Goal: Task Accomplishment & Management: Manage account settings

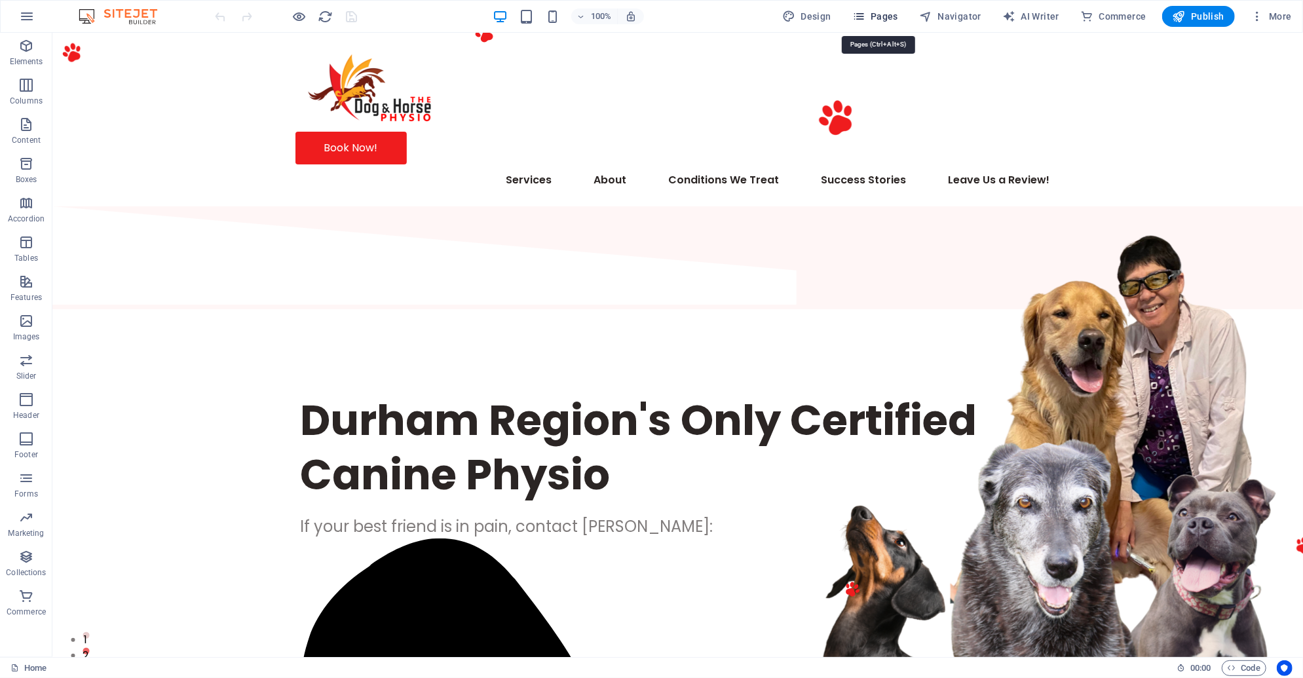
click at [889, 17] on span "Pages" at bounding box center [875, 16] width 46 height 13
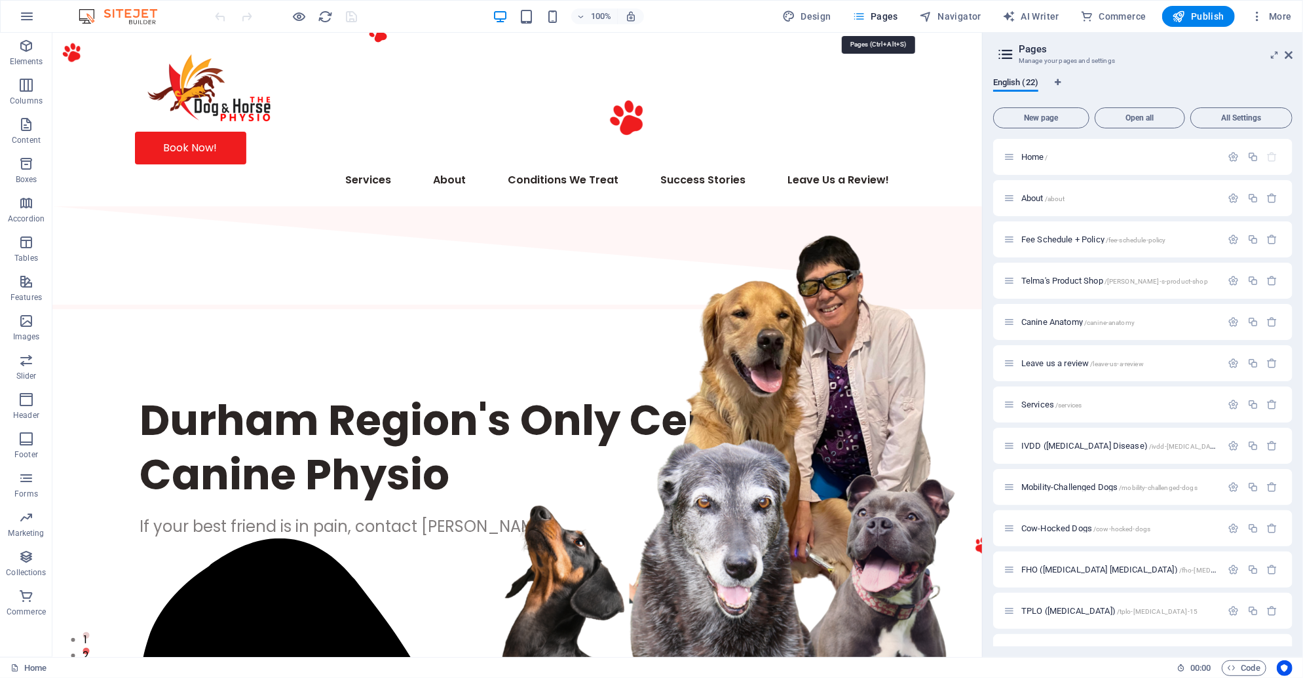
click at [884, 18] on span "Pages" at bounding box center [875, 16] width 46 height 13
click at [176, 164] on nav "Services About Fee Schedule + Policy Telma's Product Shop Canine Anatomy Condit…" at bounding box center [516, 179] width 765 height 31
select select "6"
select select
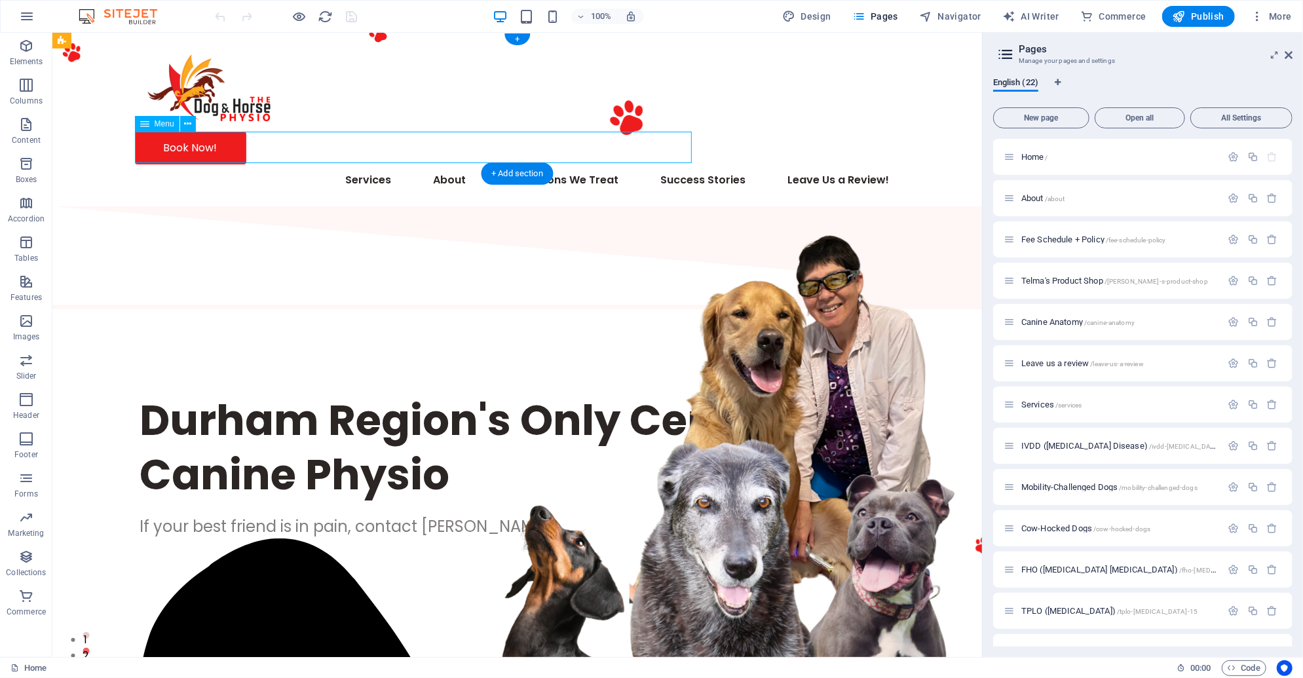
select select "1"
select select
select select "2"
select select
select select "3"
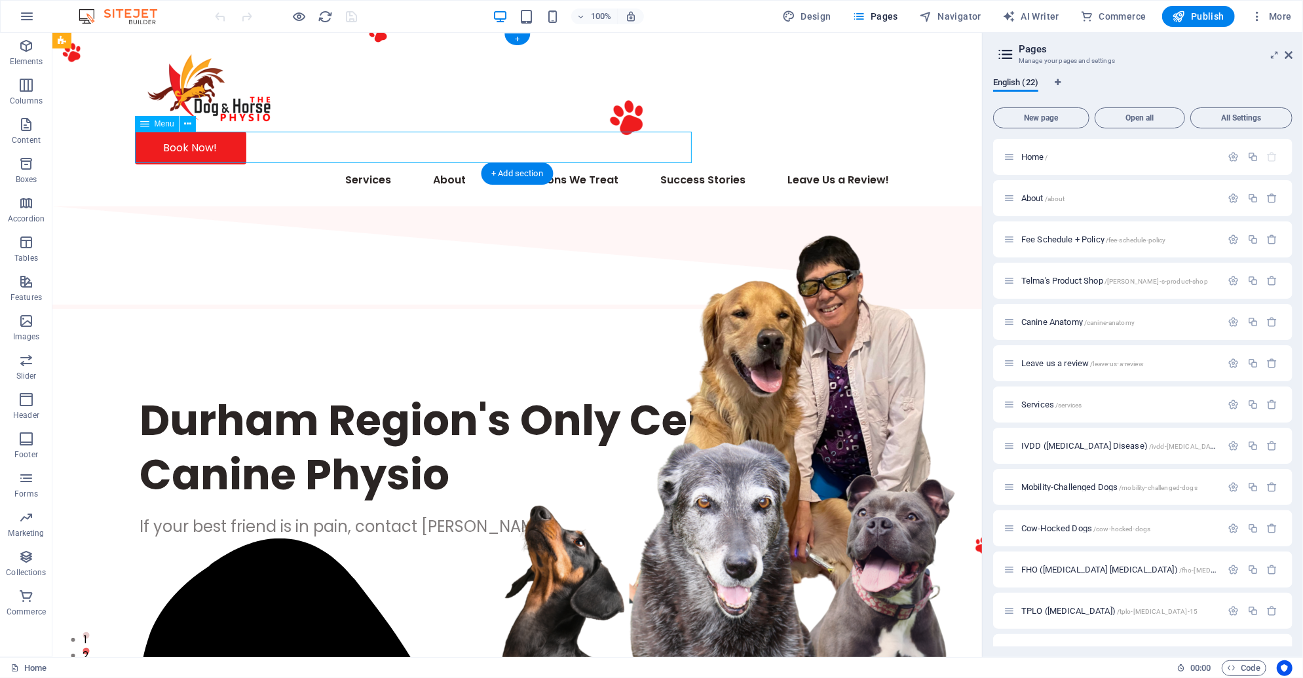
select select
select select "4"
select select
select select "18"
select select
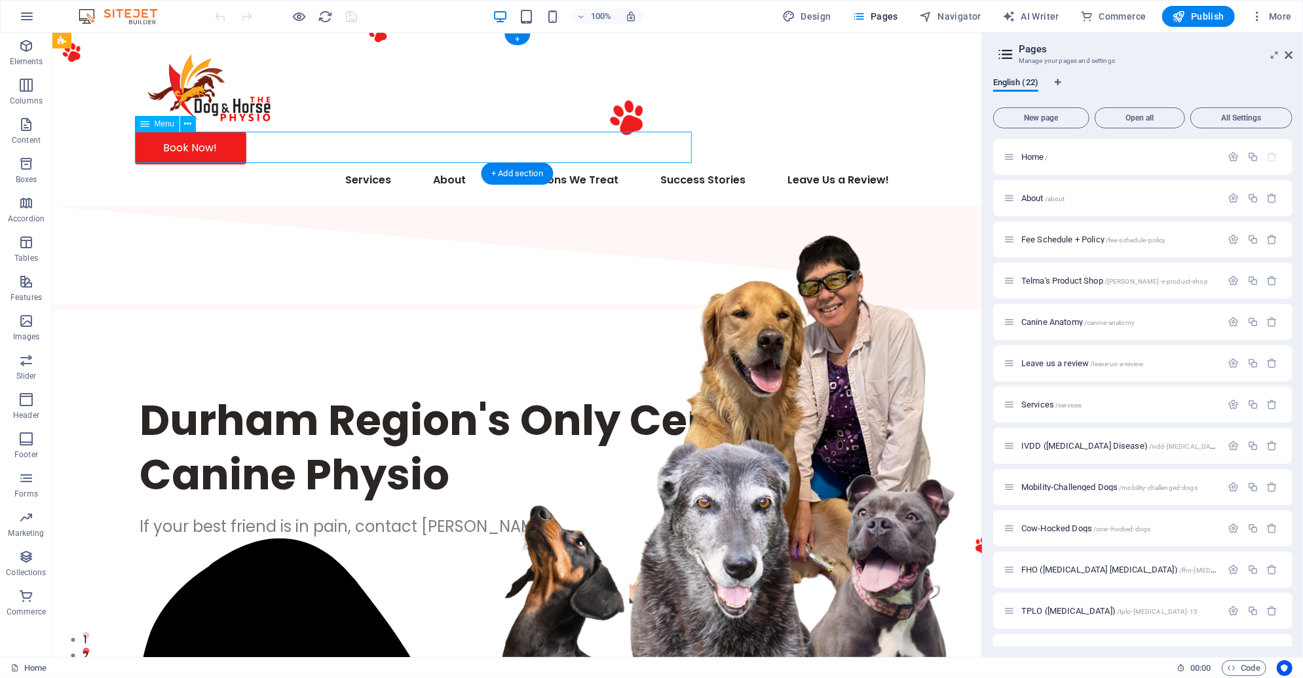
select select "7"
select select
select select "11"
select select
select select "10"
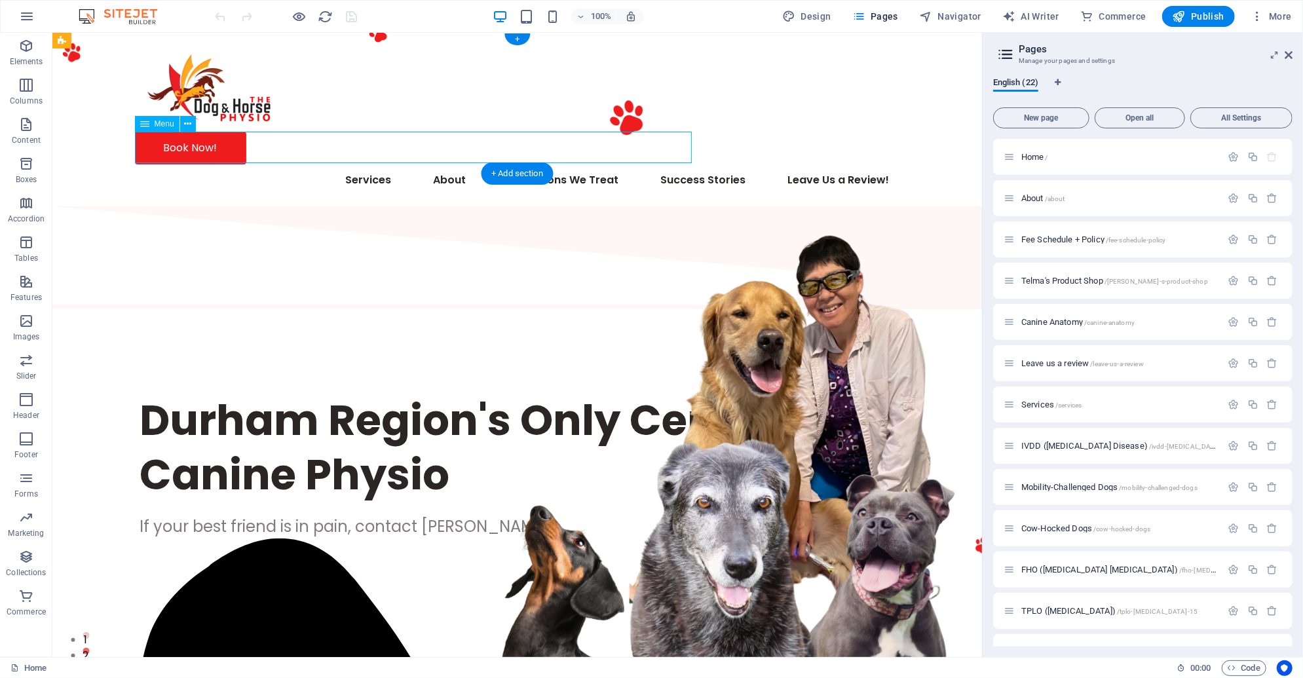
select select
select select "12"
select select
select select "17"
select select
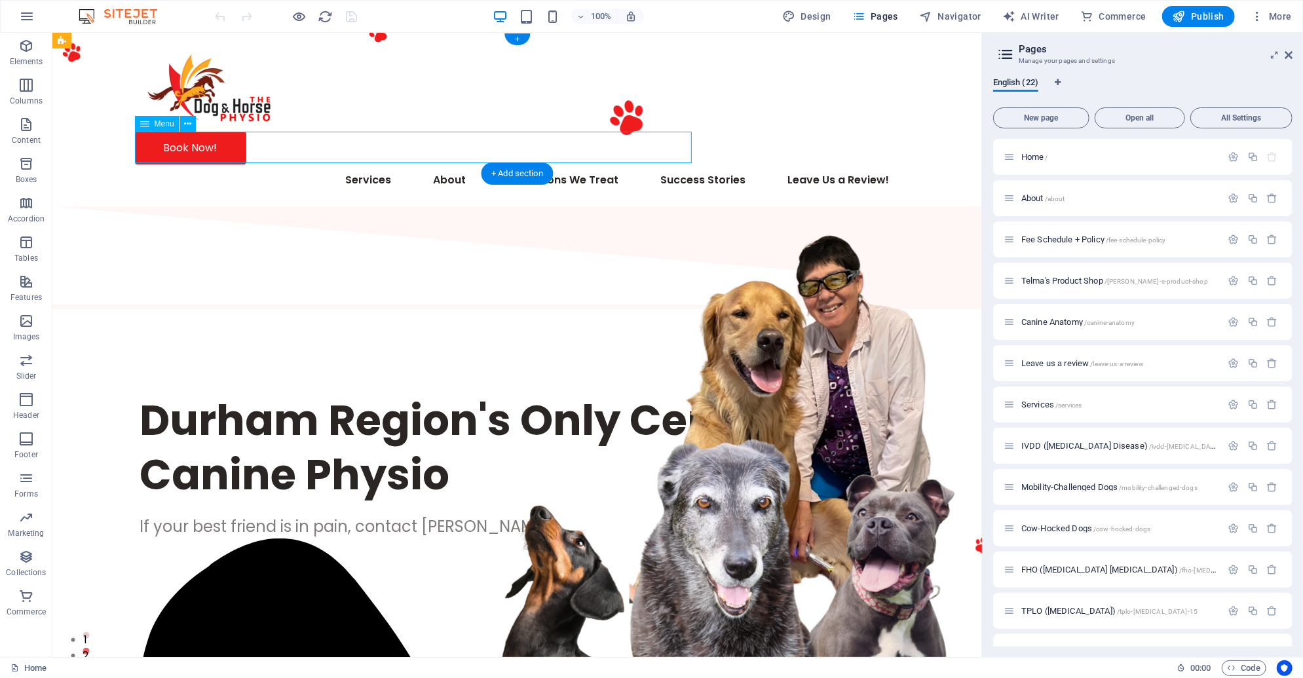
select select "13"
select select
select select "5"
select select
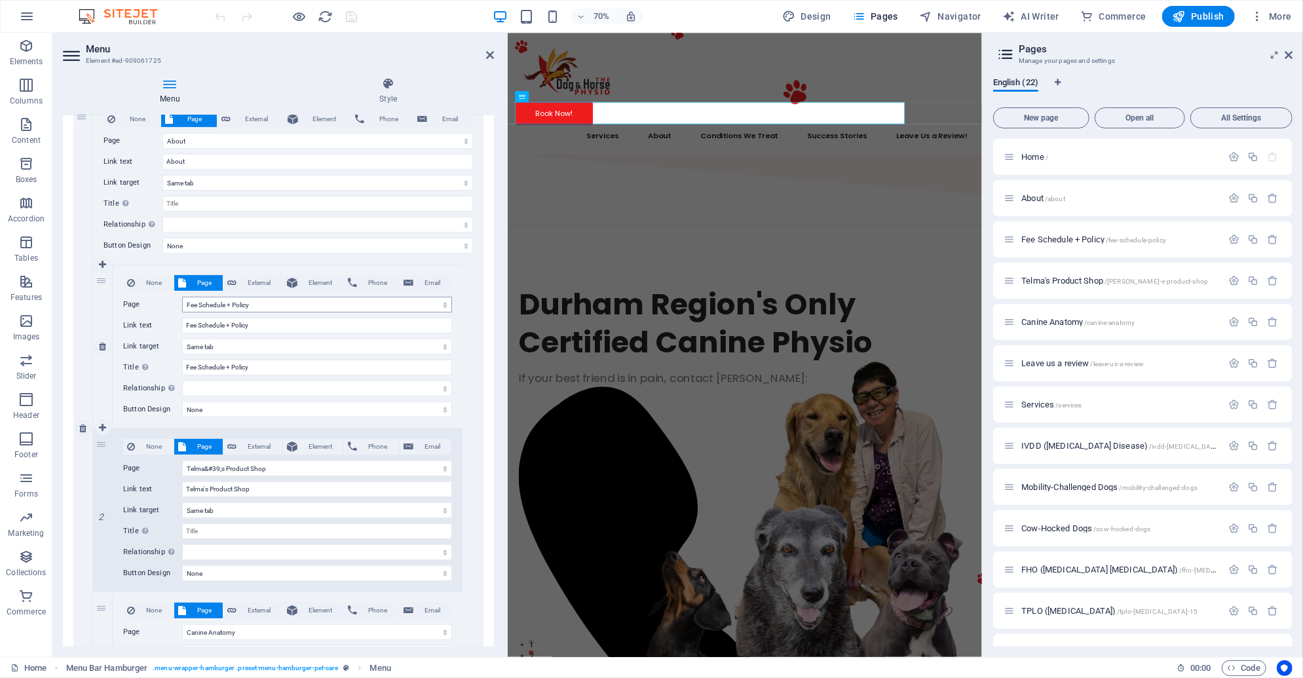
scroll to position [330, 0]
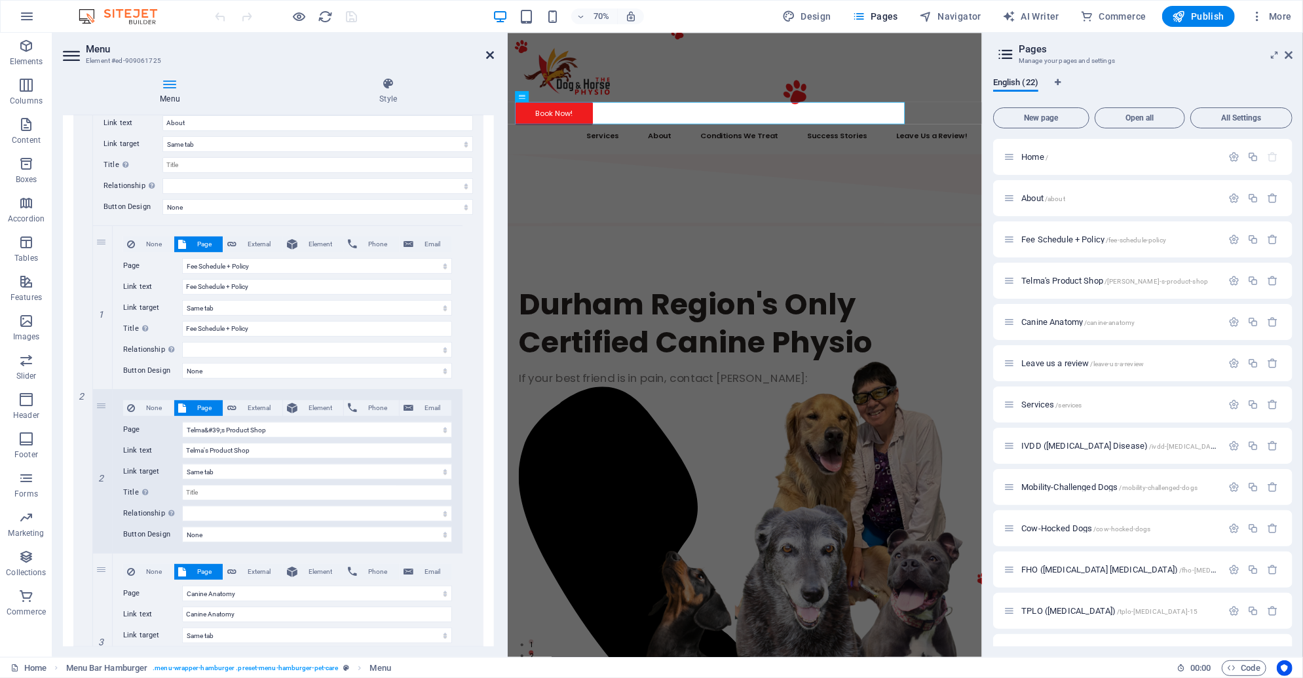
click at [489, 51] on icon at bounding box center [490, 55] width 8 height 10
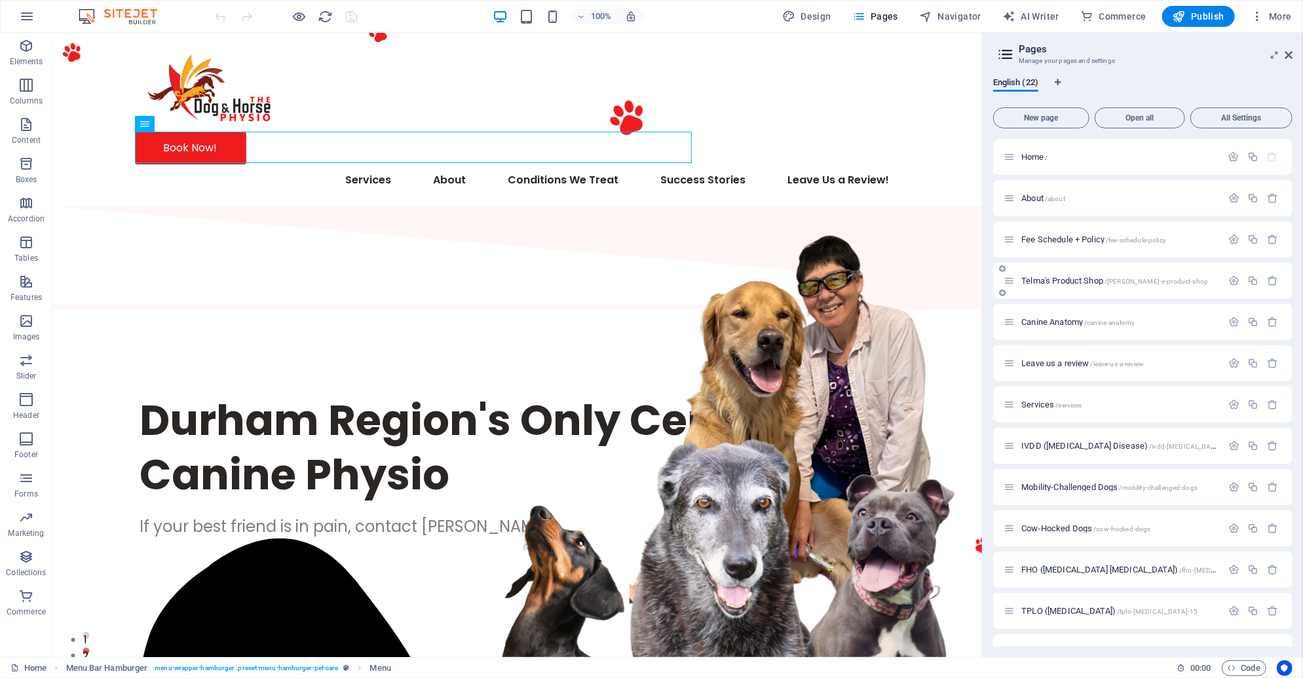
click at [1093, 278] on span "Telma's Product Shop /[PERSON_NAME]-s-product-shop" at bounding box center [1114, 281] width 187 height 10
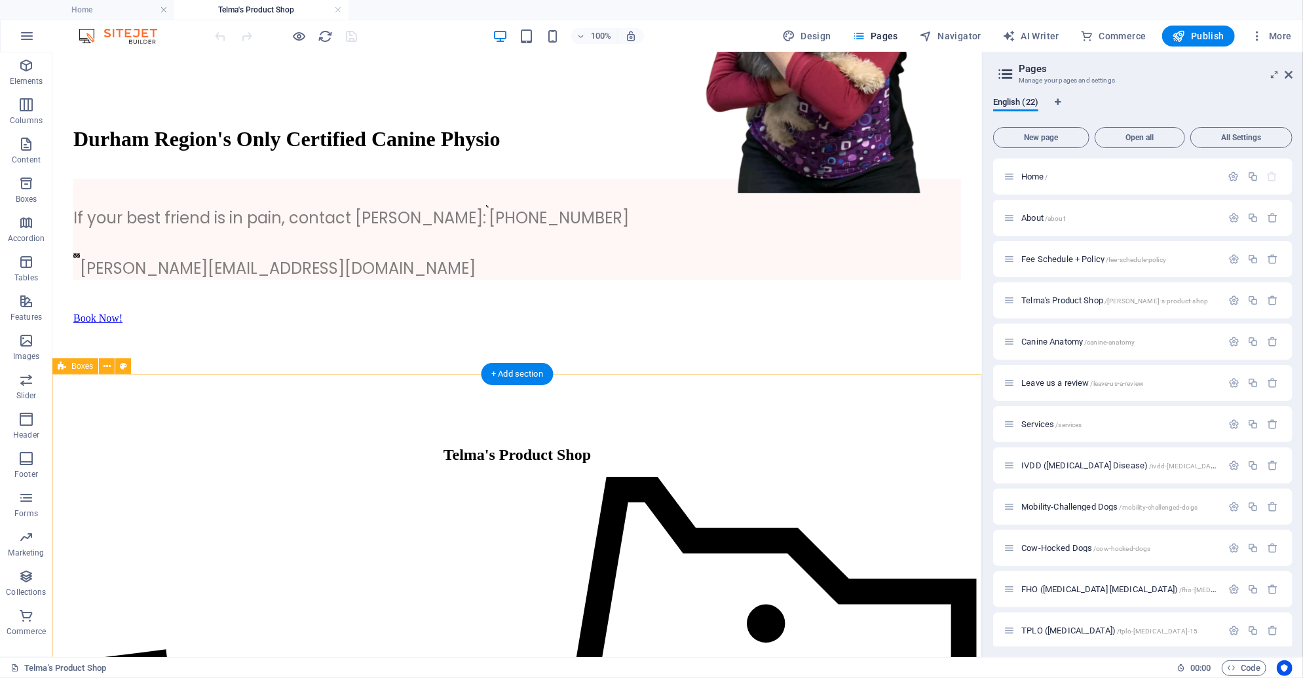
scroll to position [322, 0]
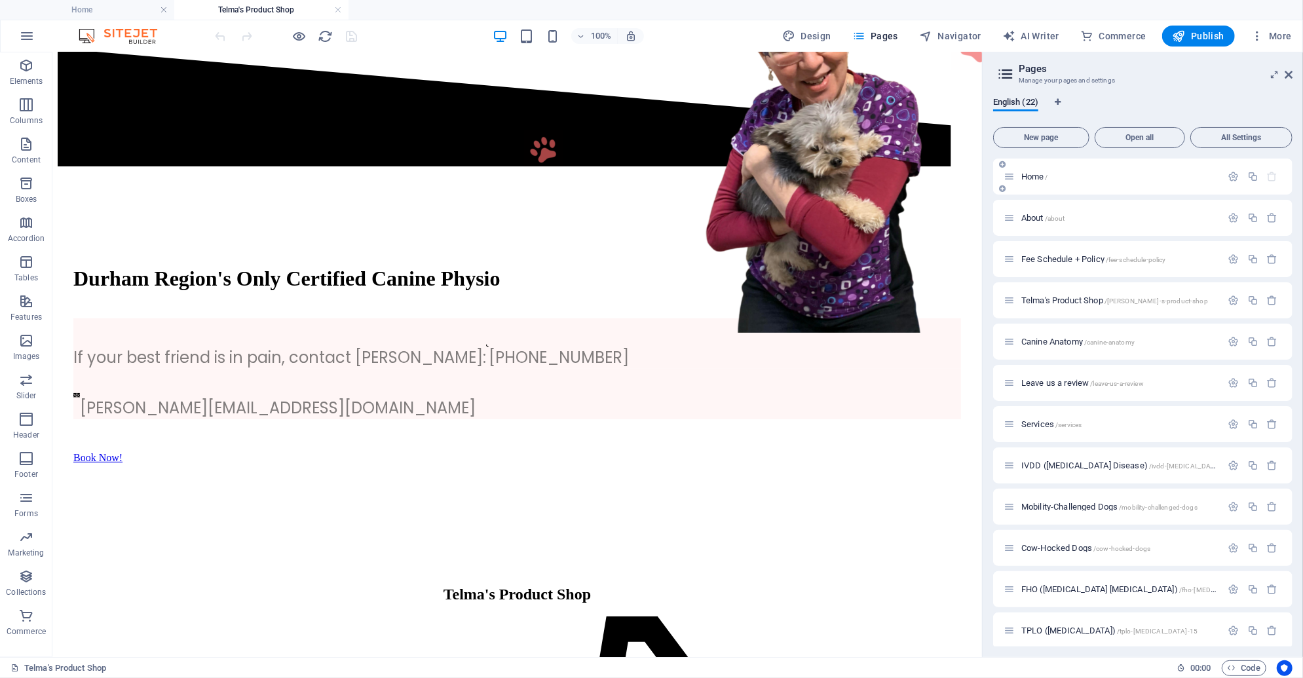
click at [1037, 175] on span "Home /" at bounding box center [1034, 177] width 27 height 10
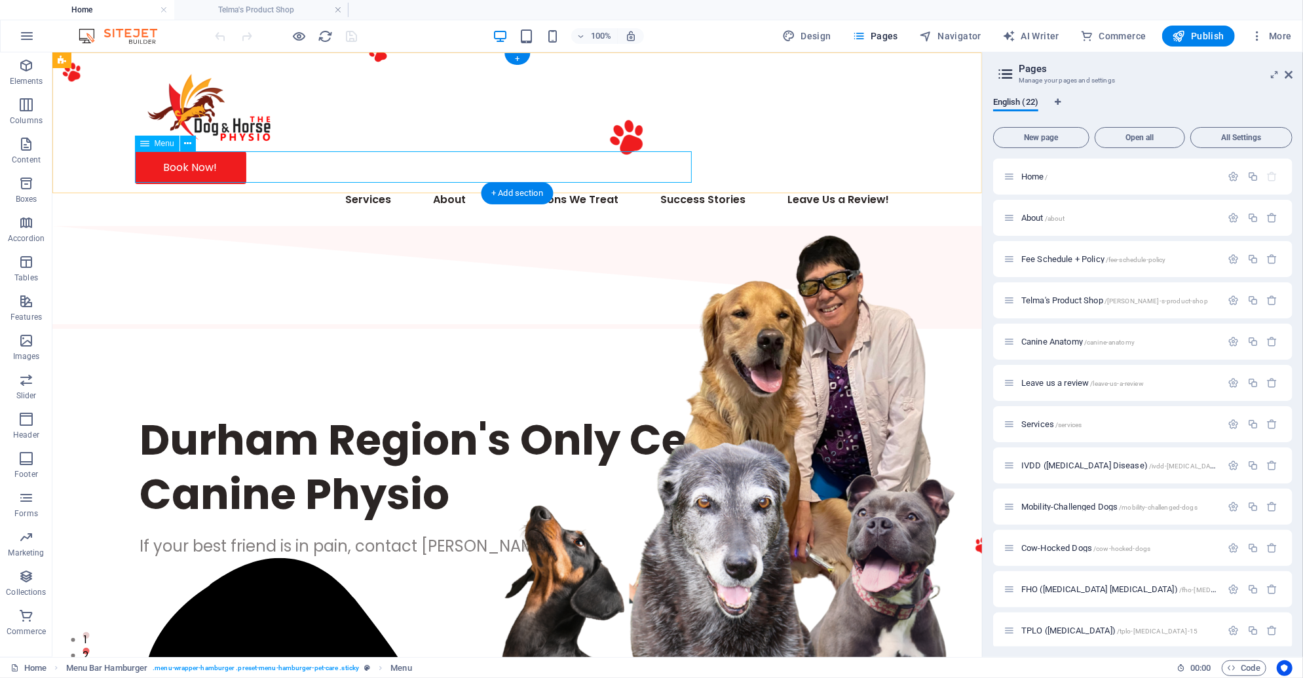
click at [178, 183] on nav "Services About Fee Schedule + Policy Telma's Product Shop Canine Anatomy Condit…" at bounding box center [516, 198] width 765 height 31
select select "6"
select select
select select "1"
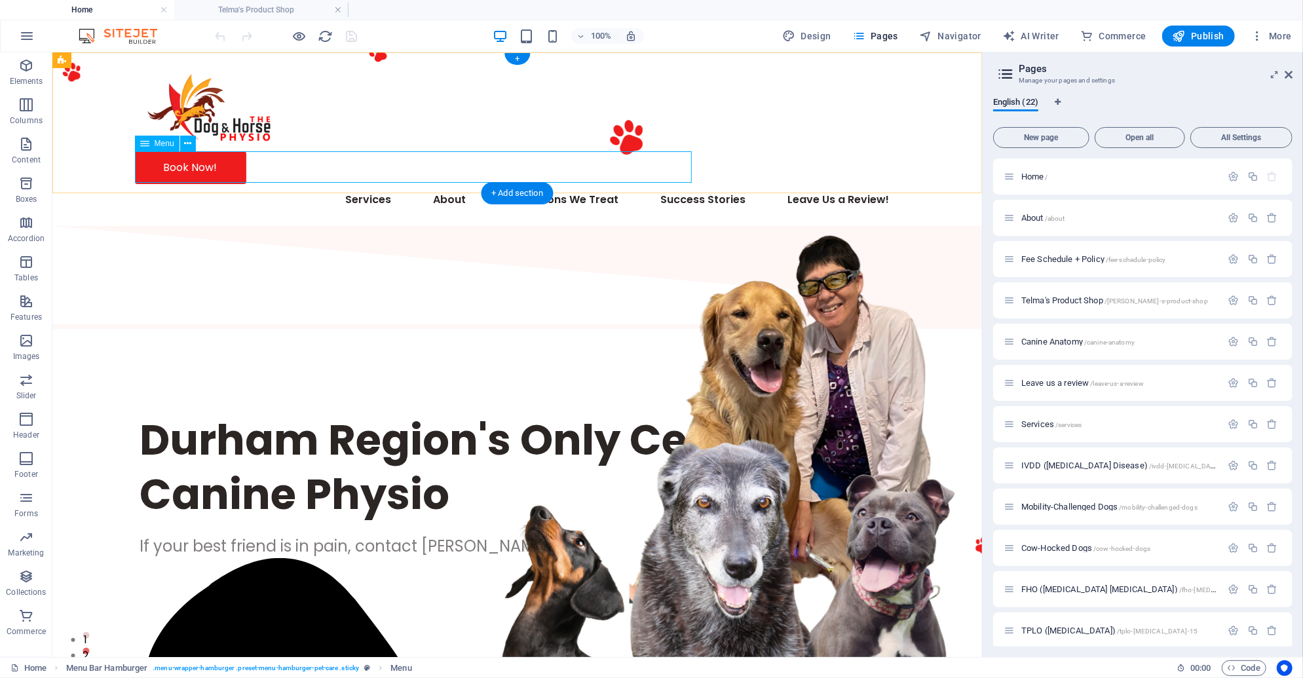
select select
select select "2"
select select
select select "3"
select select
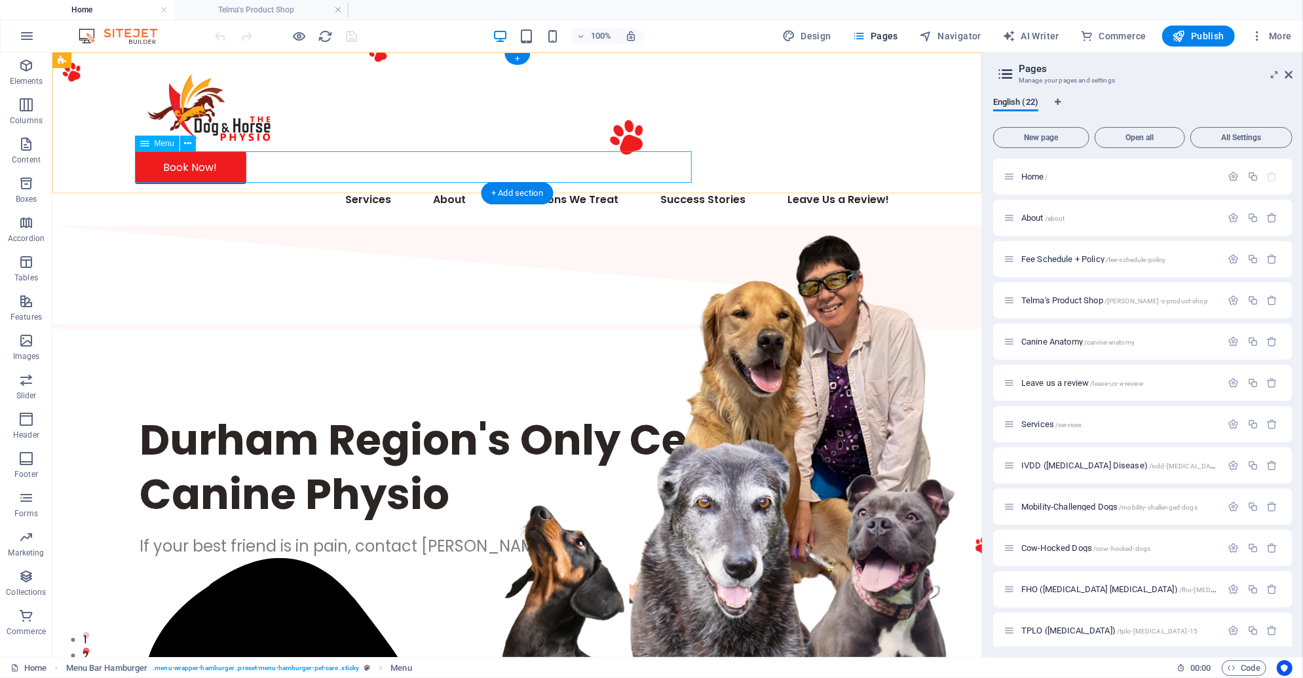
select select "4"
select select
select select "18"
select select
select select "7"
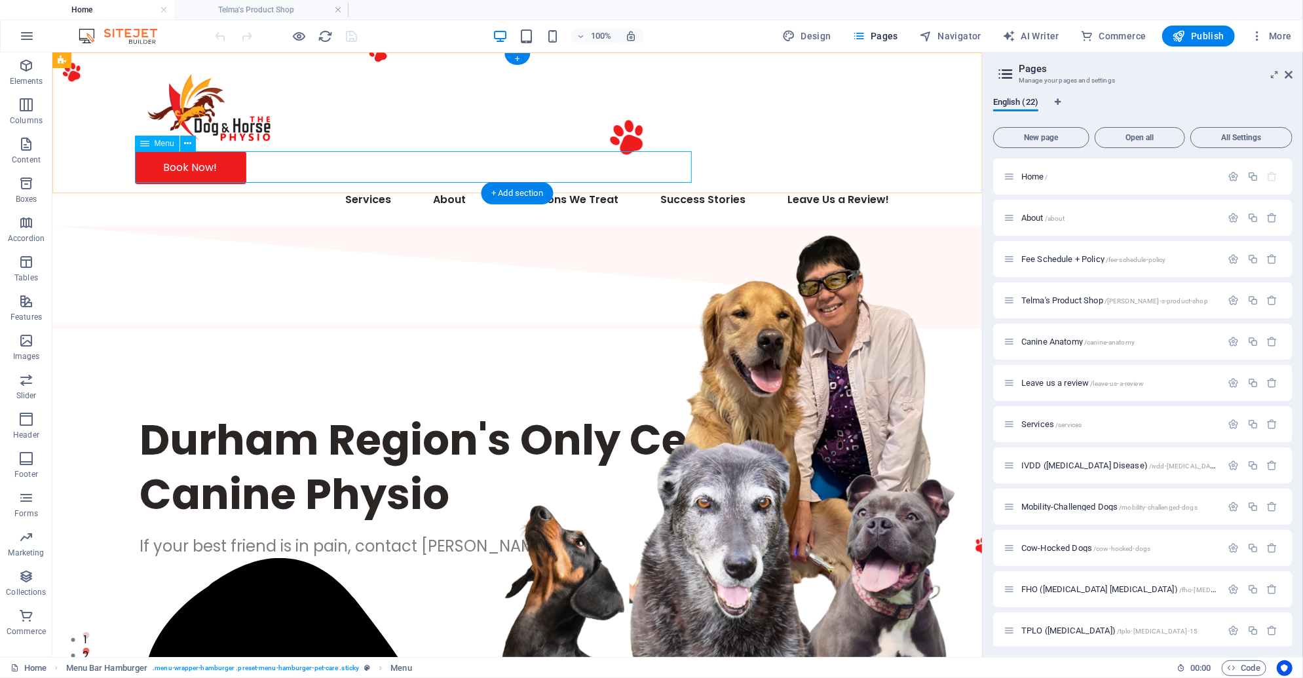
select select
select select "11"
select select
select select "10"
select select
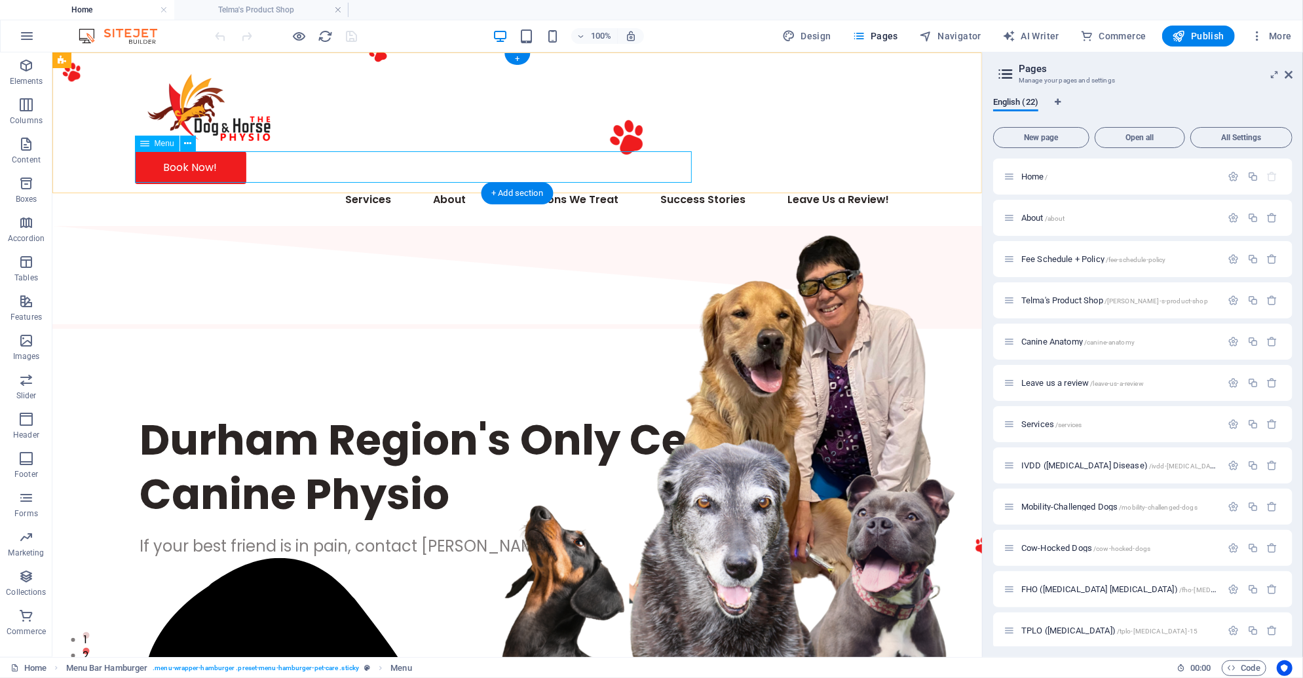
select select "12"
select select
select select "17"
select select
select select "13"
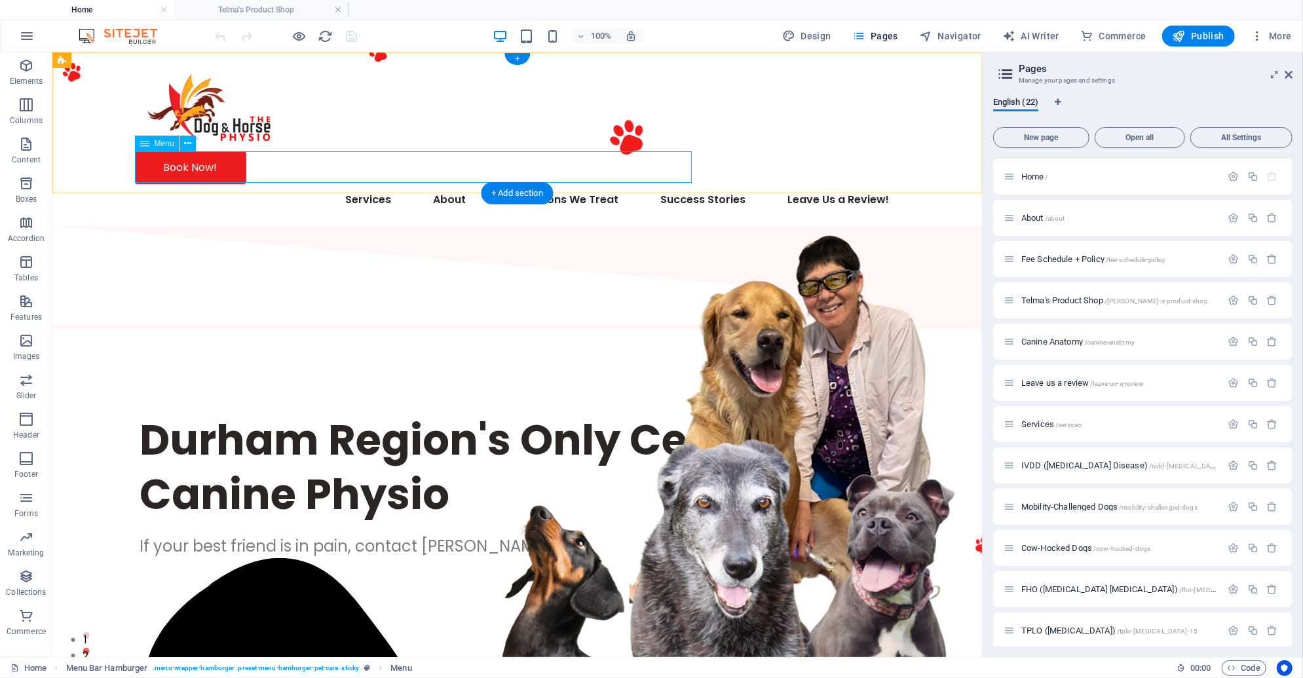
select select
select select "5"
select select
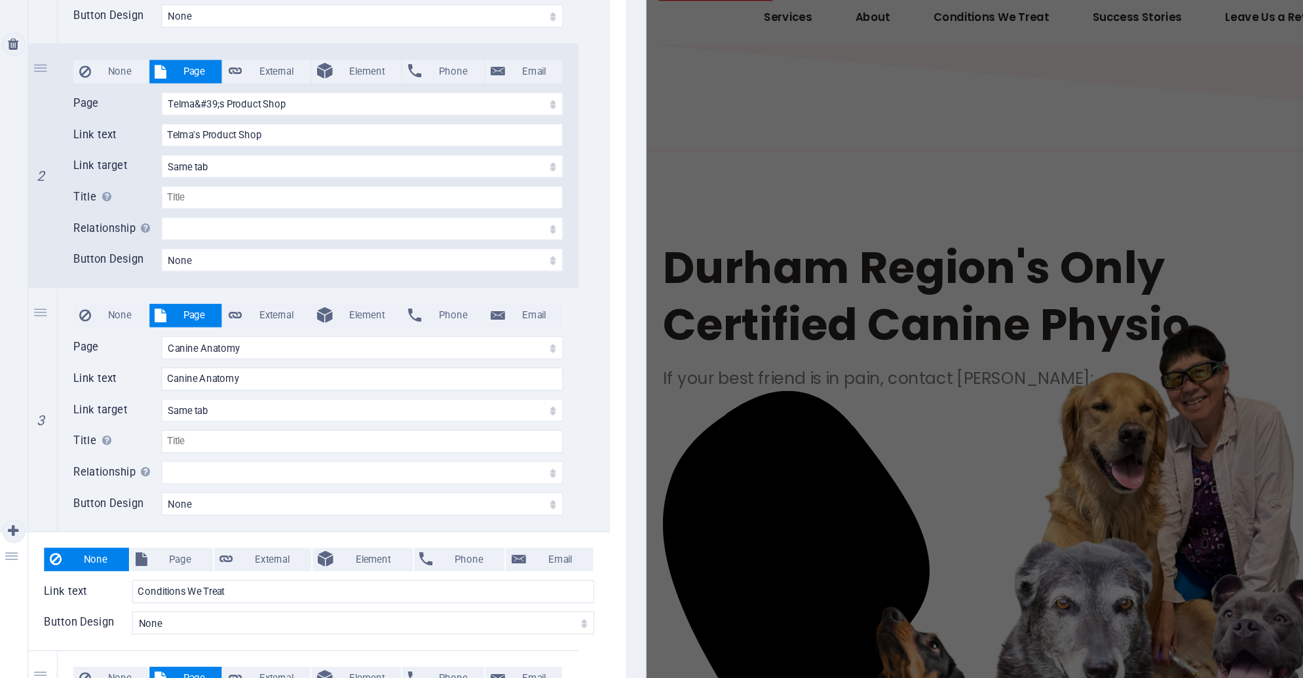
scroll to position [578, 0]
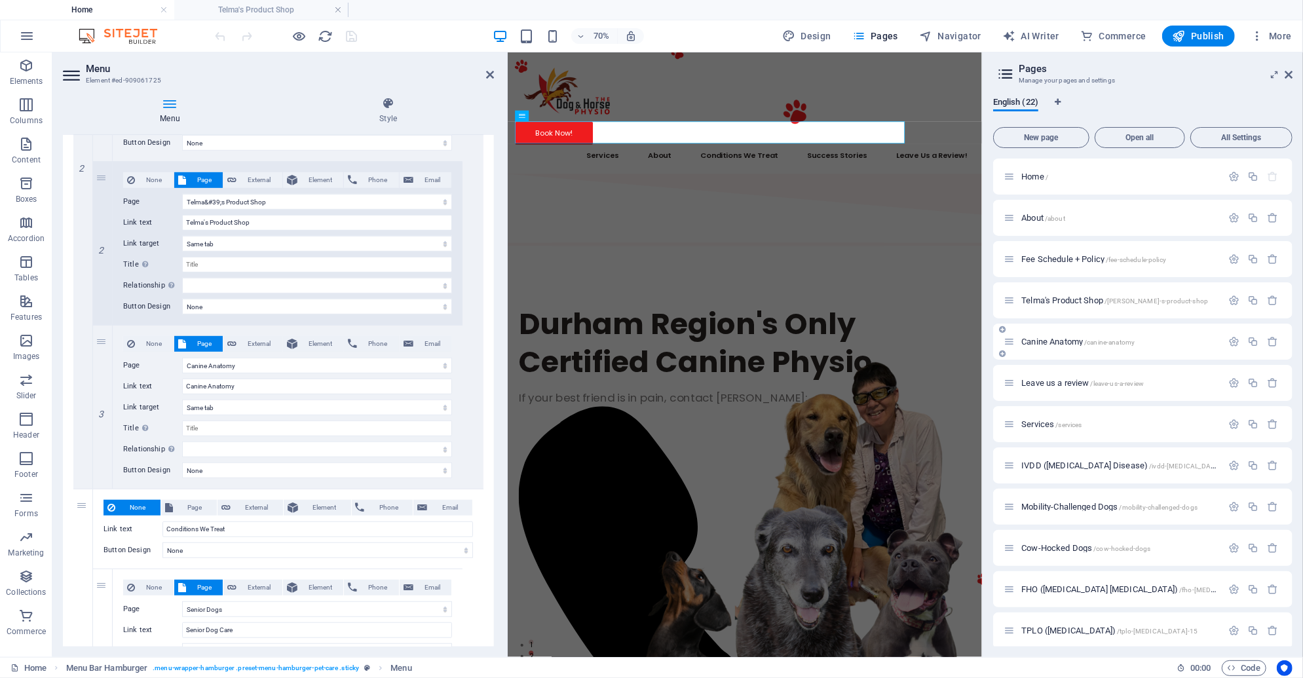
click at [1046, 345] on span "Canine Anatomy /canine-anatomy" at bounding box center [1077, 342] width 113 height 10
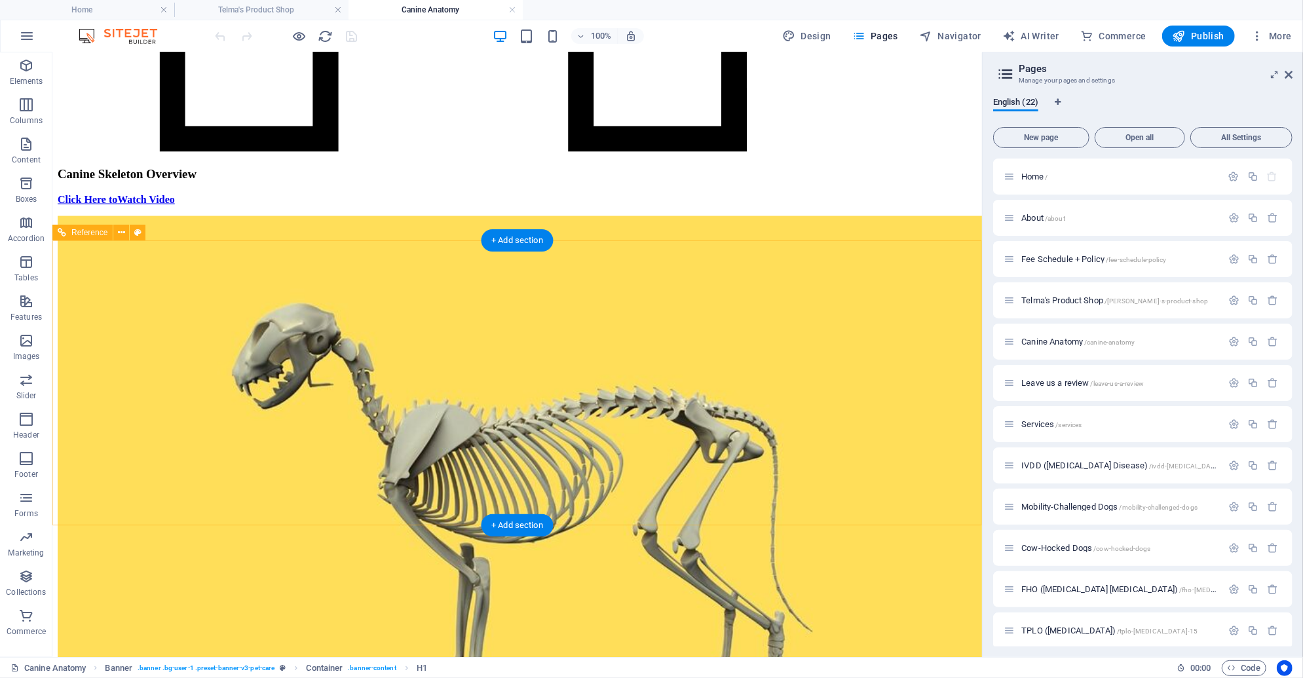
scroll to position [1596, 0]
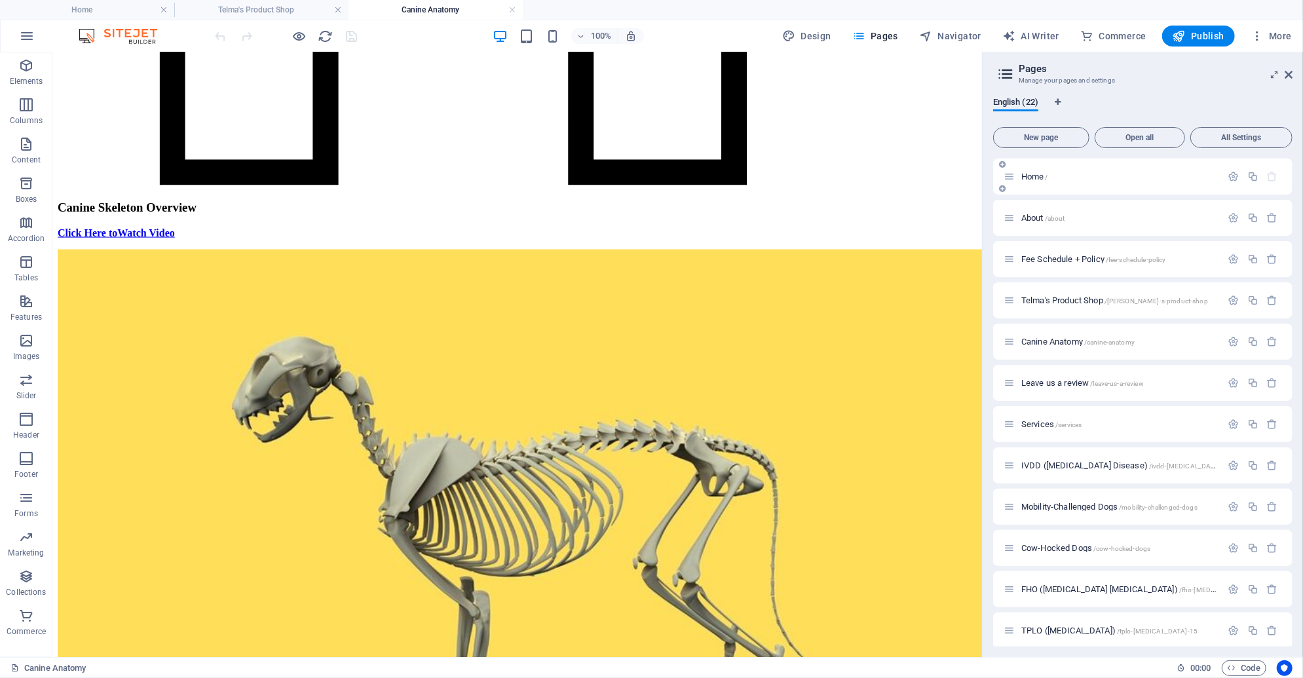
click at [1047, 178] on span "/" at bounding box center [1047, 177] width 3 height 7
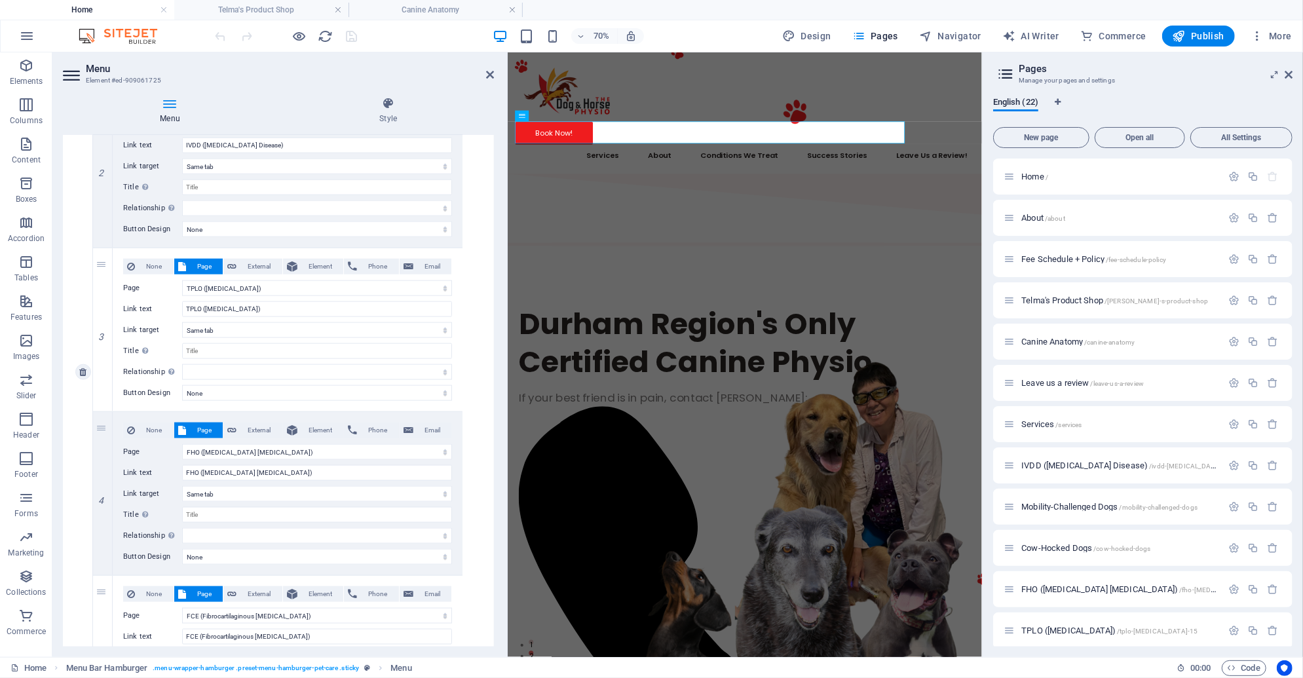
scroll to position [1606, 0]
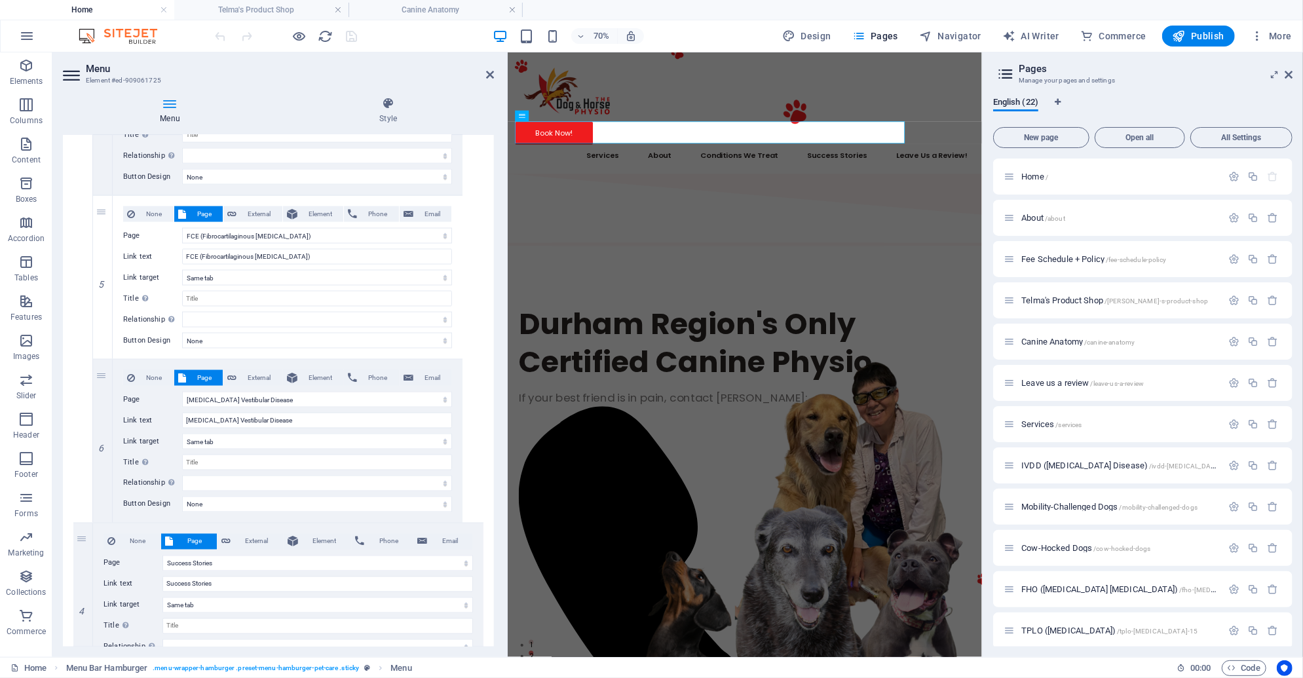
click at [490, 81] on header "Menu Element #ed-909061725" at bounding box center [278, 69] width 431 height 34
click at [490, 70] on icon at bounding box center [490, 74] width 8 height 10
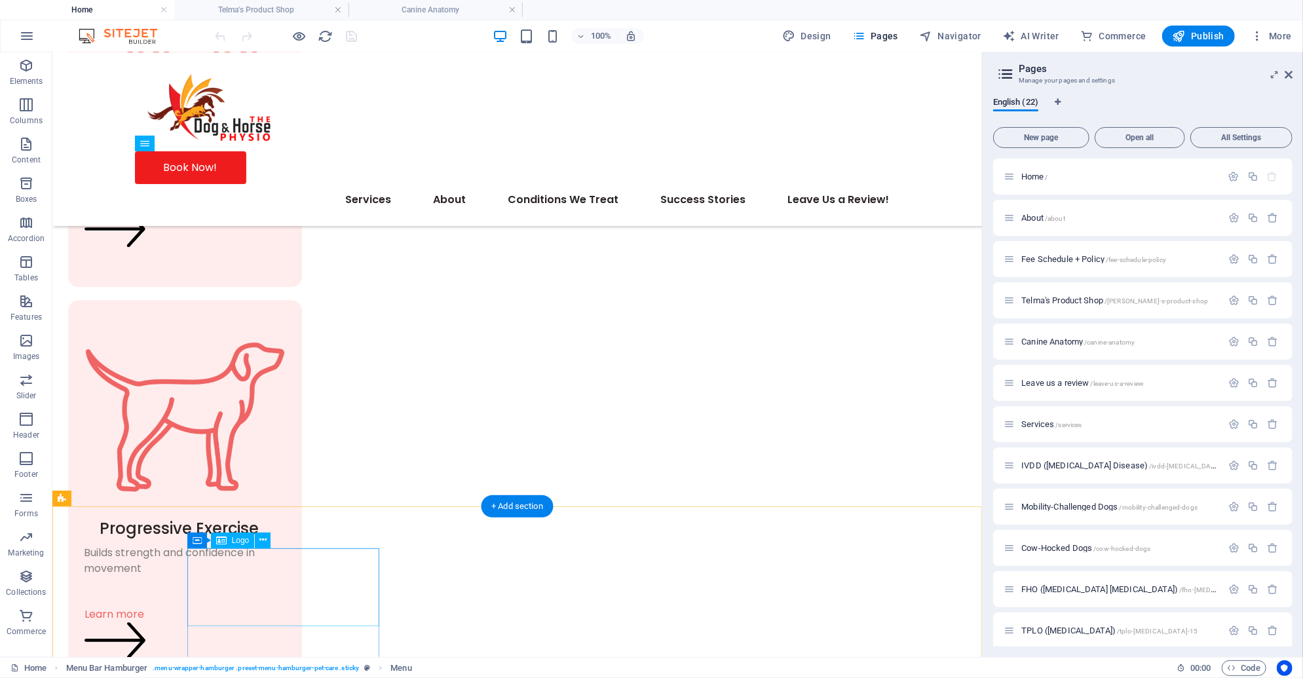
scroll to position [2961, 0]
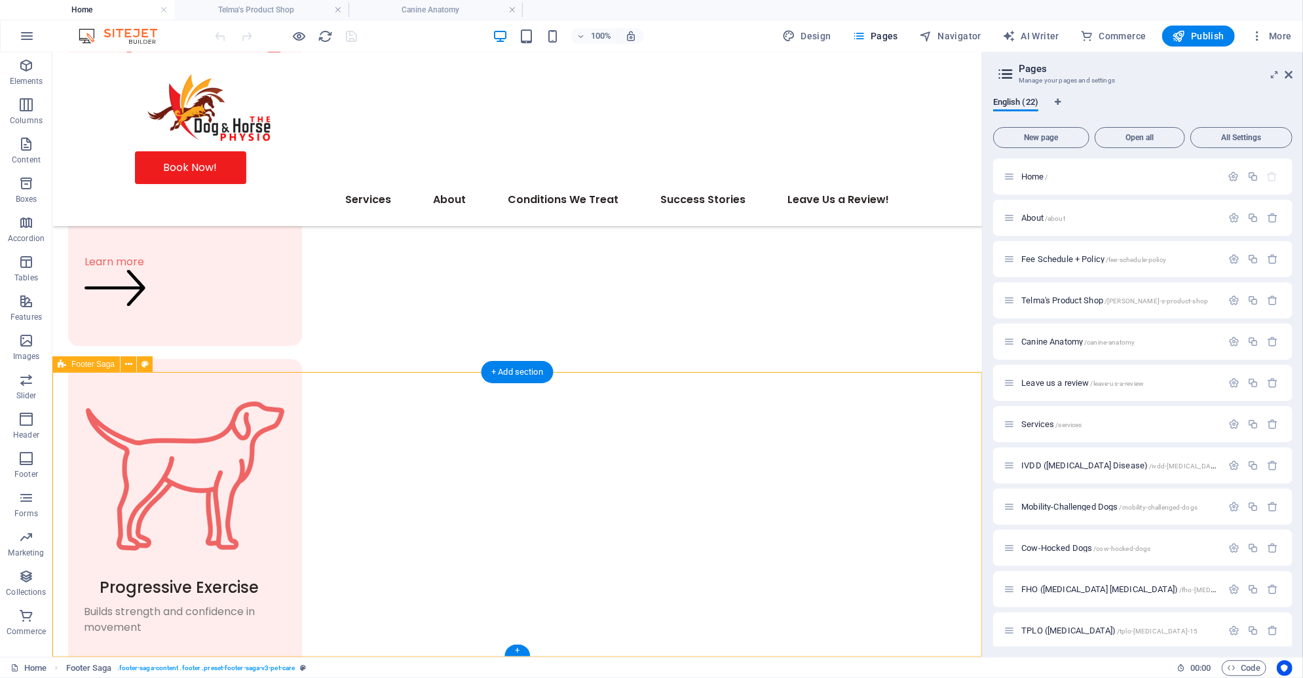
select select "footer"
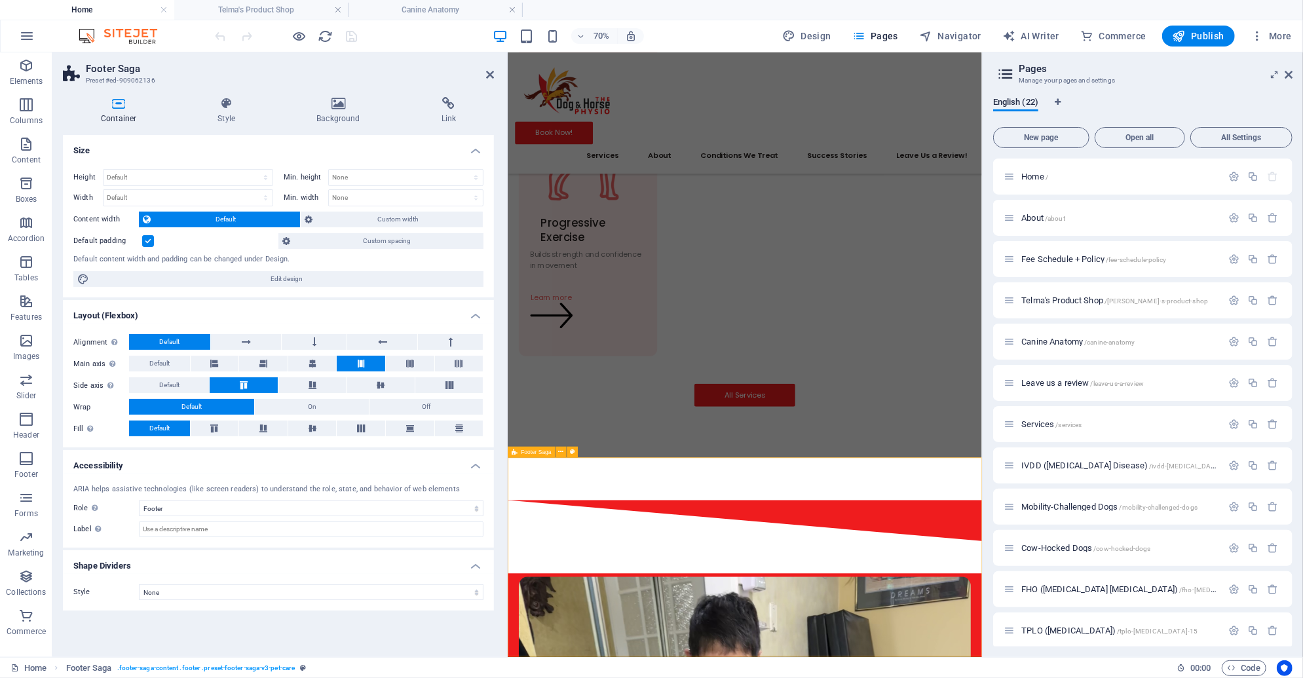
click at [1067, 347] on div "Canine Anatomy /canine-anatomy" at bounding box center [1113, 341] width 218 height 15
click at [1055, 336] on div "Canine Anatomy /canine-anatomy" at bounding box center [1113, 341] width 218 height 15
click at [1054, 344] on span "Canine Anatomy /canine-anatomy" at bounding box center [1077, 342] width 113 height 10
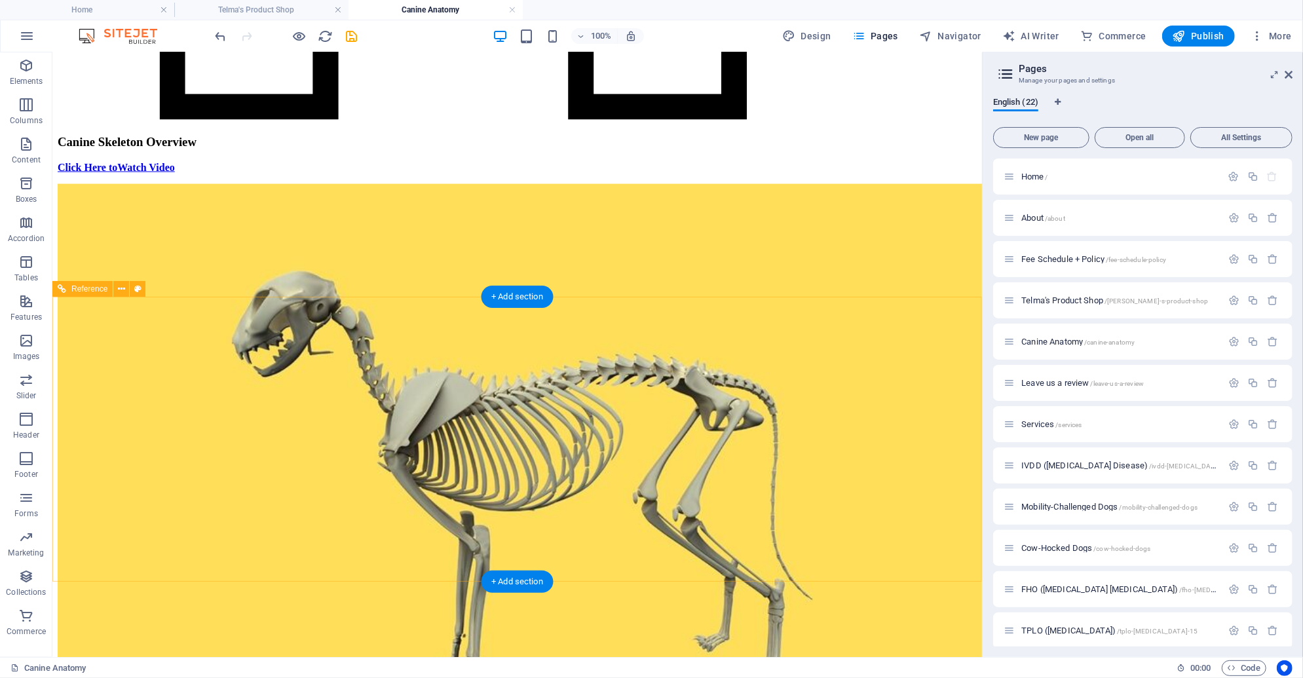
scroll to position [1698, 0]
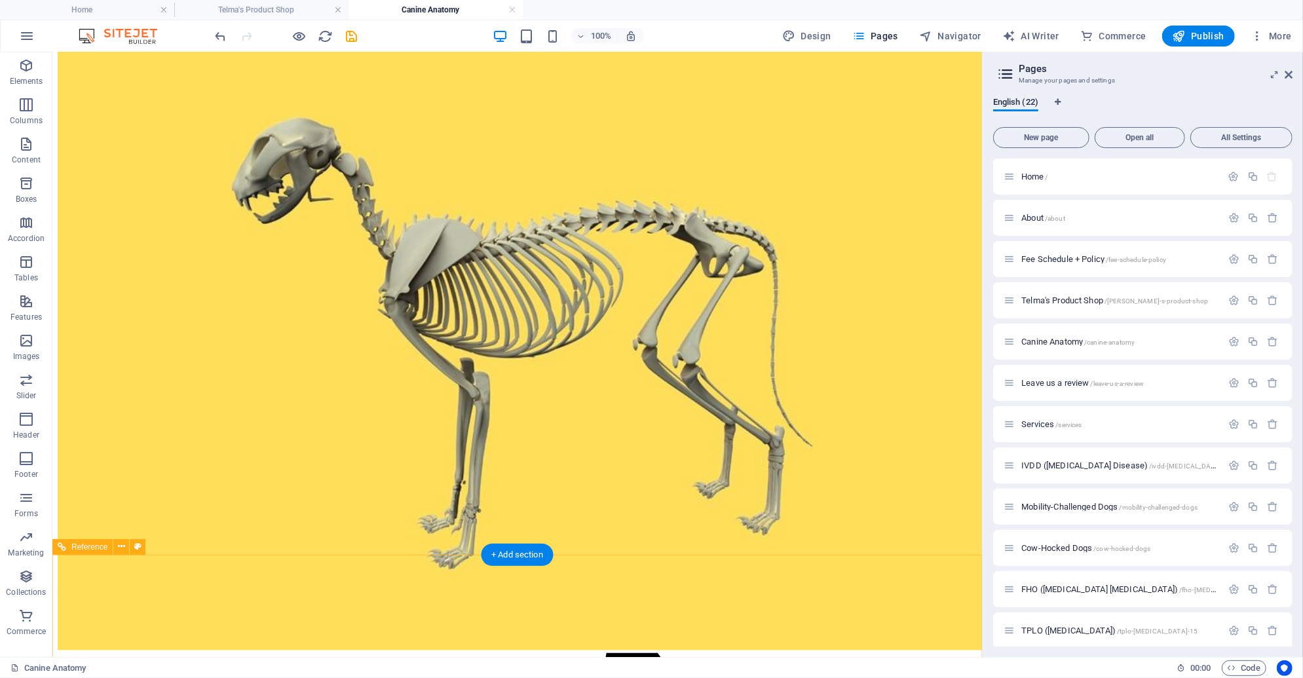
scroll to position [1862, 0]
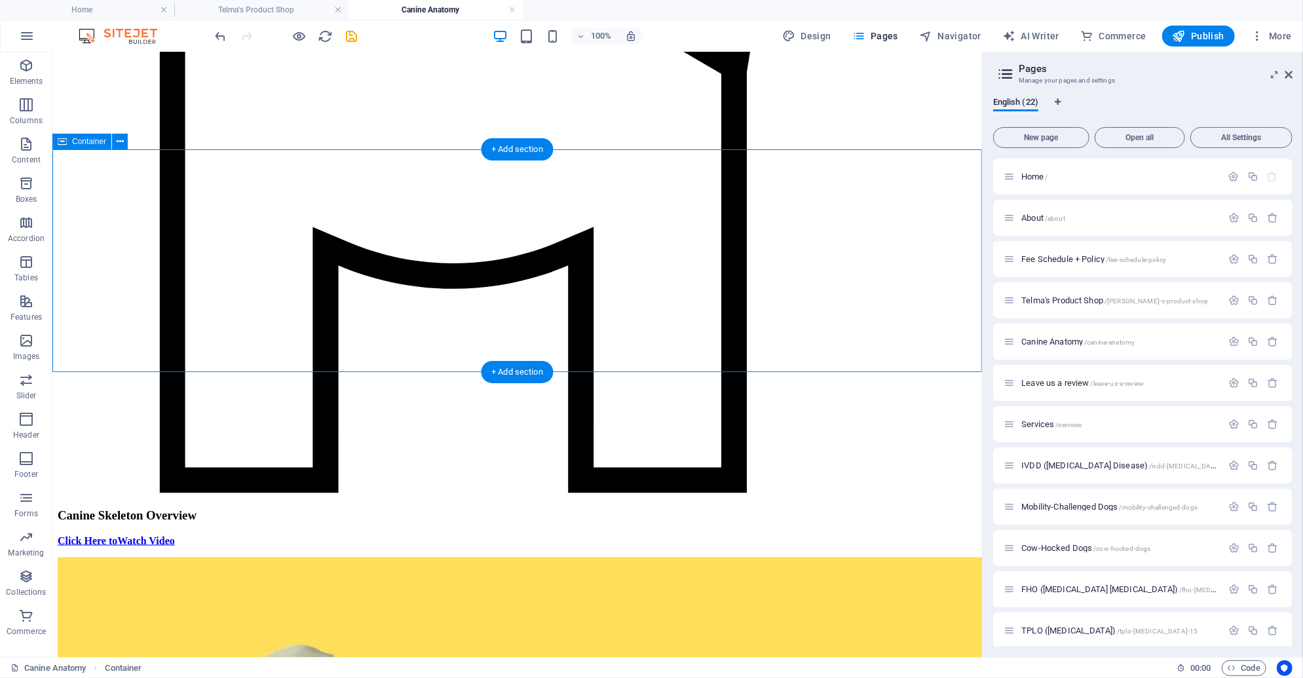
select select "px"
select select "diagonal"
select select "px"
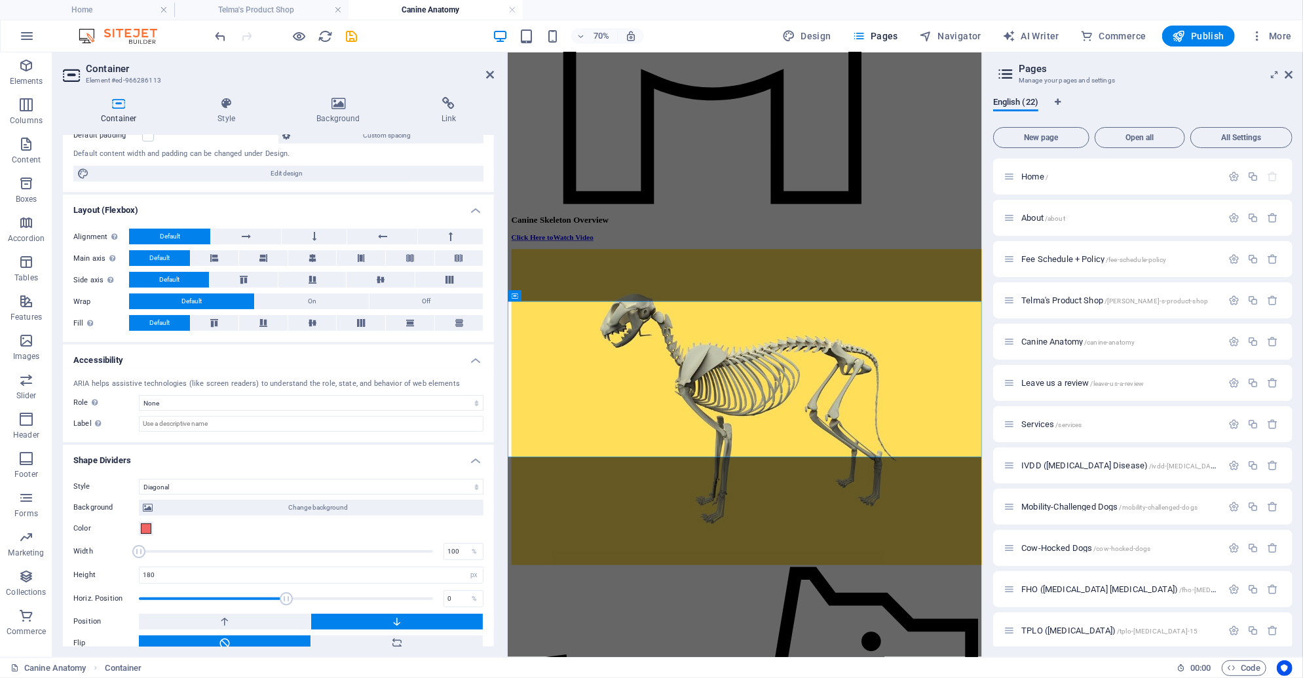
scroll to position [119, 0]
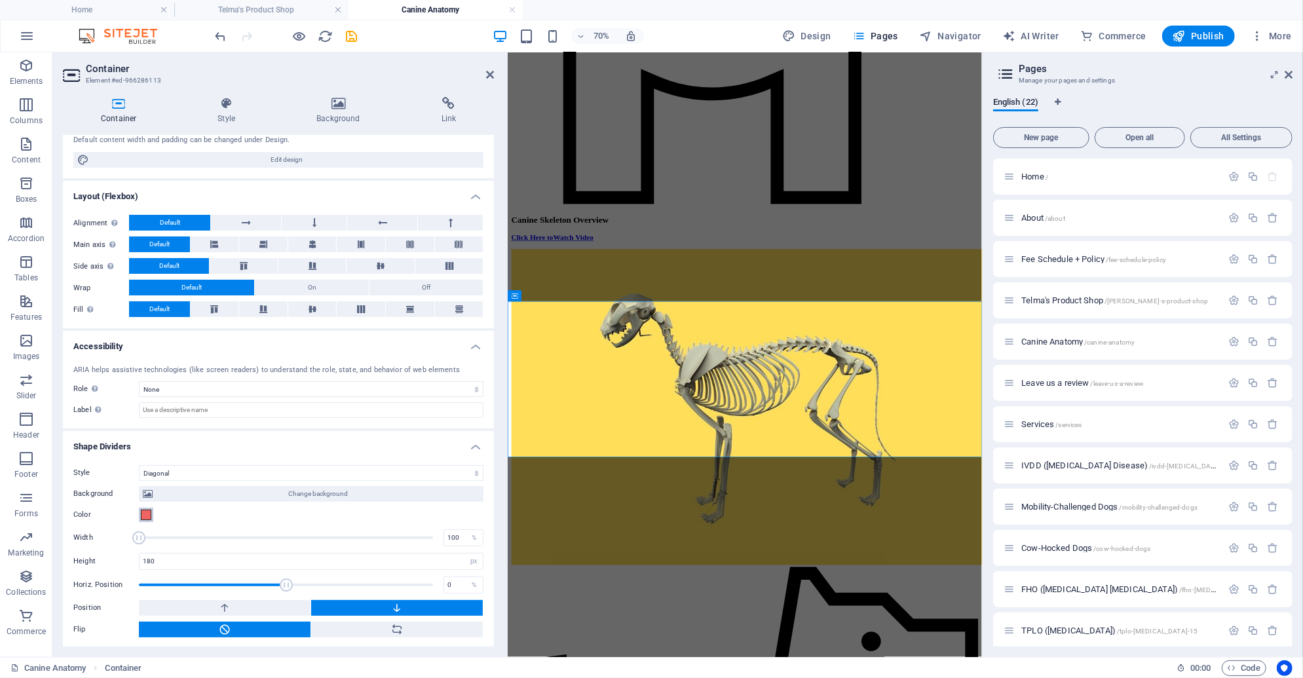
click at [150, 510] on span at bounding box center [146, 515] width 10 height 10
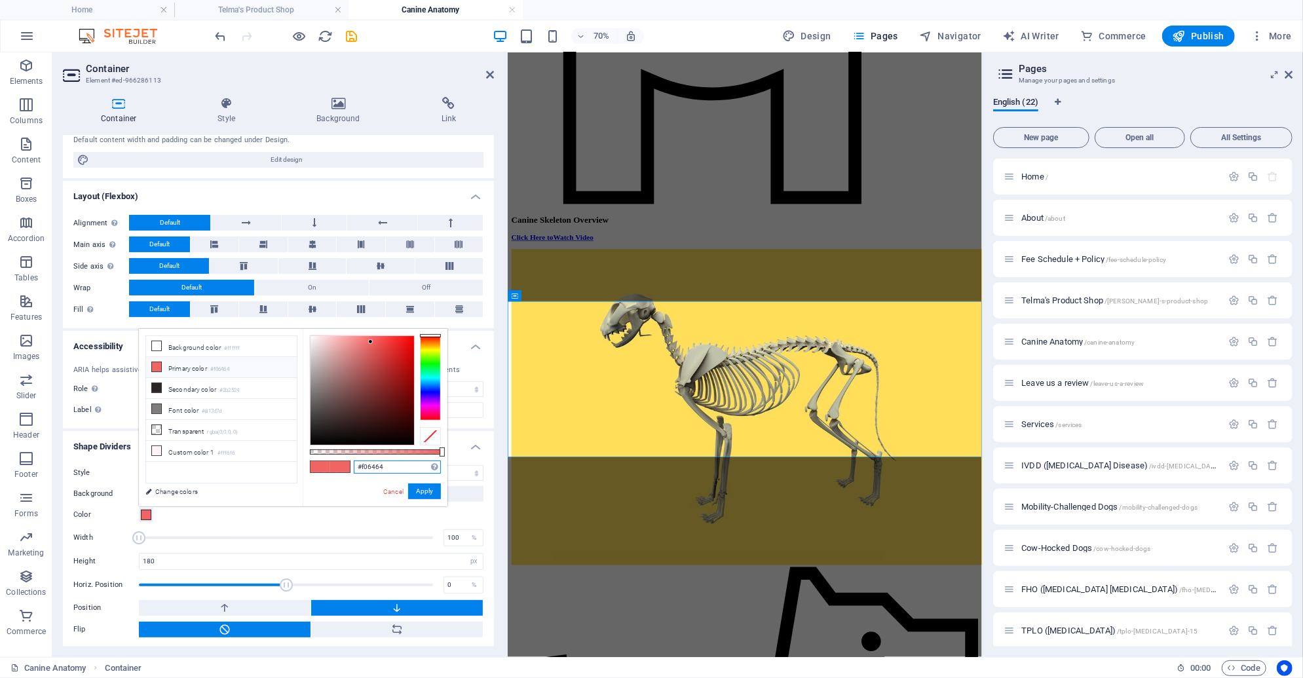
click at [389, 465] on input "#f06464" at bounding box center [397, 467] width 87 height 13
paste input "ef1c1e"
type input "#ef1c1e"
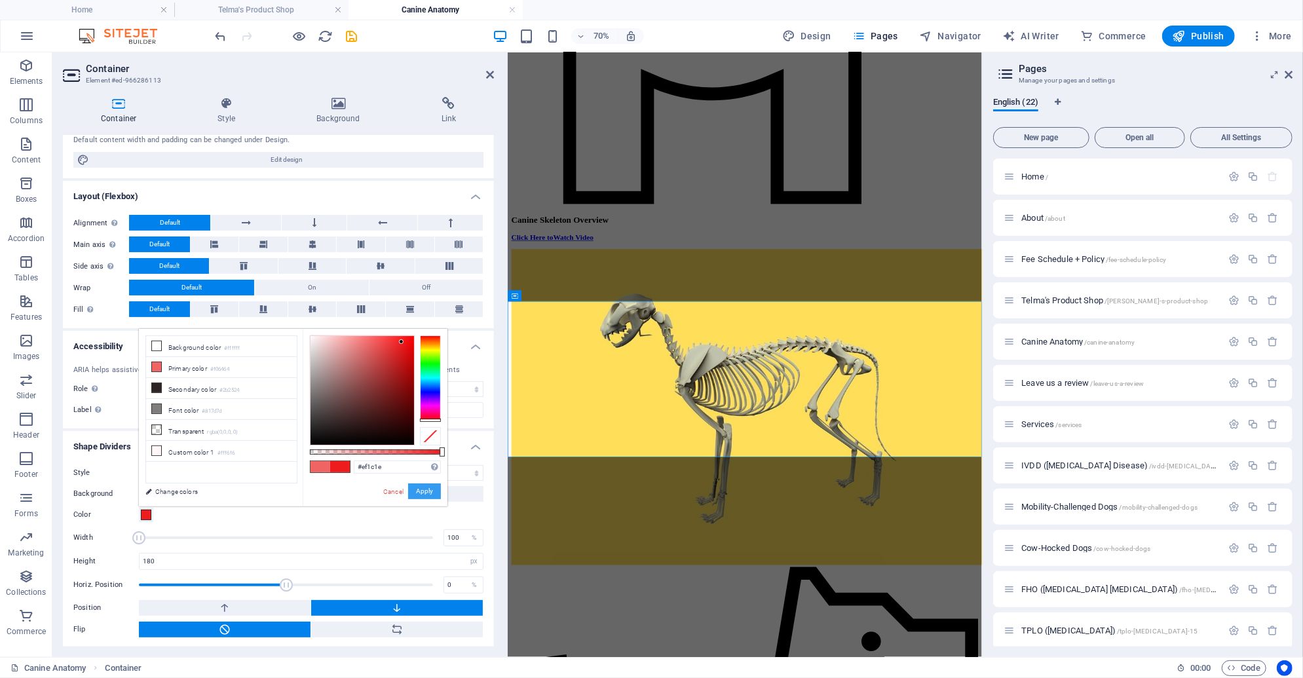
click at [424, 485] on button "Apply" at bounding box center [424, 491] width 33 height 16
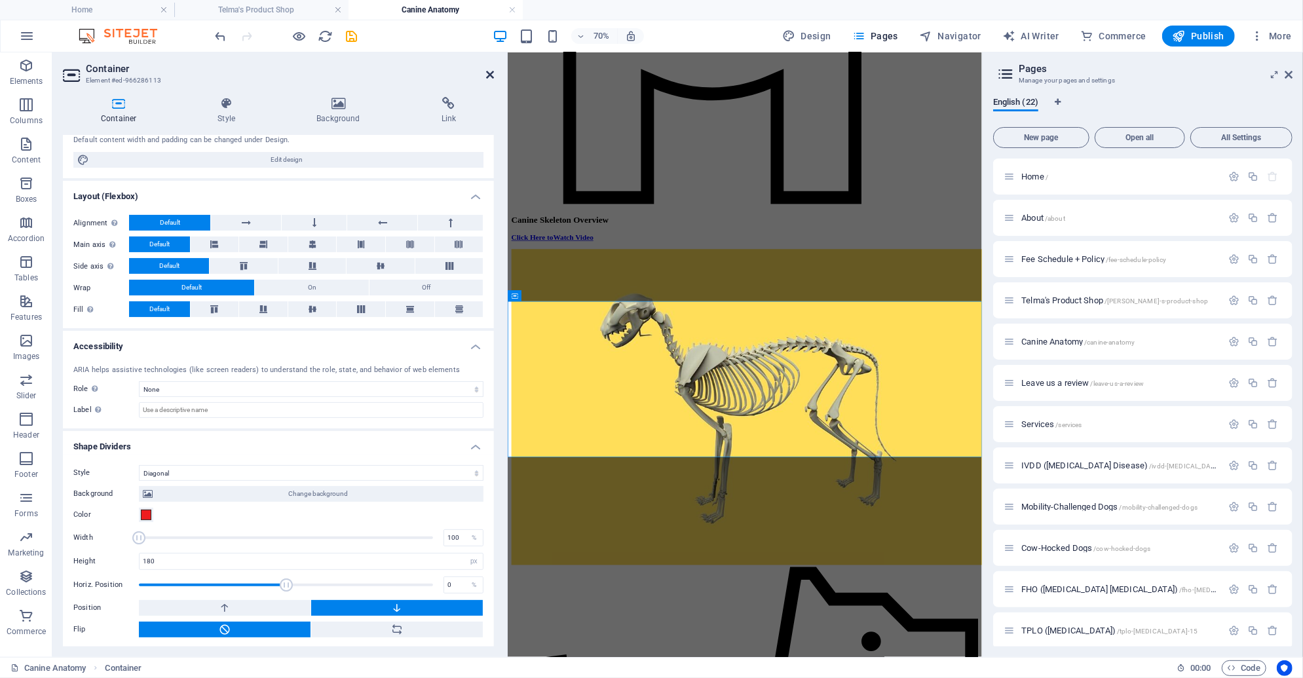
click at [488, 74] on icon at bounding box center [490, 74] width 8 height 10
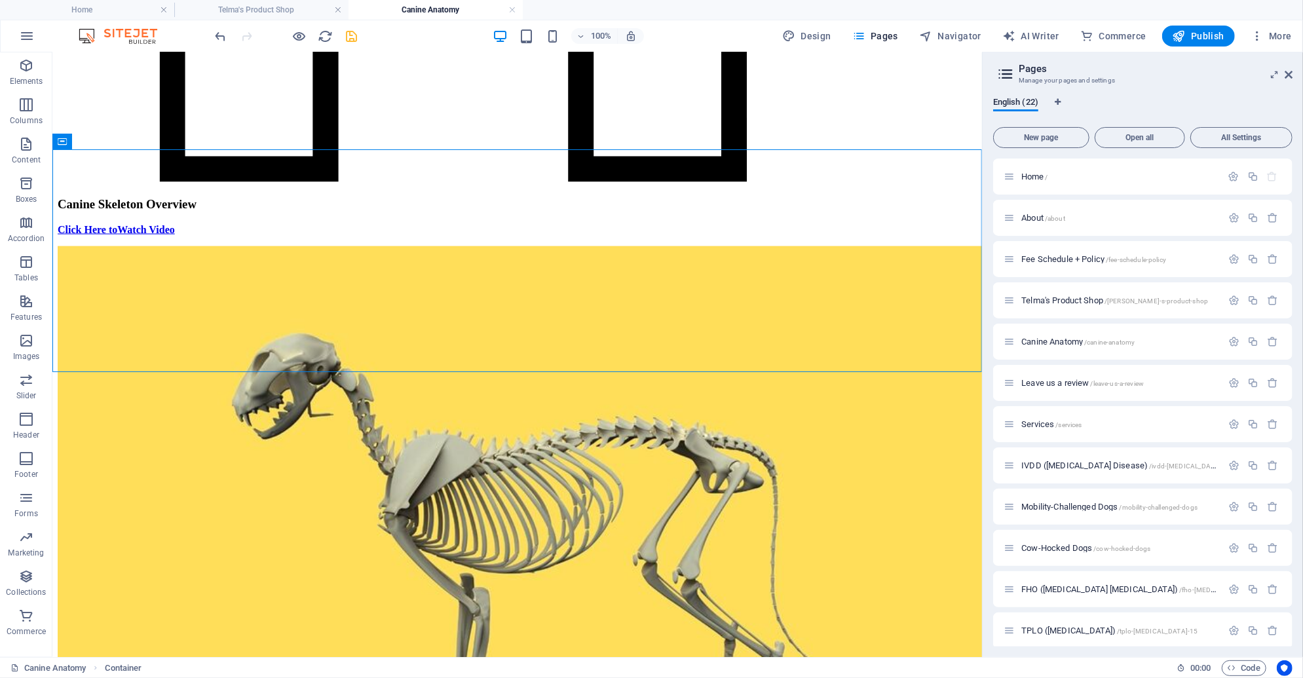
click at [351, 33] on icon "save" at bounding box center [352, 36] width 15 height 15
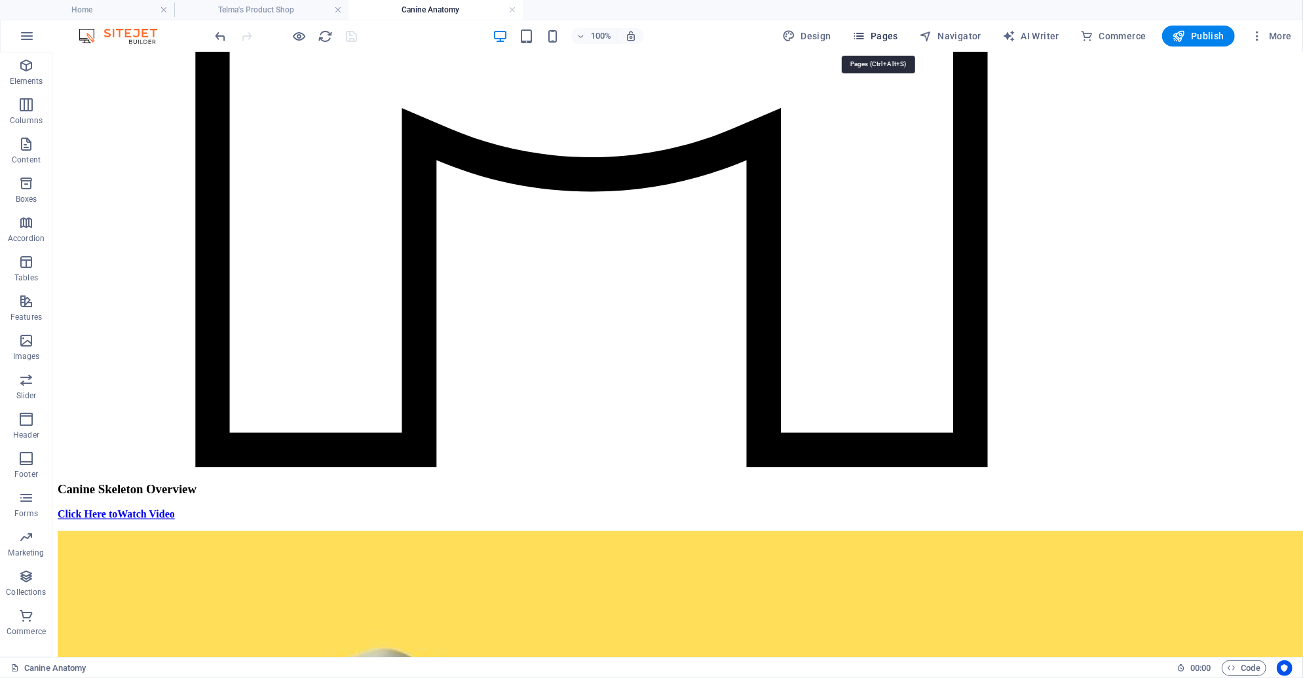
click at [896, 37] on span "Pages" at bounding box center [875, 35] width 46 height 13
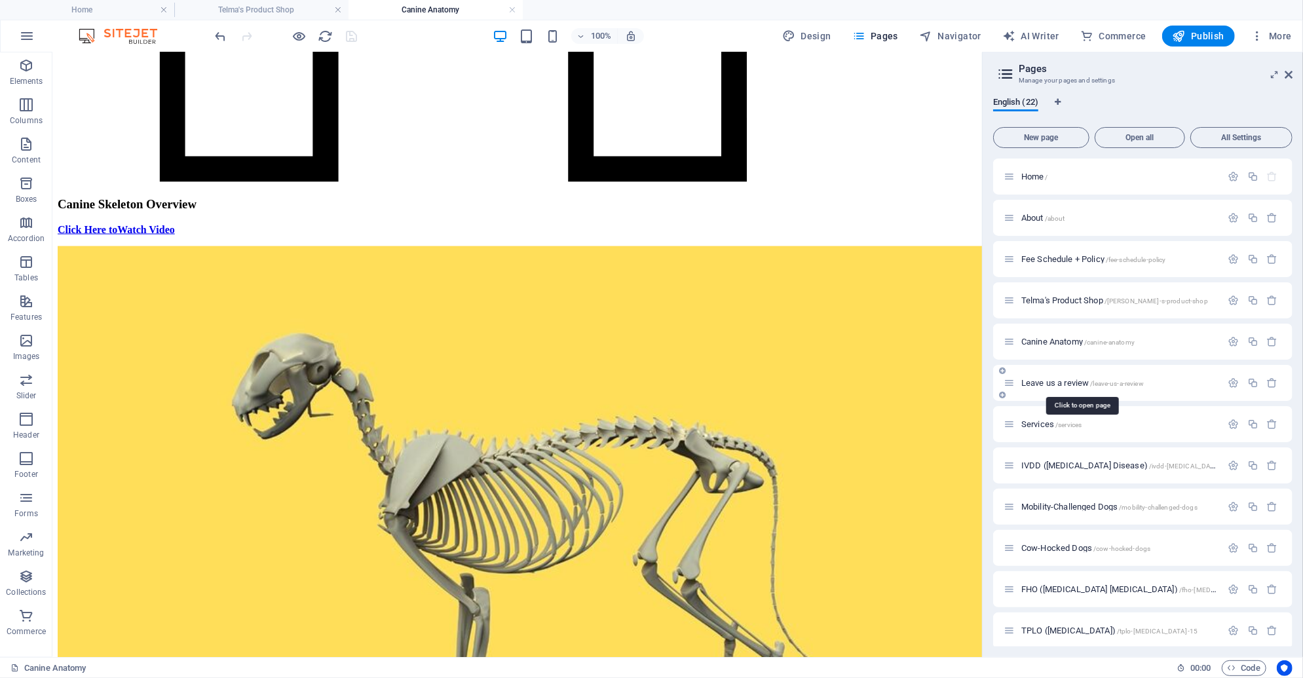
click at [1068, 387] on span "Leave us a review /leave-us-a-review" at bounding box center [1082, 383] width 123 height 10
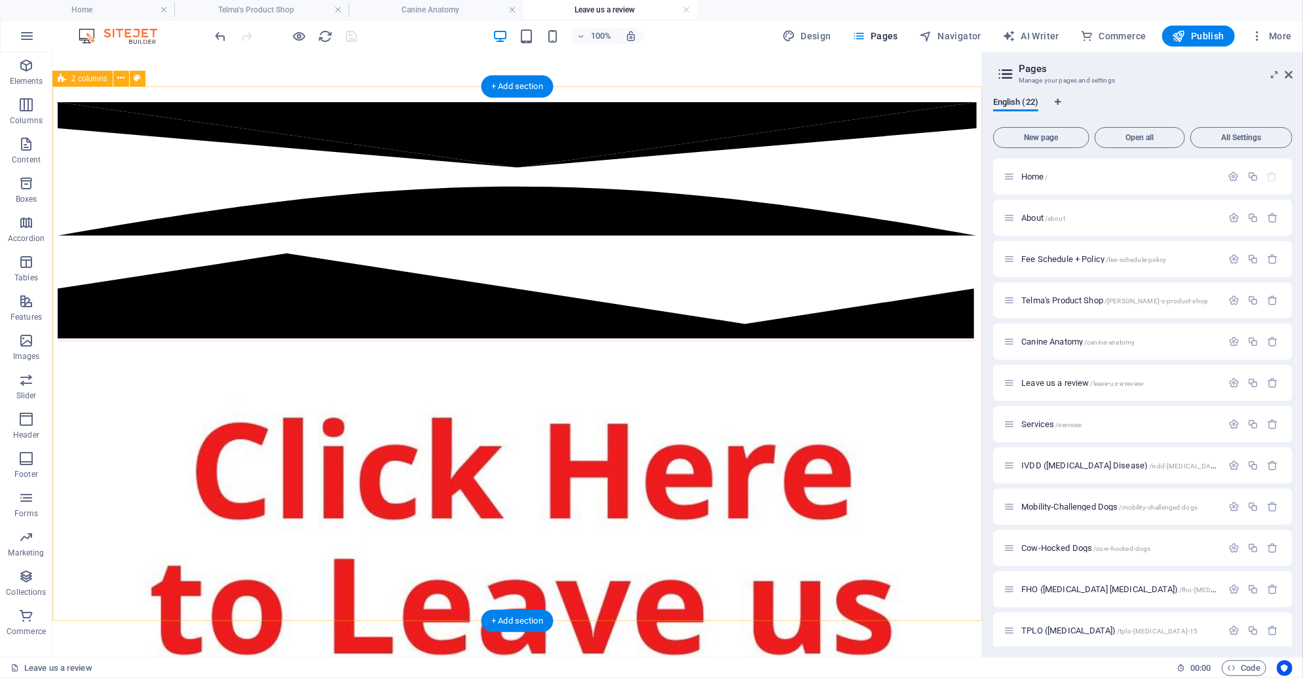
scroll to position [890, 0]
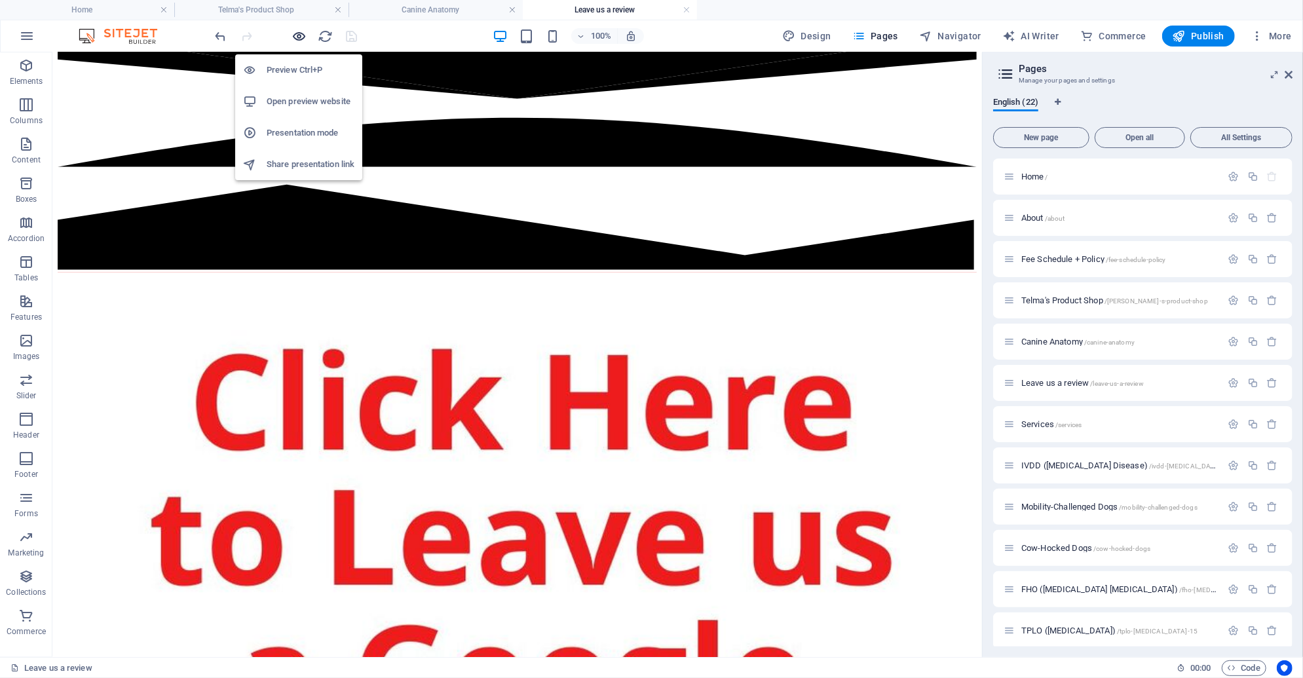
click at [303, 30] on icon "button" at bounding box center [299, 36] width 15 height 15
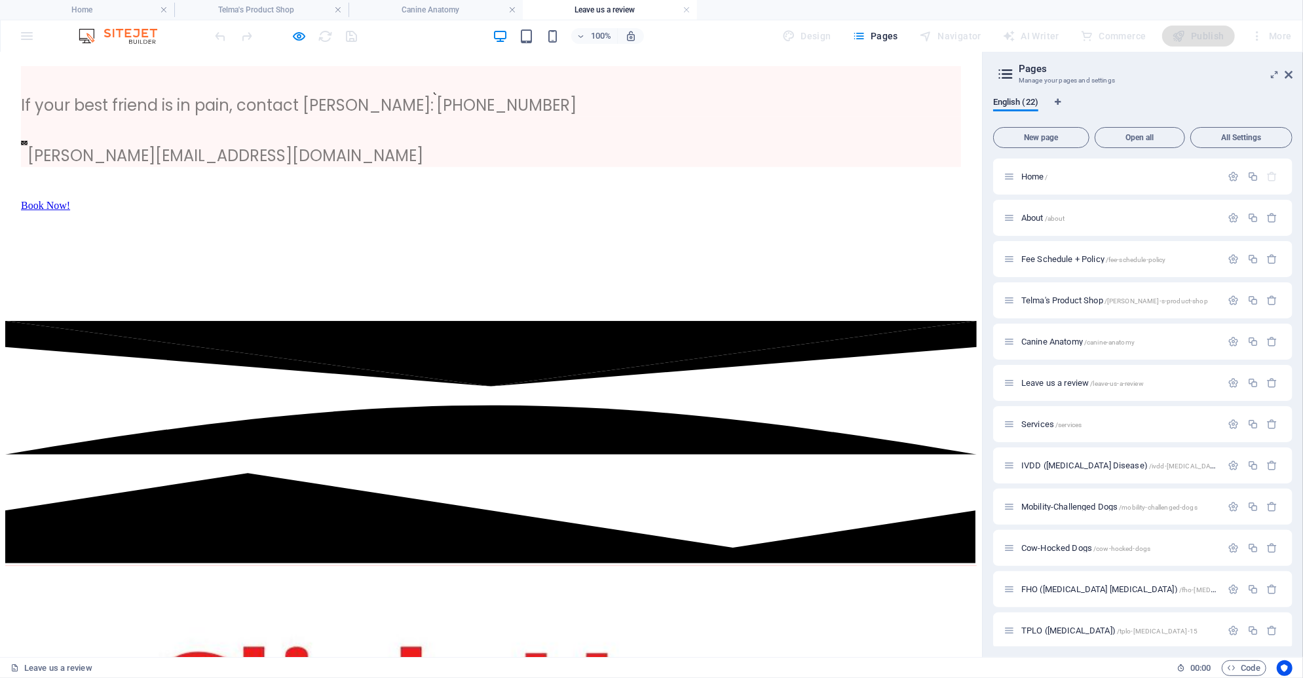
scroll to position [377, 0]
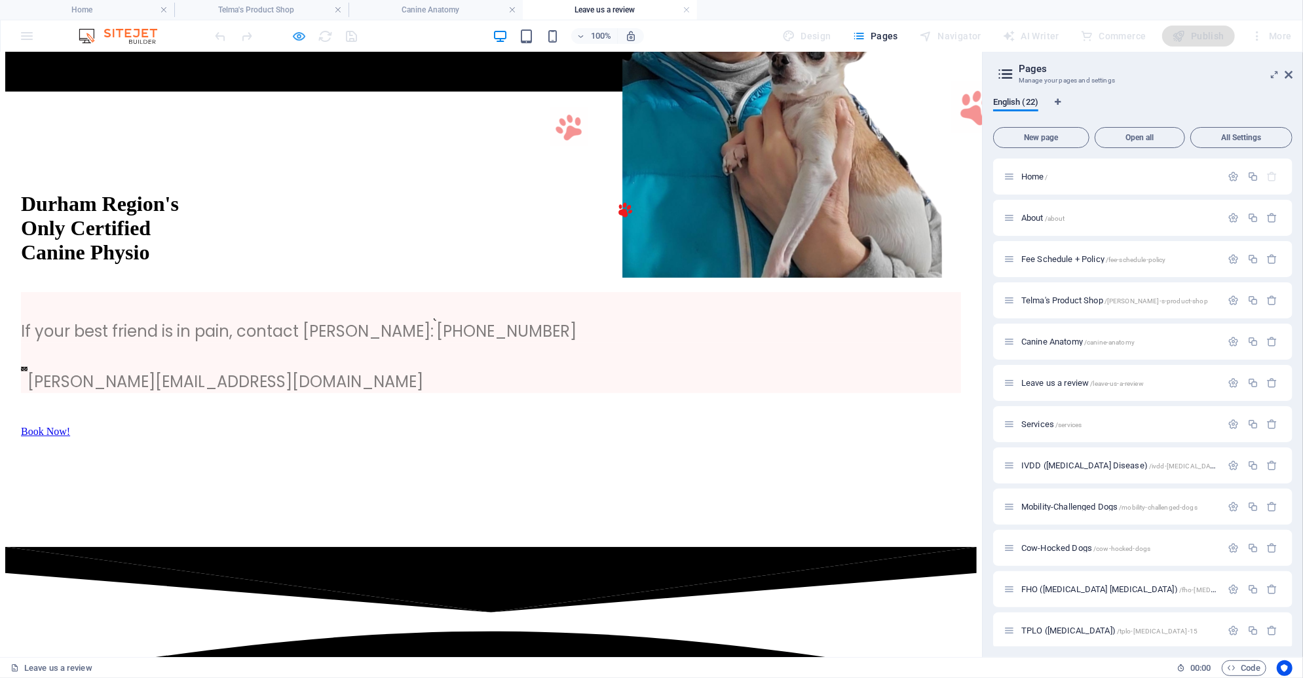
click at [300, 35] on icon "button" at bounding box center [299, 36] width 15 height 15
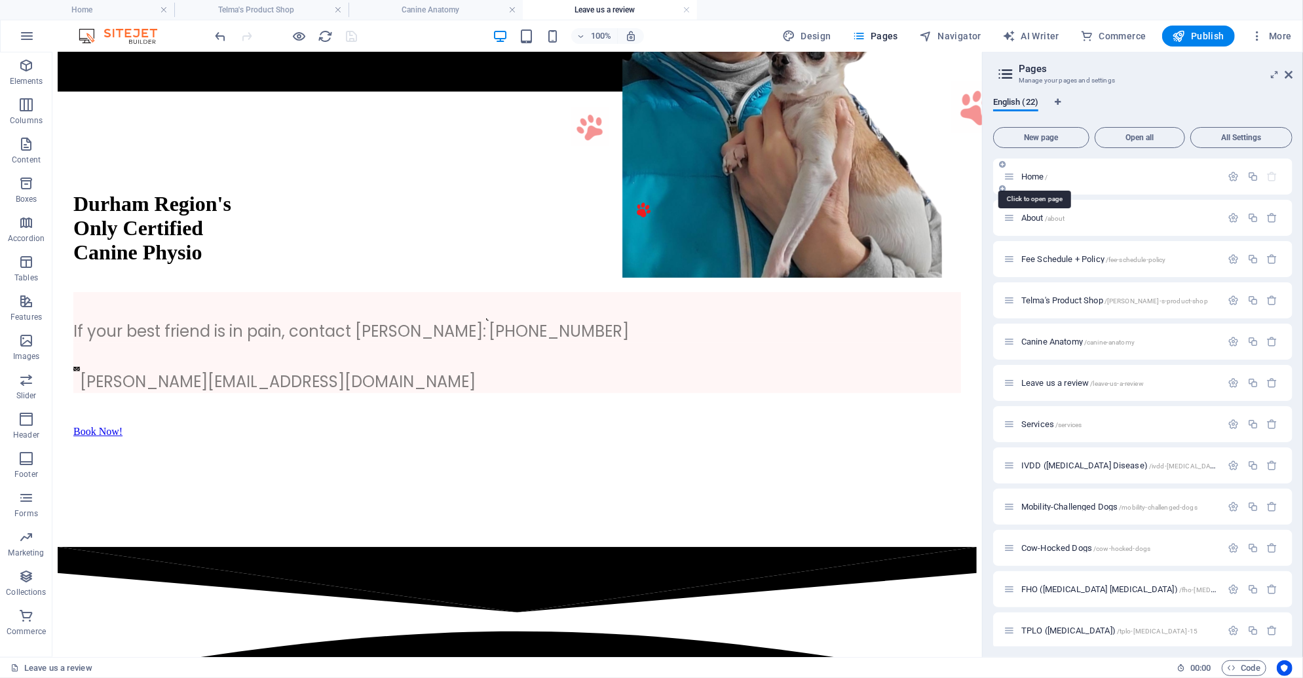
click at [1034, 176] on span "Home /" at bounding box center [1034, 177] width 27 height 10
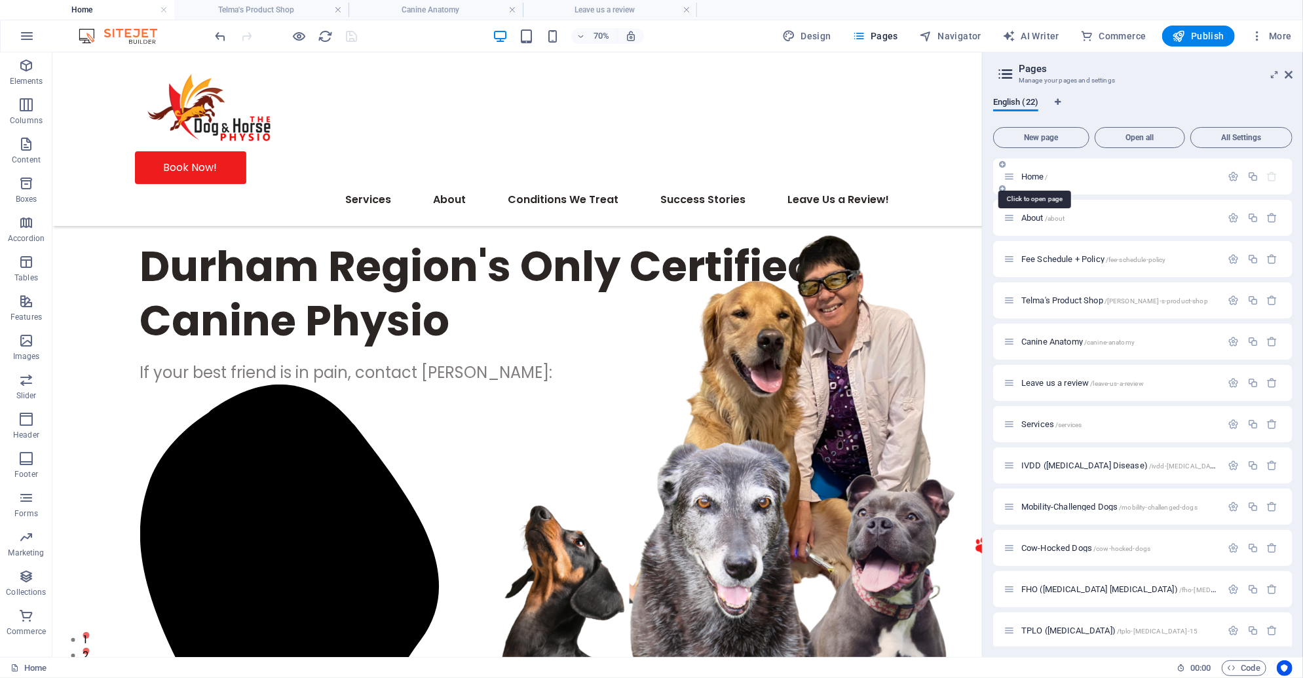
scroll to position [0, 0]
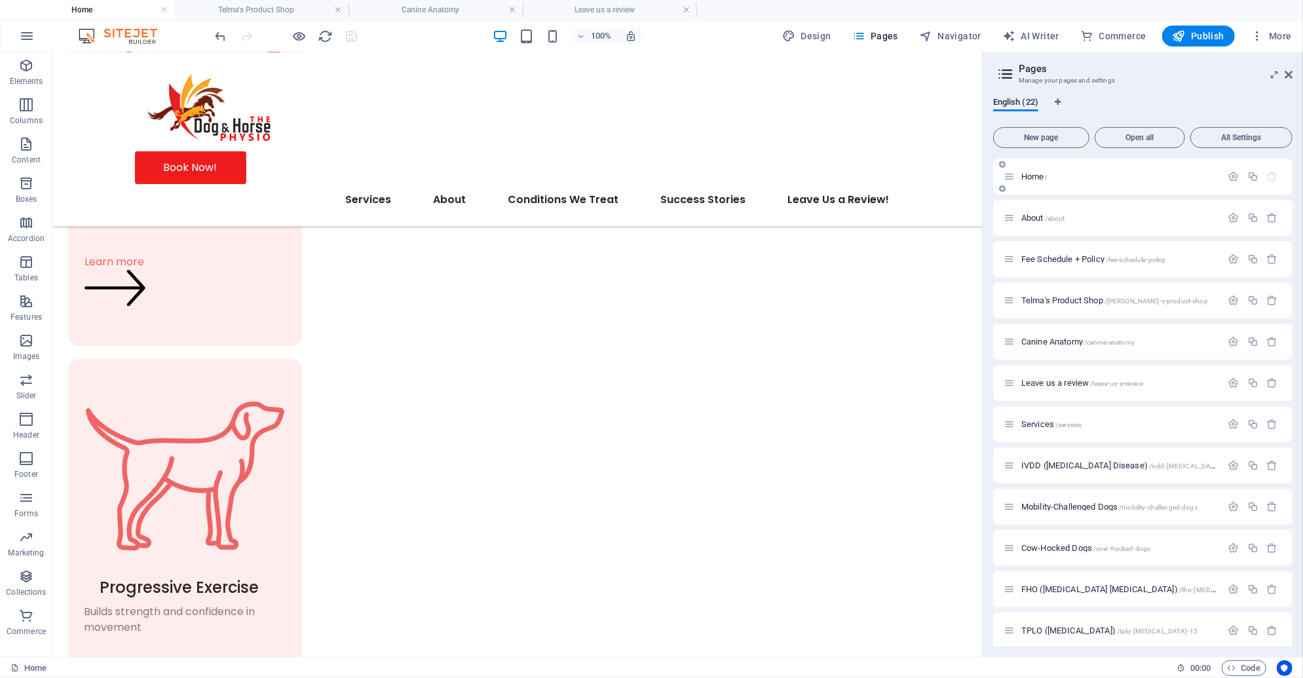
click at [1030, 181] on div "Home /" at bounding box center [1113, 176] width 218 height 15
click at [1030, 177] on span "Home /" at bounding box center [1034, 177] width 27 height 10
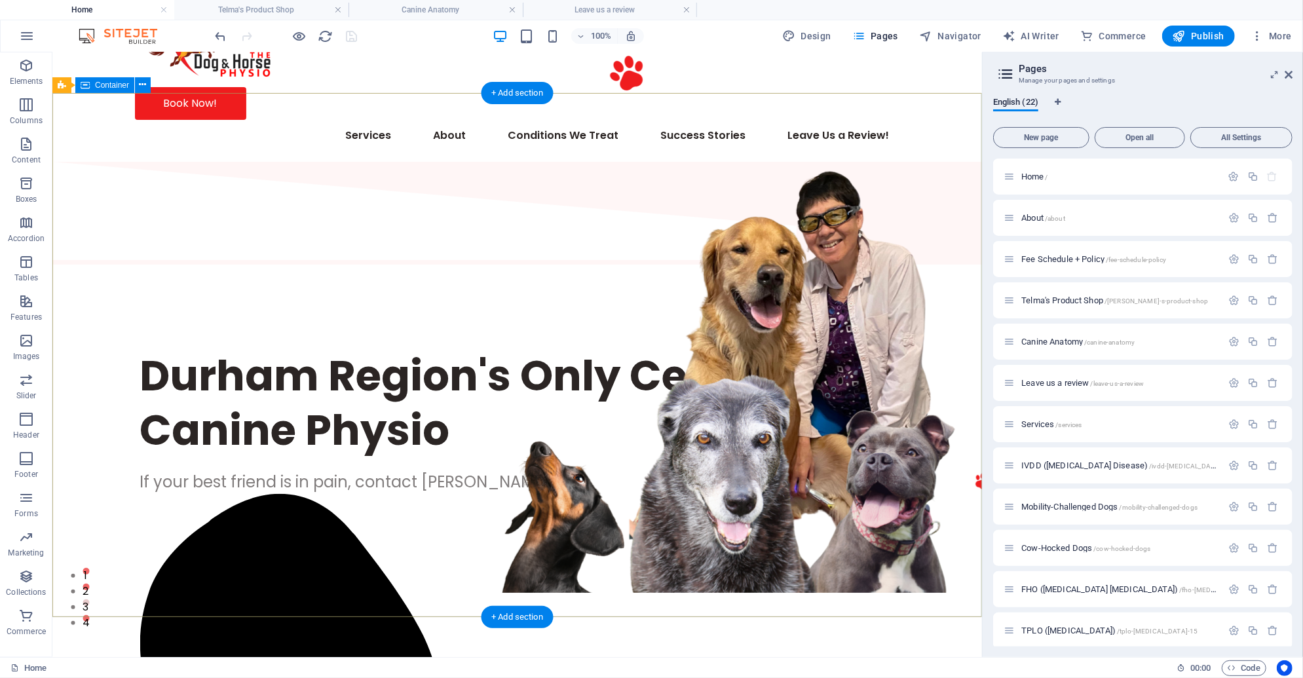
scroll to position [43, 0]
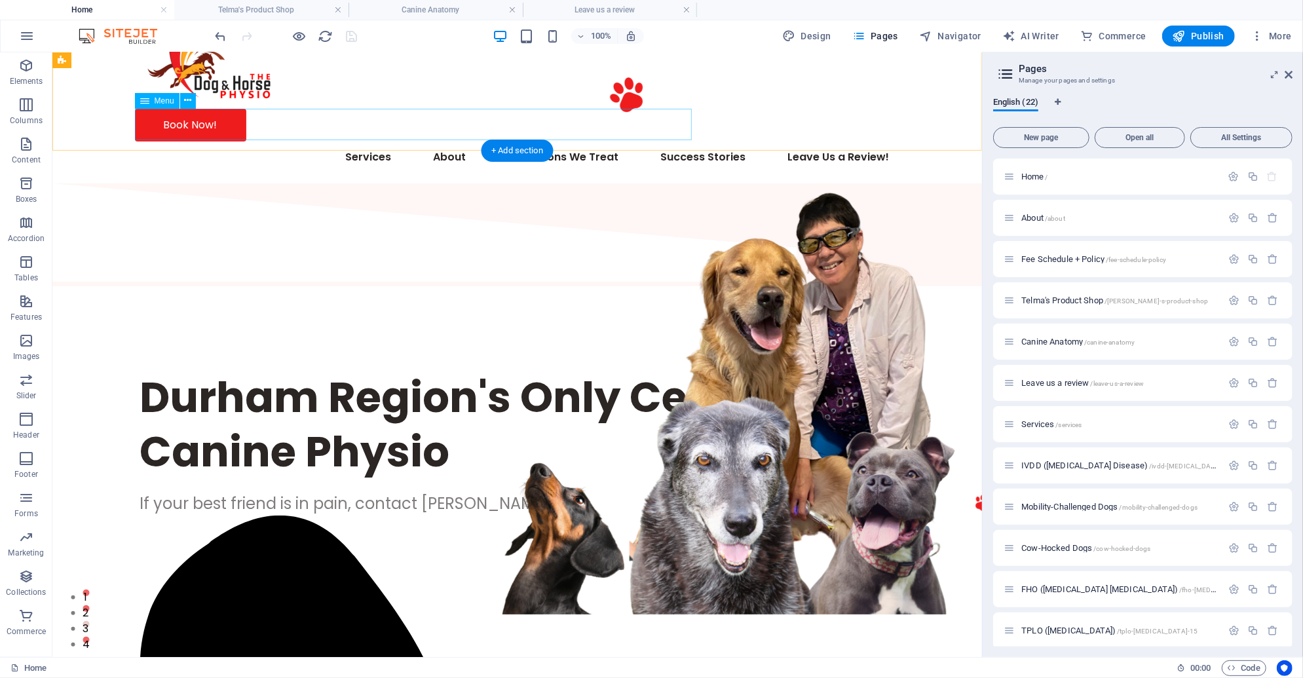
click at [186, 141] on nav "Services About Fee Schedule + Policy Telma's Product Shop Canine Anatomy Condit…" at bounding box center [516, 156] width 765 height 31
select select "6"
select select
select select "1"
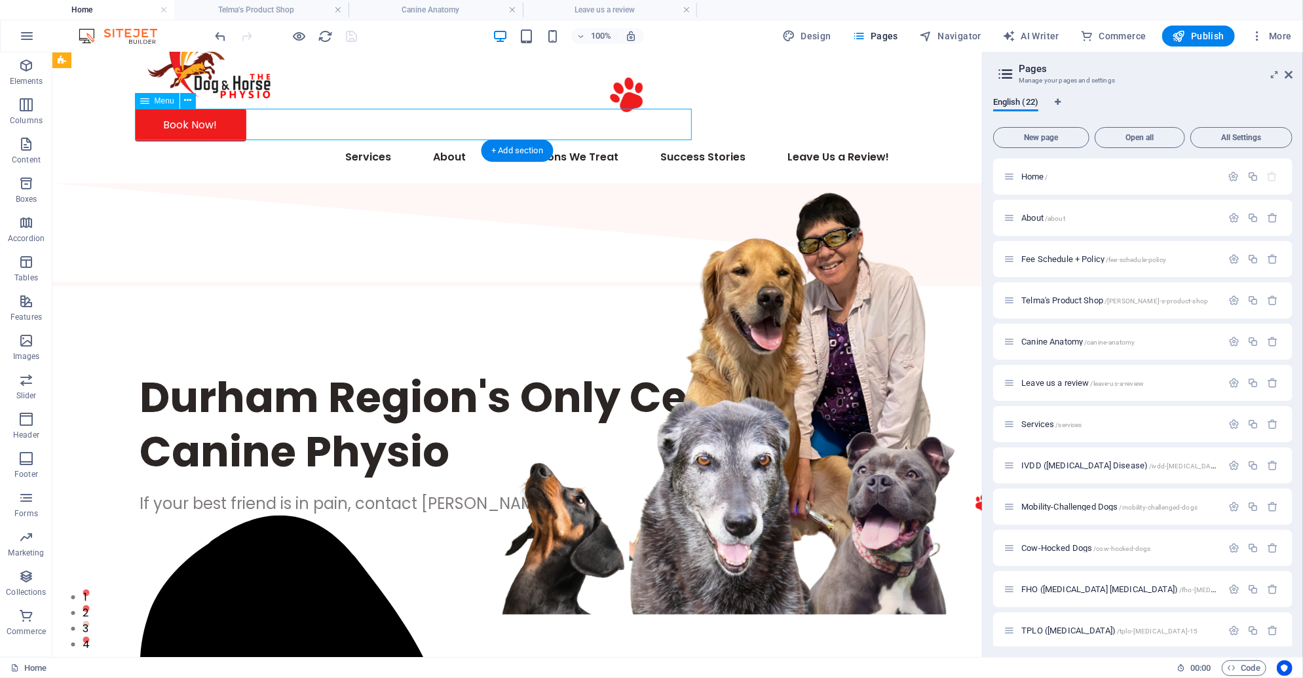
select select
select select "2"
select select
select select "3"
select select
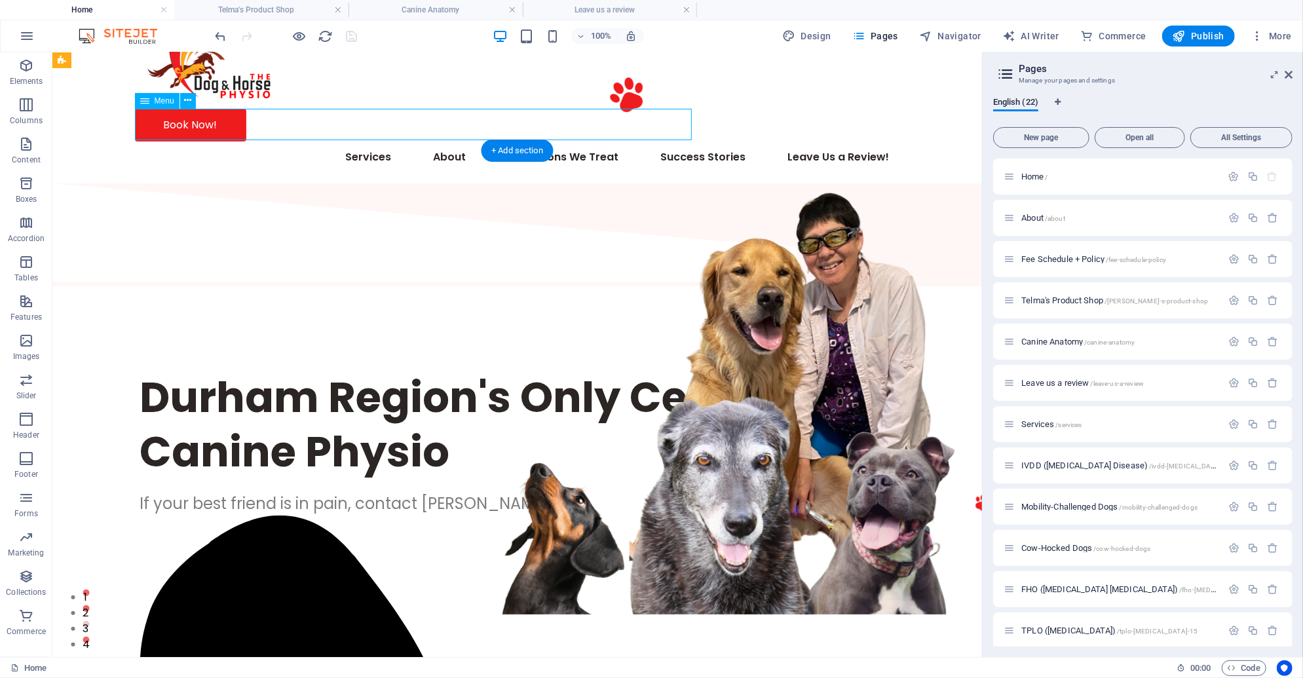
select select "4"
select select
select select "18"
select select
select select "7"
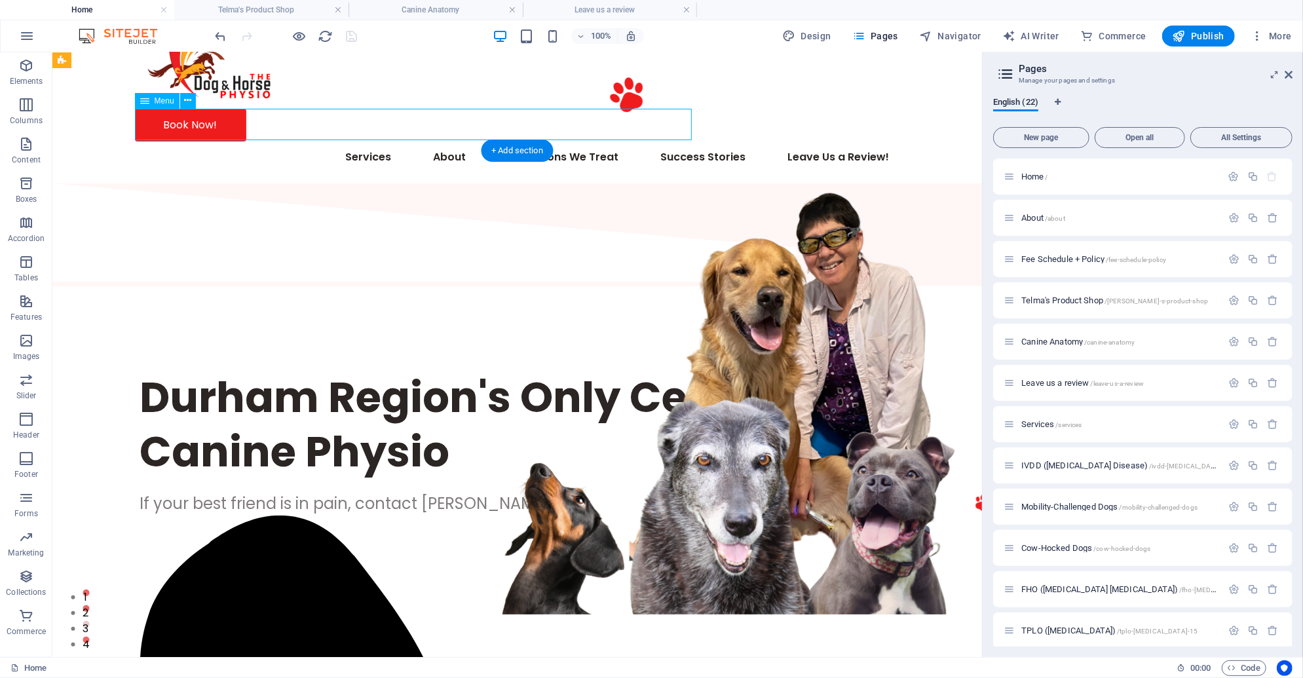
select select
select select "11"
select select
select select "10"
select select
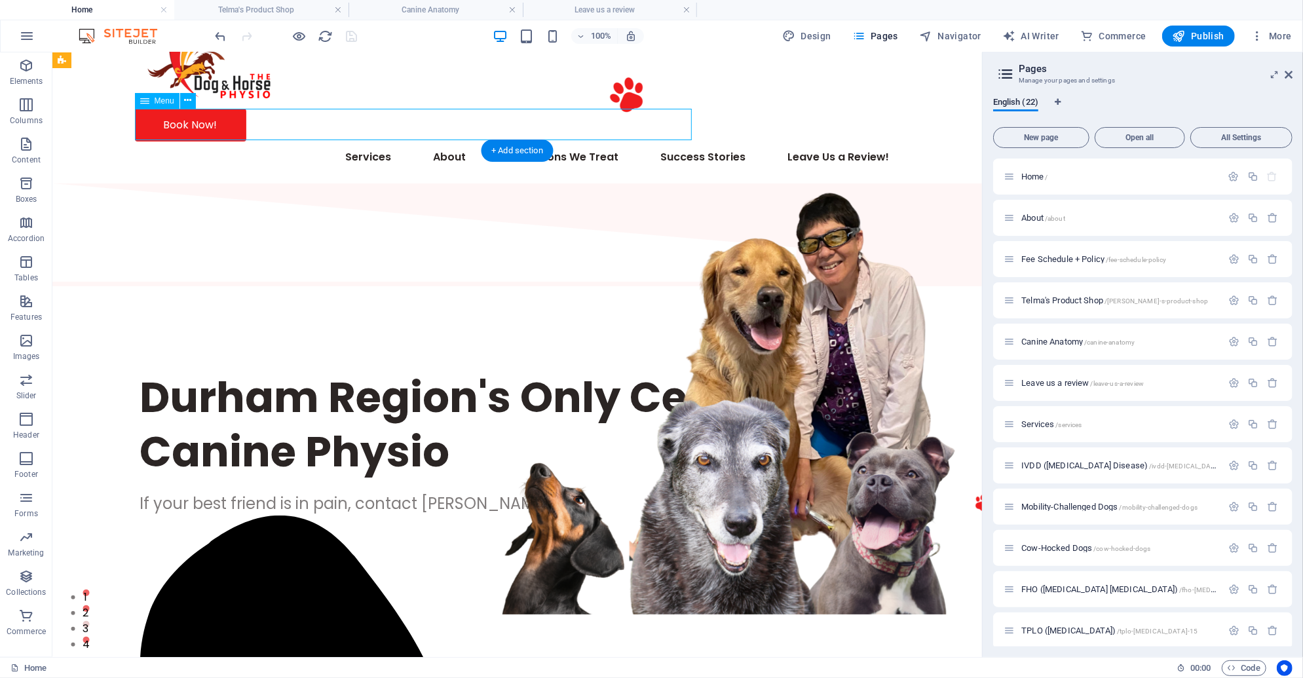
select select "12"
select select
select select "17"
select select
select select "13"
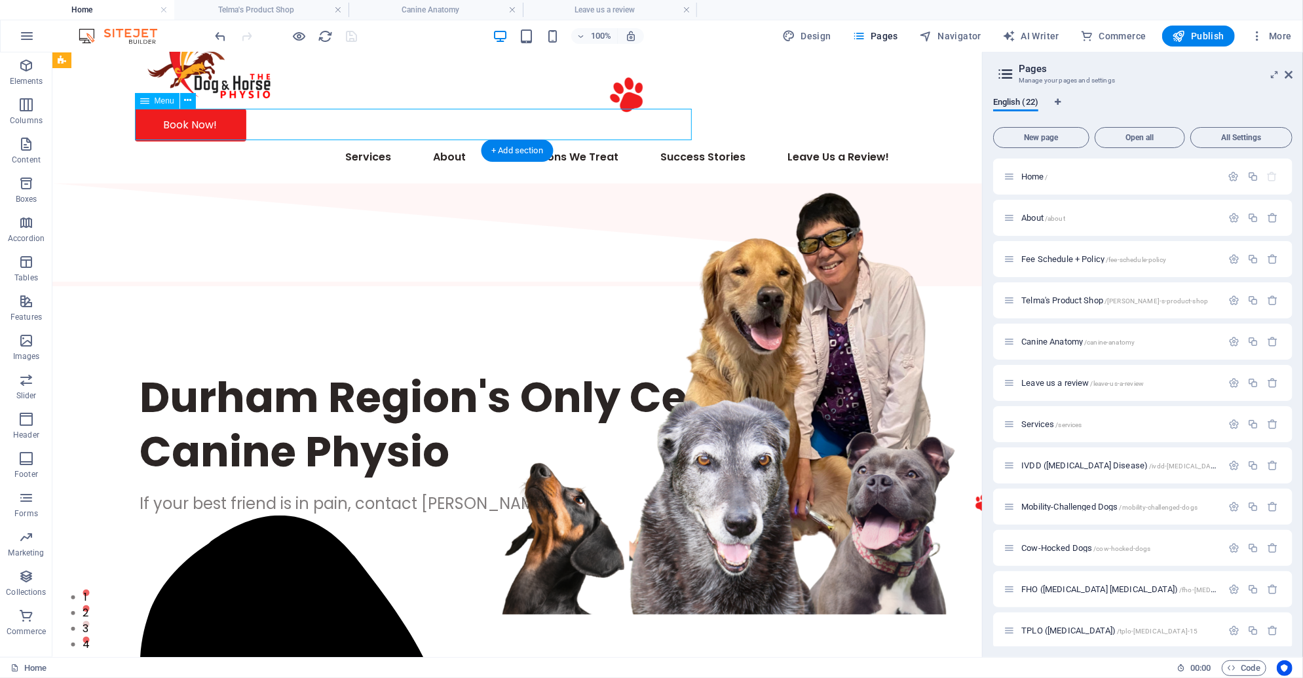
select select
select select "5"
select select
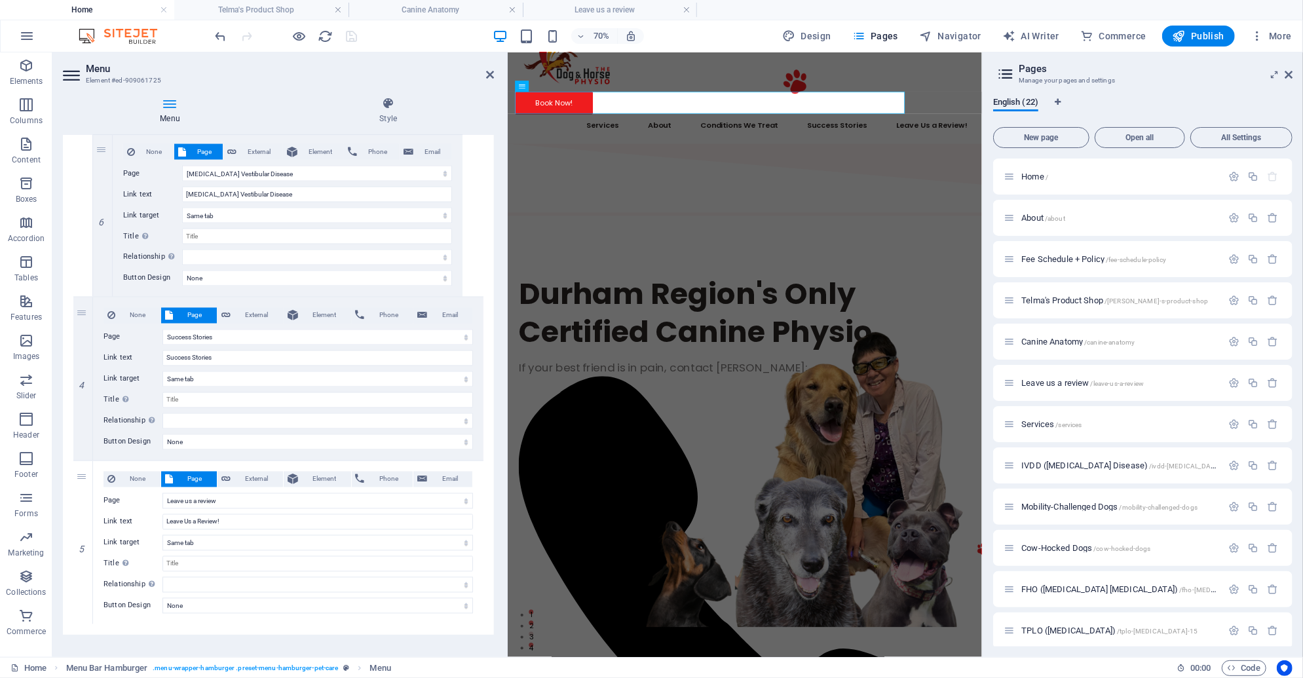
scroll to position [1843, 0]
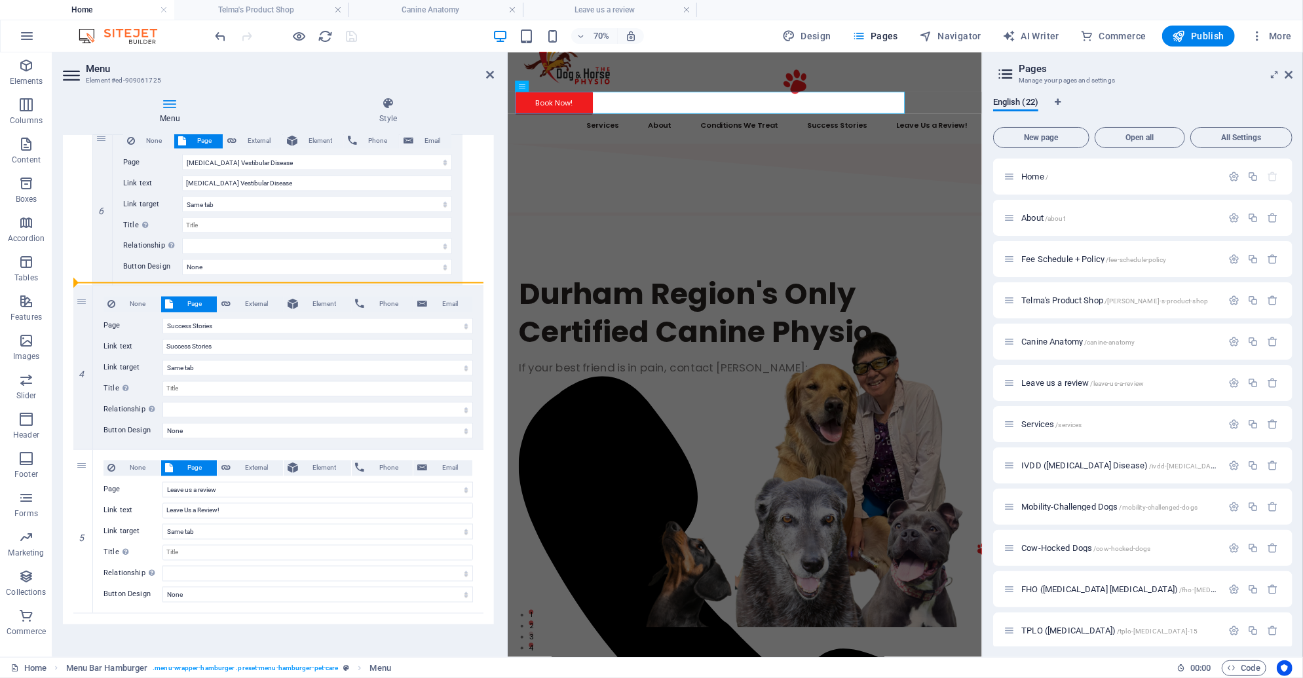
drag, startPoint x: 80, startPoint y: 464, endPoint x: 67, endPoint y: 276, distance: 187.8
select select
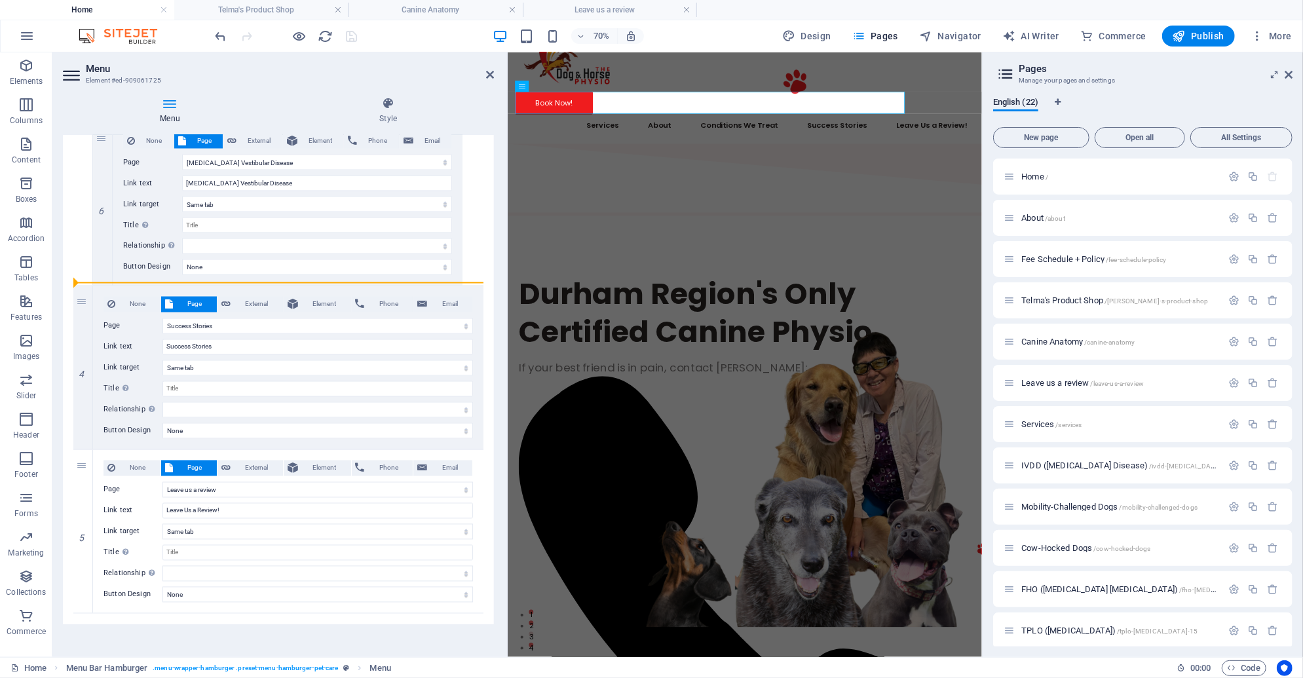
select select
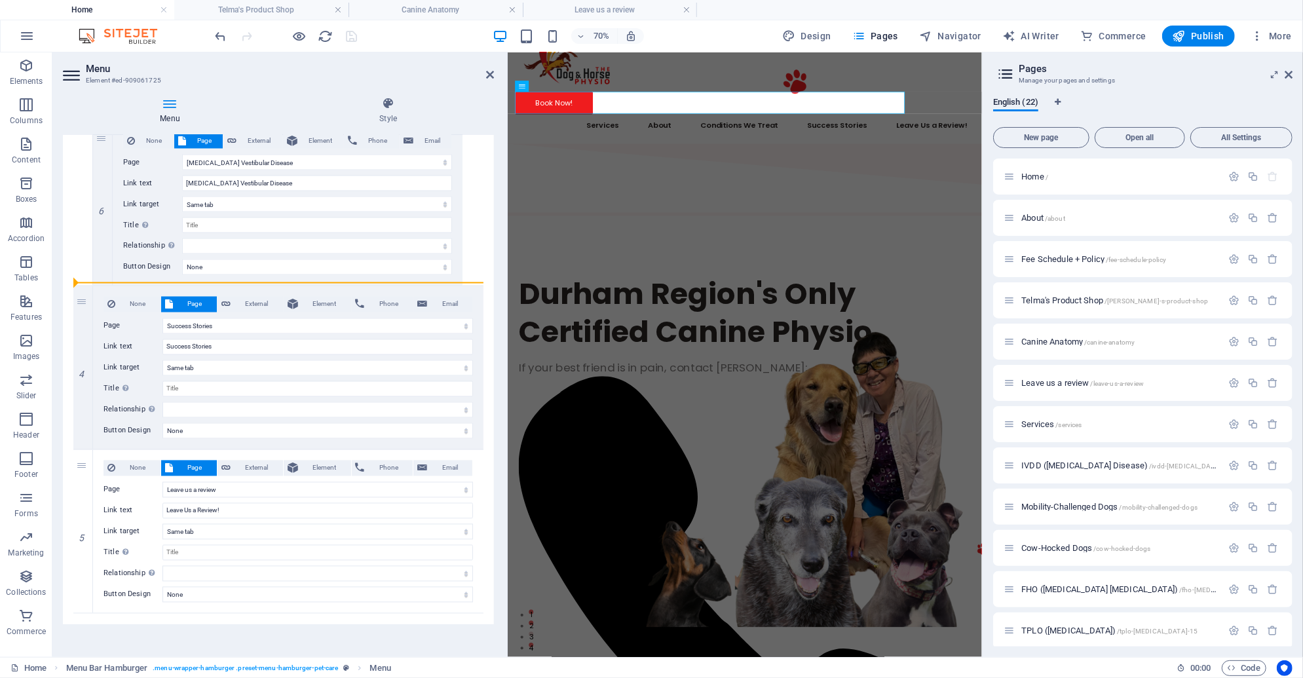
select select
select select "5"
type input "Leave Us a Review!"
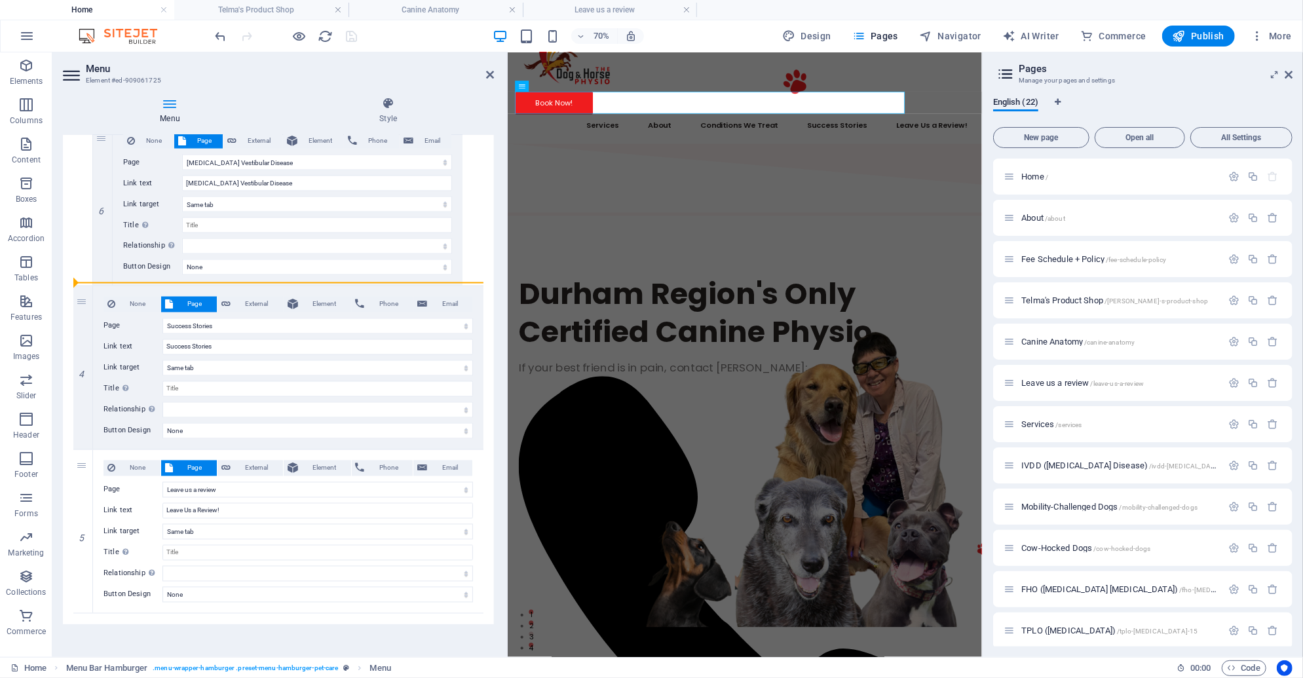
select select
select select "13"
type input "Success Stories"
select select
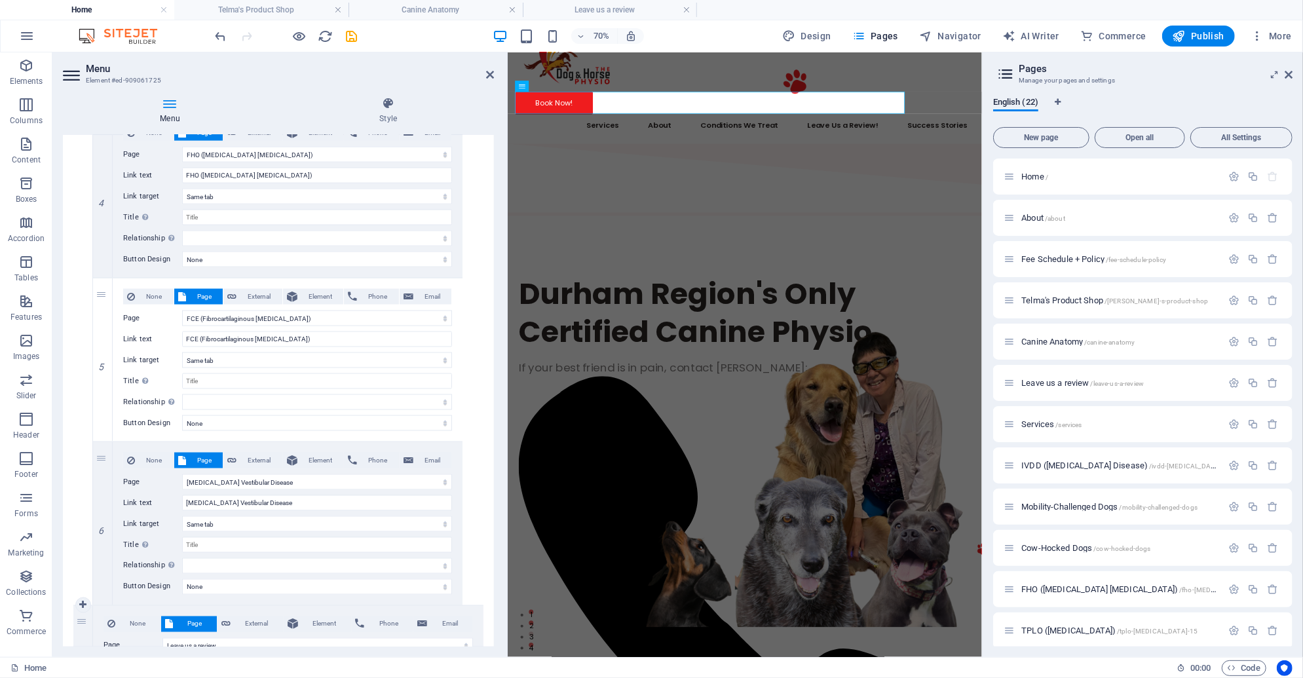
scroll to position [1536, 0]
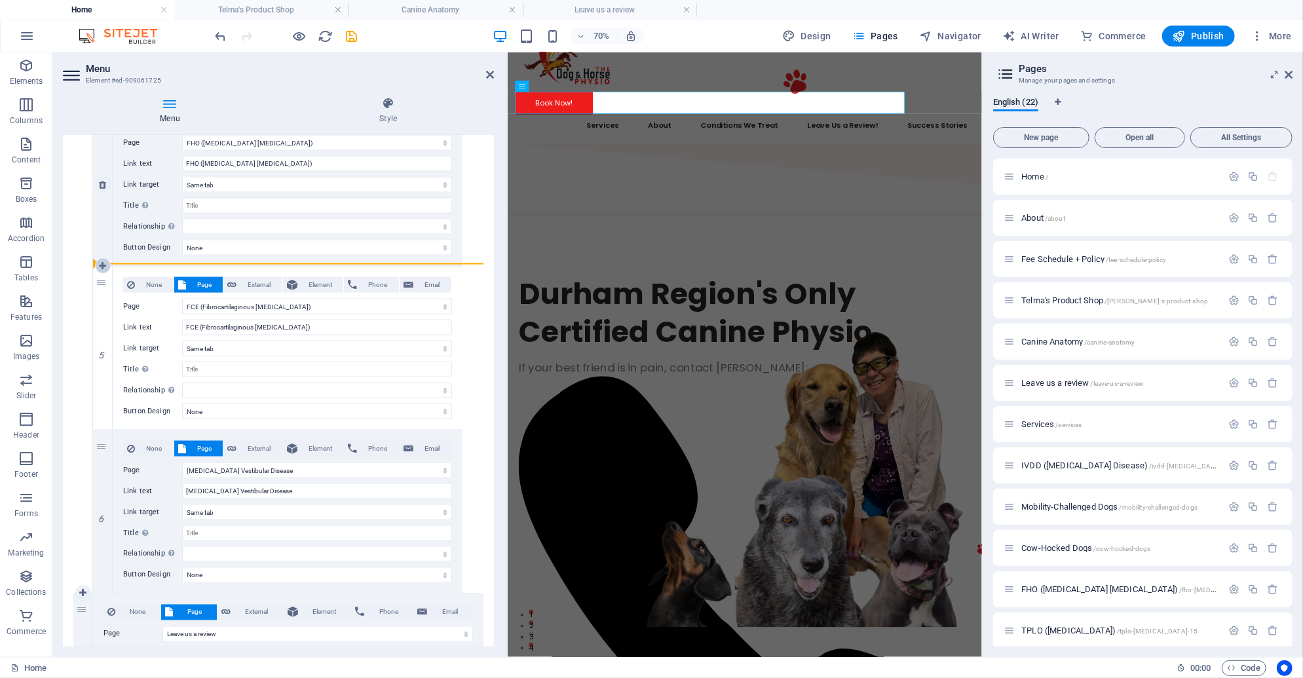
drag, startPoint x: 81, startPoint y: 609, endPoint x: 100, endPoint y: 258, distance: 351.0
select select
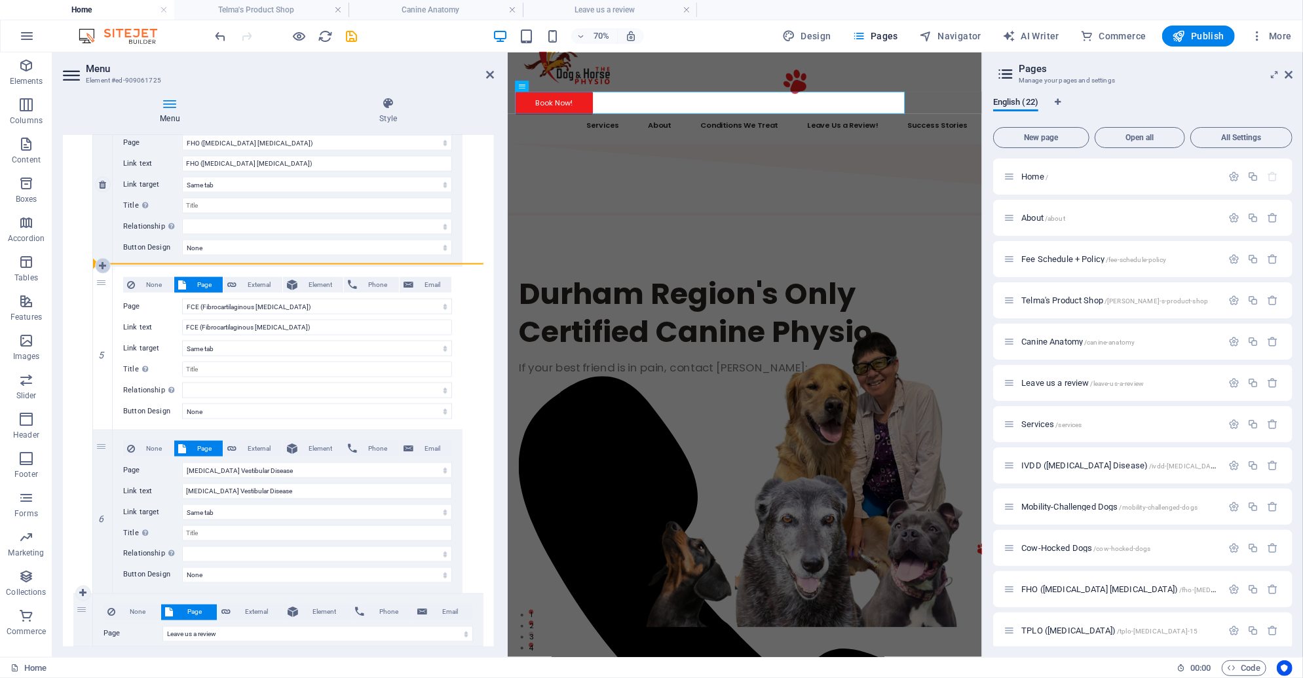
select select
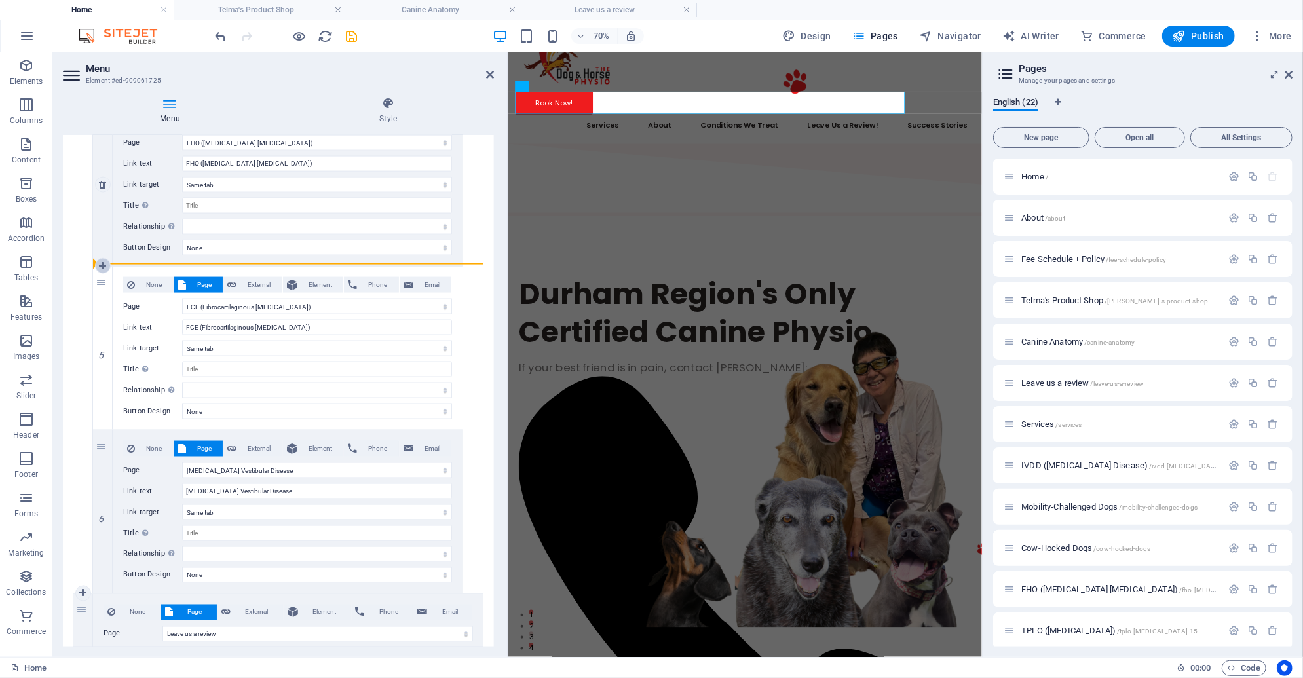
select select
select select "5"
type input "Leave Us a Review!"
select select
select select "12"
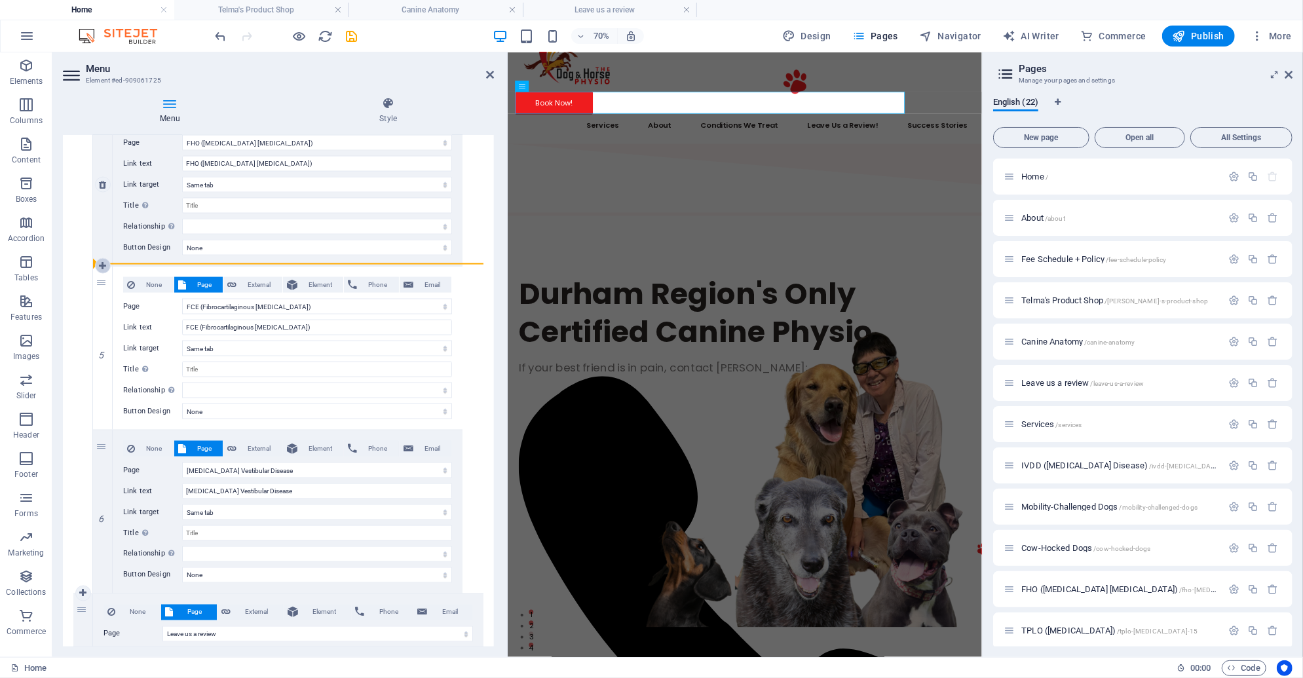
type input "FCE (Fibrocartilaginous [MEDICAL_DATA])"
select select
select select "13"
type input "Success Stories"
select select
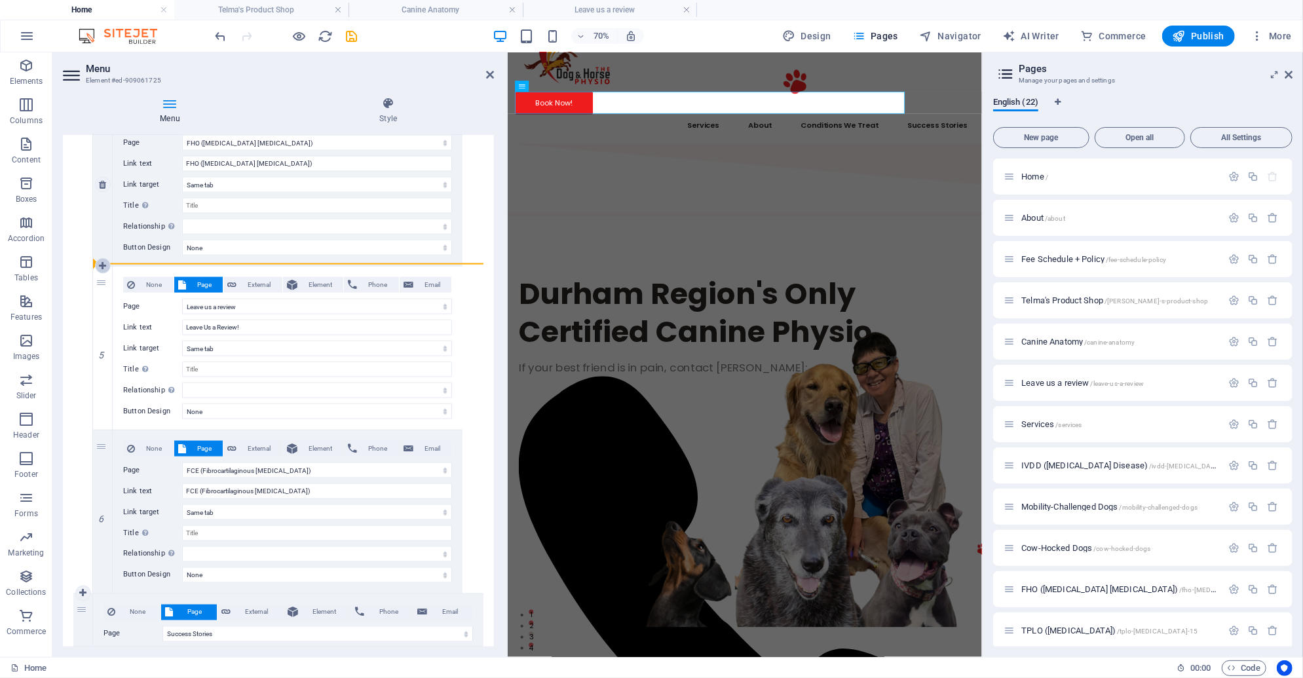
select select "17"
select select
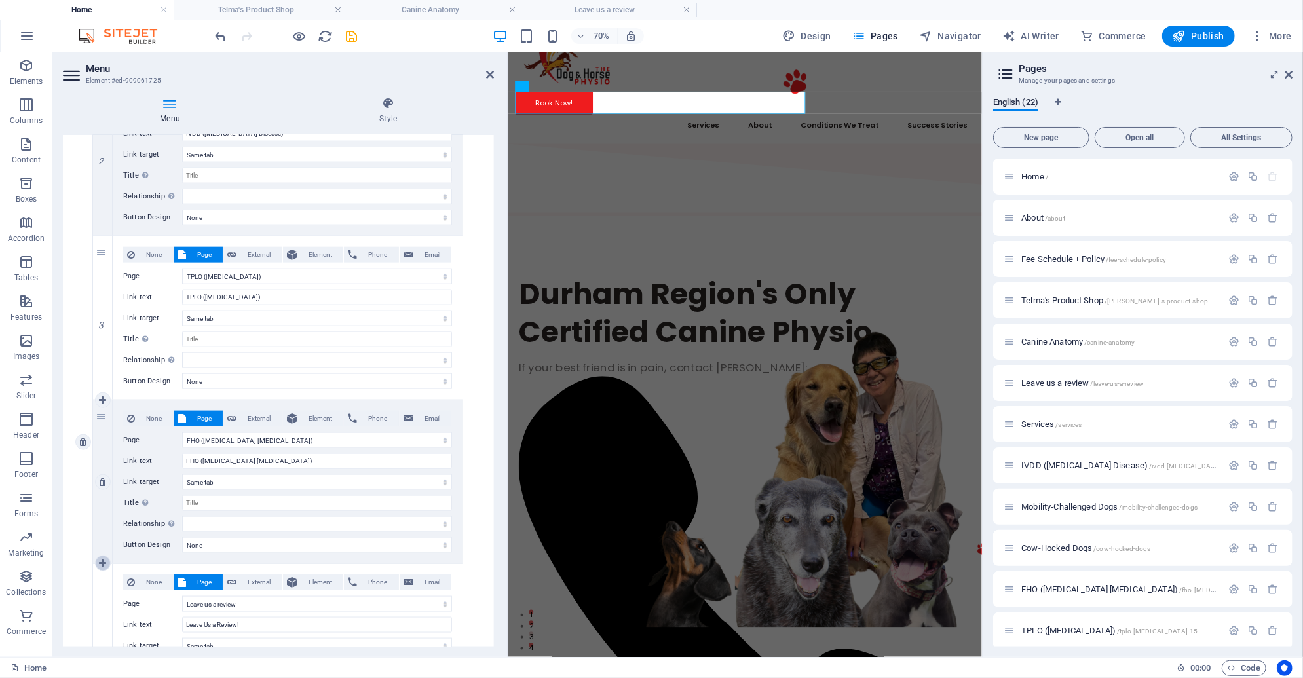
scroll to position [1232, 0]
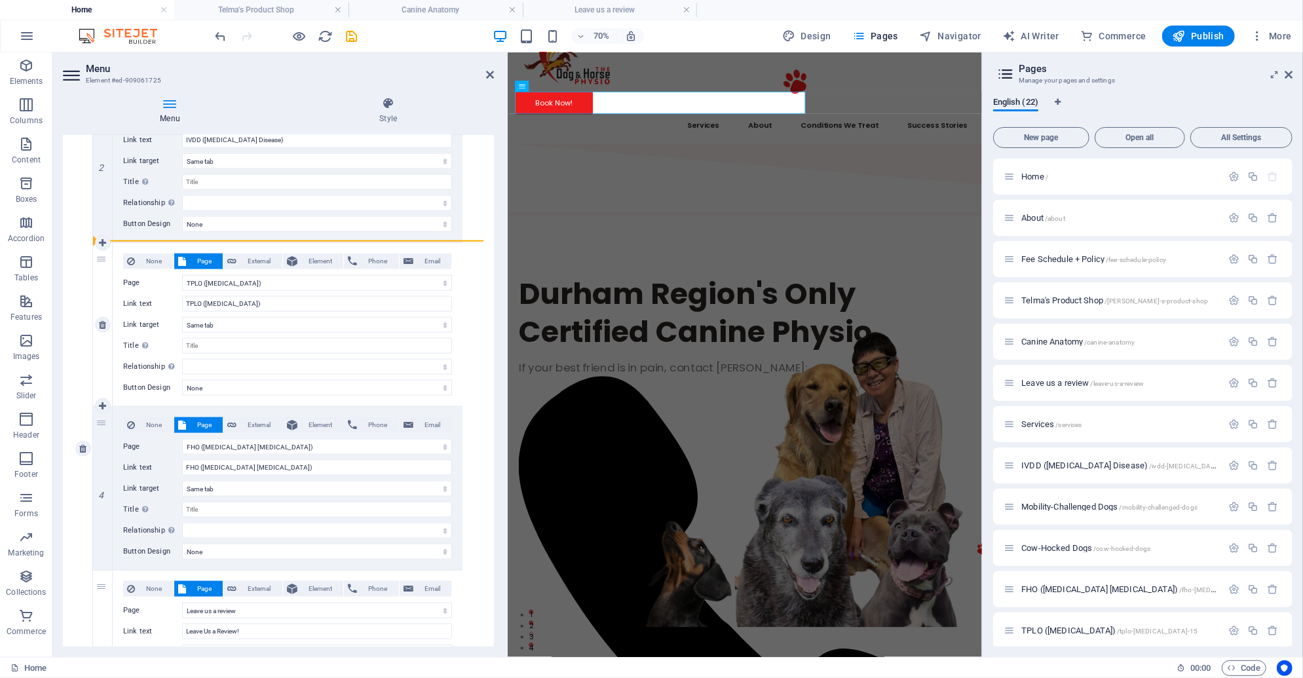
drag, startPoint x: 99, startPoint y: 581, endPoint x: 98, endPoint y: 257, distance: 324.3
click at [98, 257] on div "1 None Page External Element Phone Email Page Home About Fee Schedule + Policy …" at bounding box center [277, 488] width 369 height 1146
select select
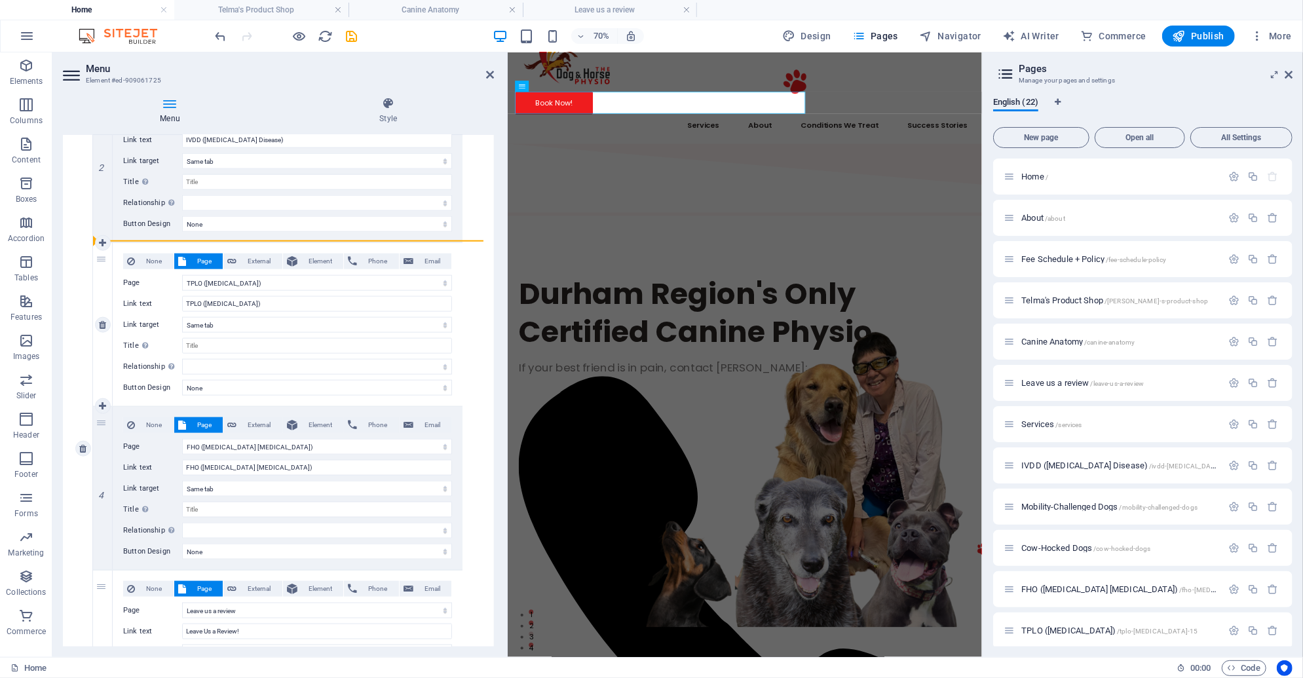
select select
select select "5"
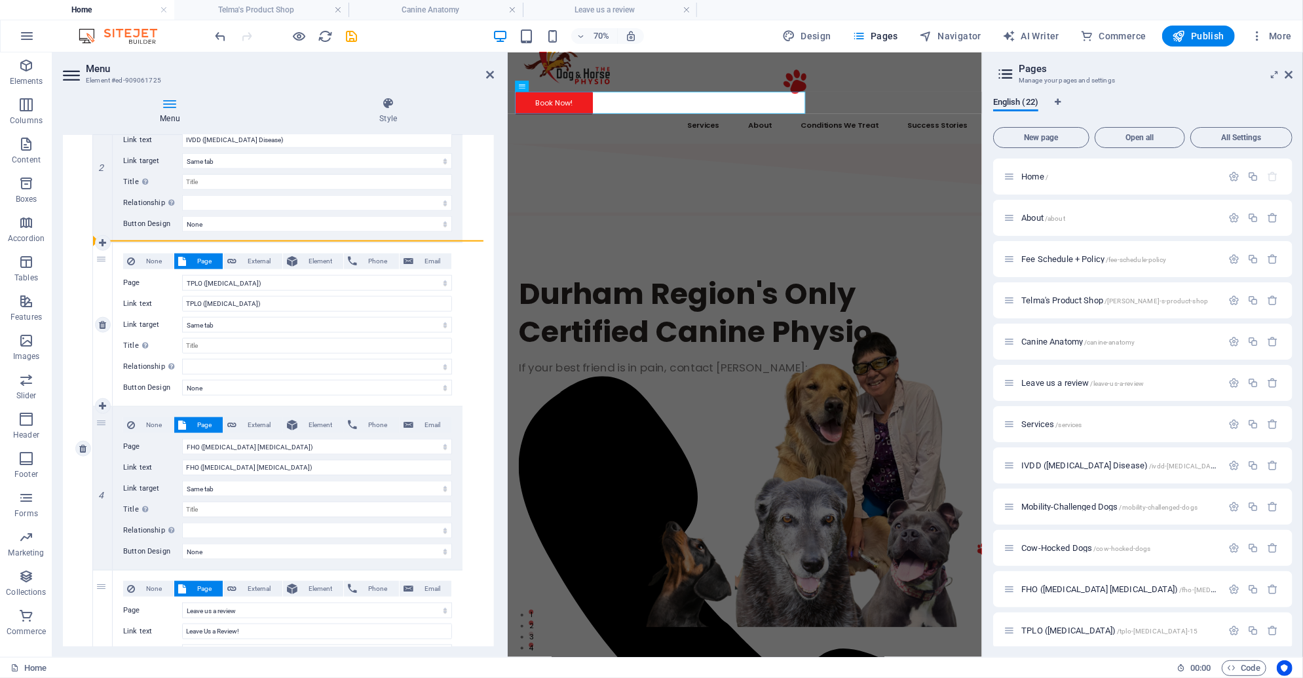
type input "Leave Us a Review!"
select select
select select "11"
type input "TPLO ([MEDICAL_DATA])"
select select
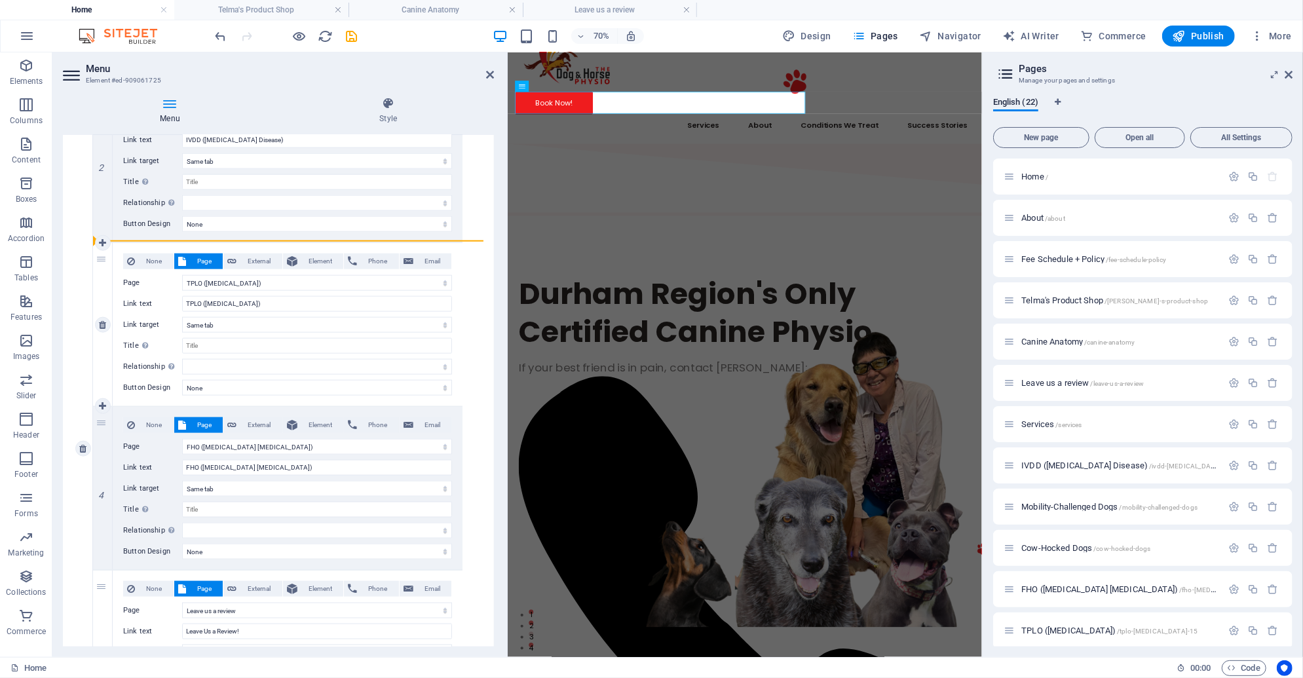
select select "10"
type input "FHO ([MEDICAL_DATA] [MEDICAL_DATA])"
select select
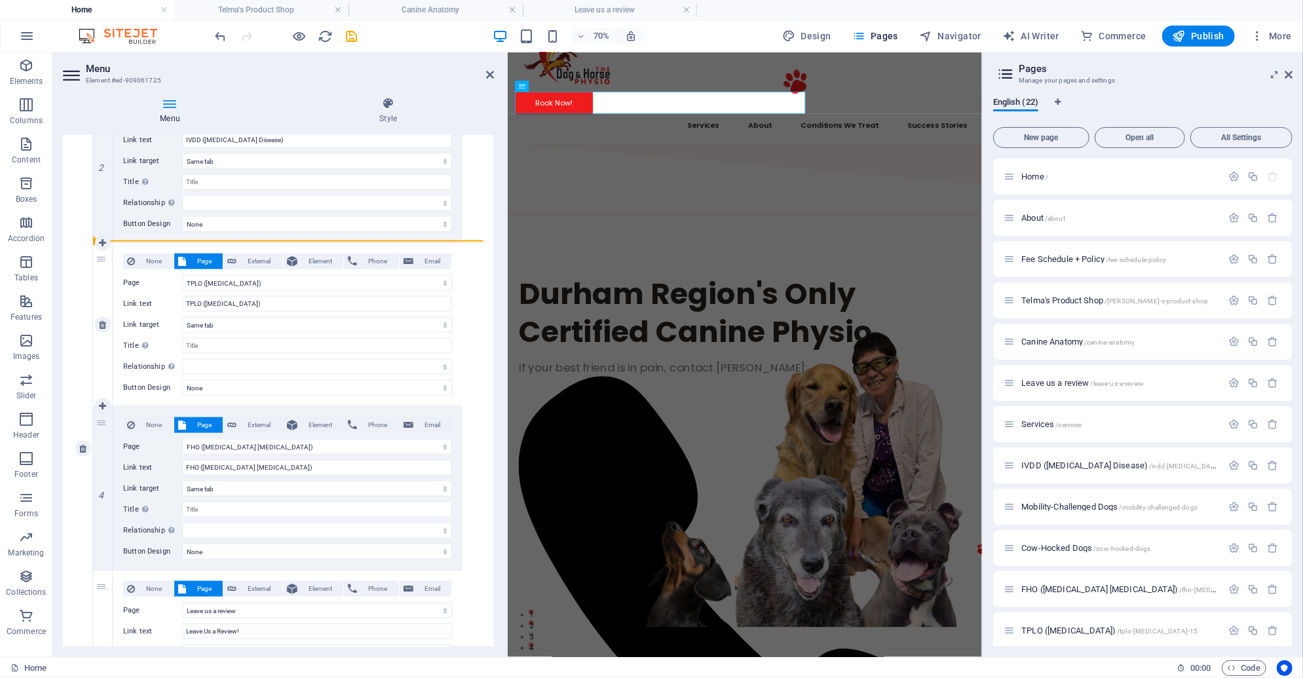
select select
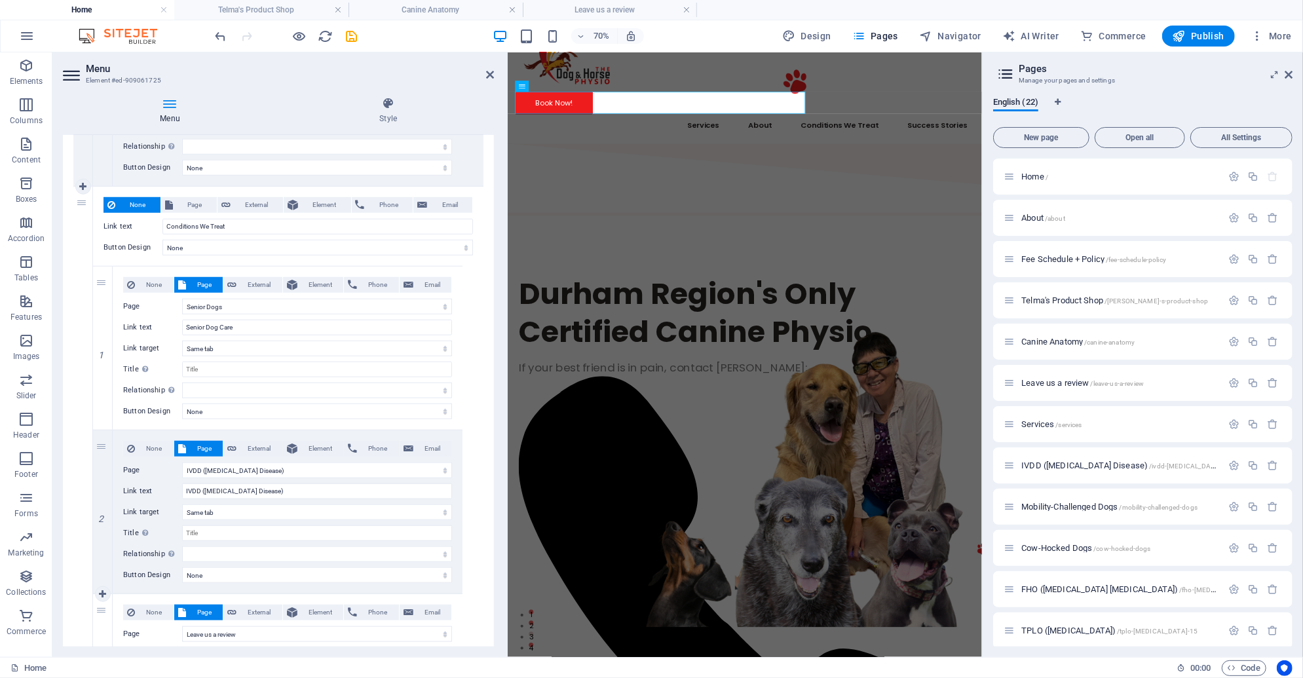
scroll to position [868, 0]
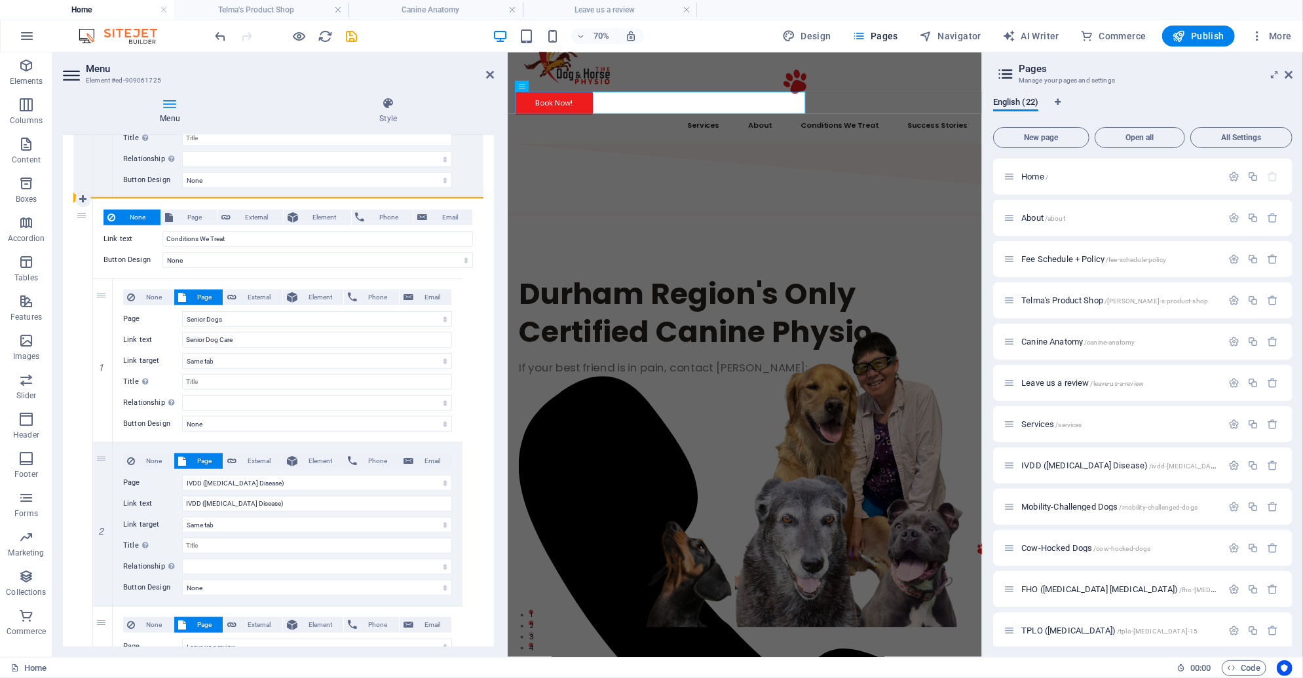
drag, startPoint x: 100, startPoint y: 623, endPoint x: 113, endPoint y: 216, distance: 407.0
select select
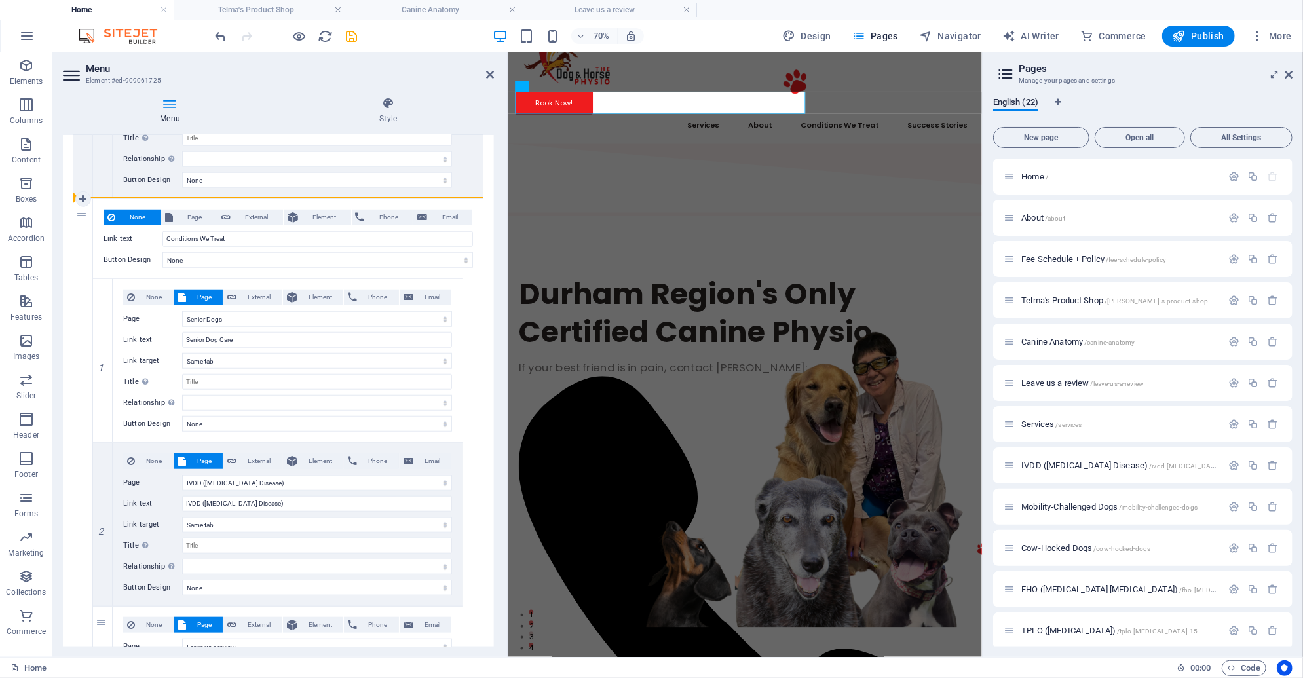
select select
select select "5"
type input "Leave Us a Review!"
select select
type input "Conditions We Treat"
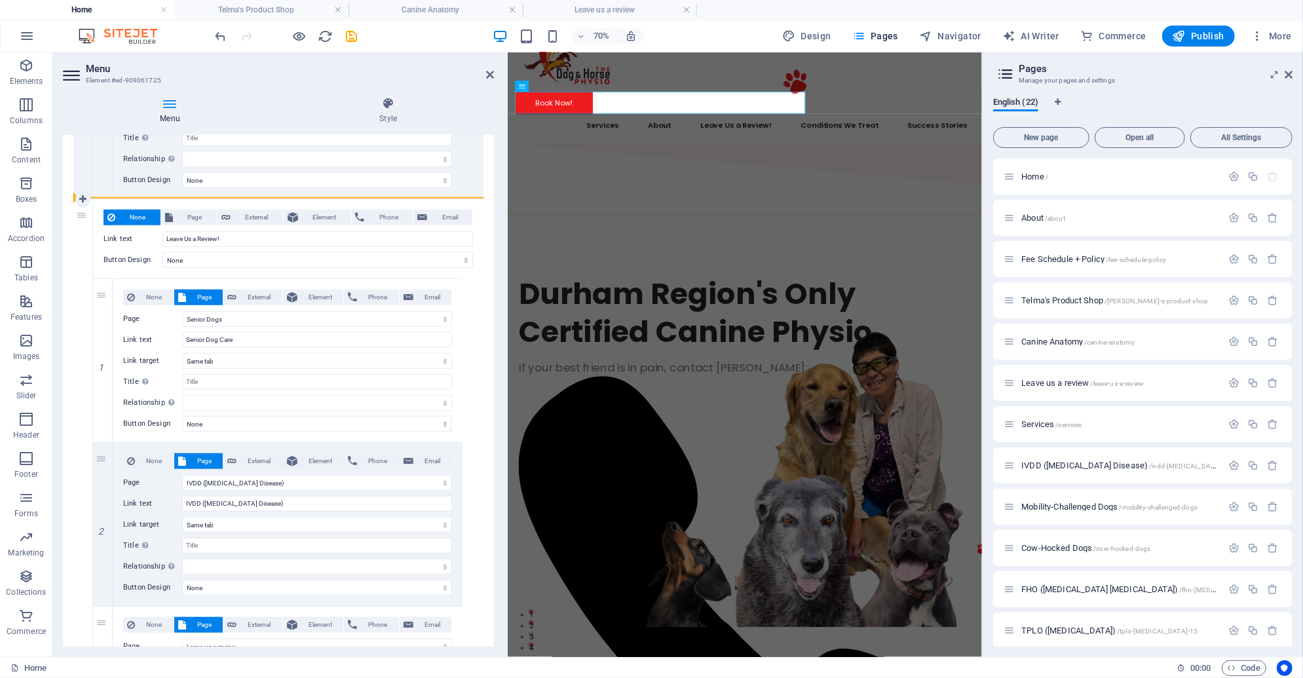
select select "13"
select select
select select "18"
select select
select select "7"
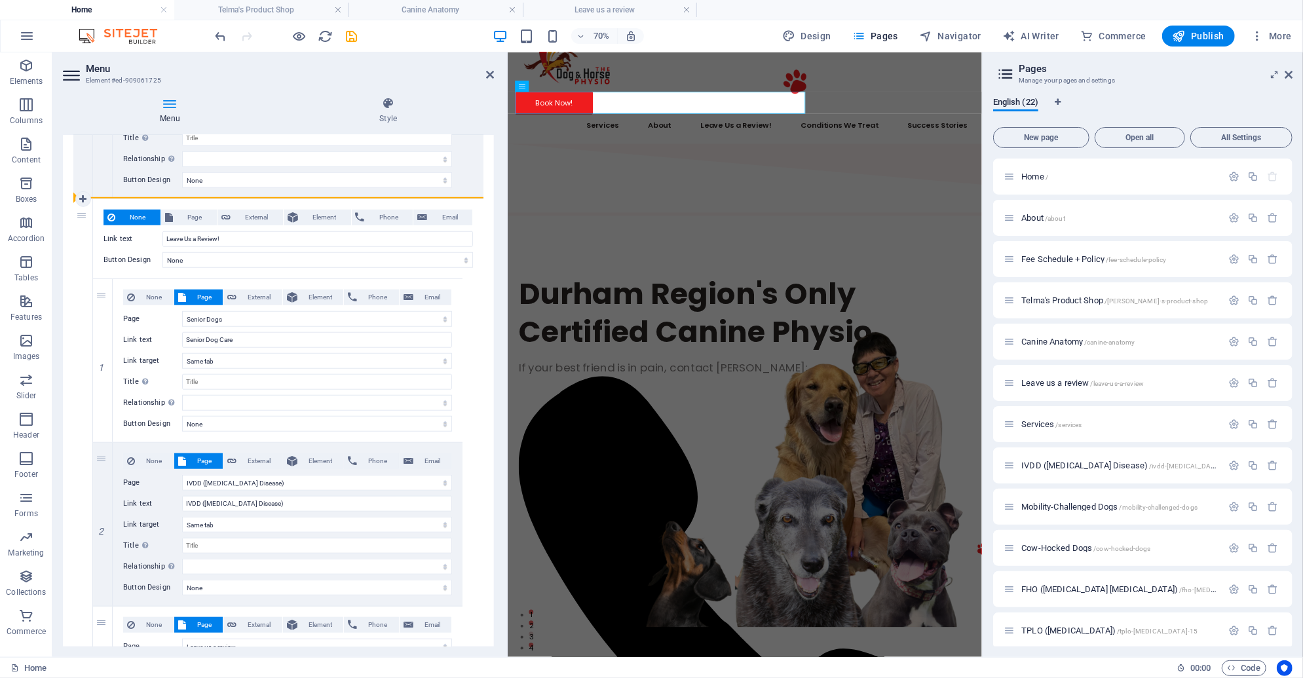
select select
select select "11"
select select
select select "10"
select select
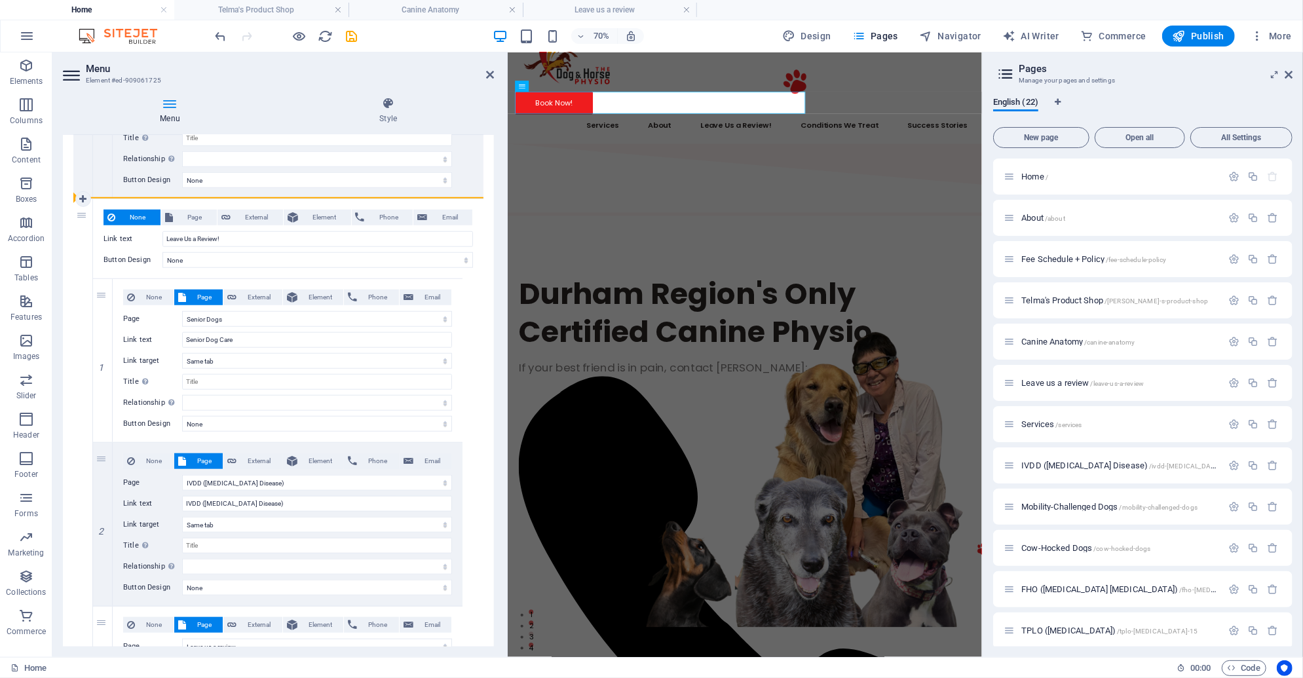
select select "12"
select select
select select "17"
select select
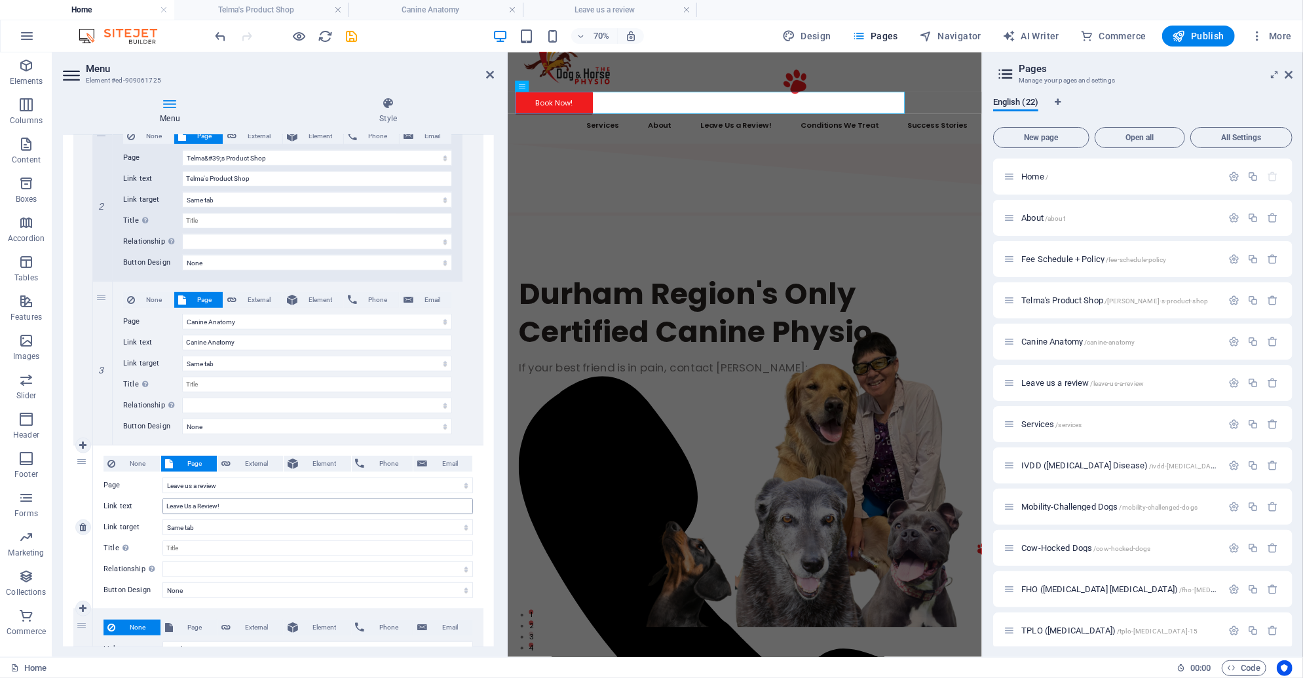
scroll to position [709, 0]
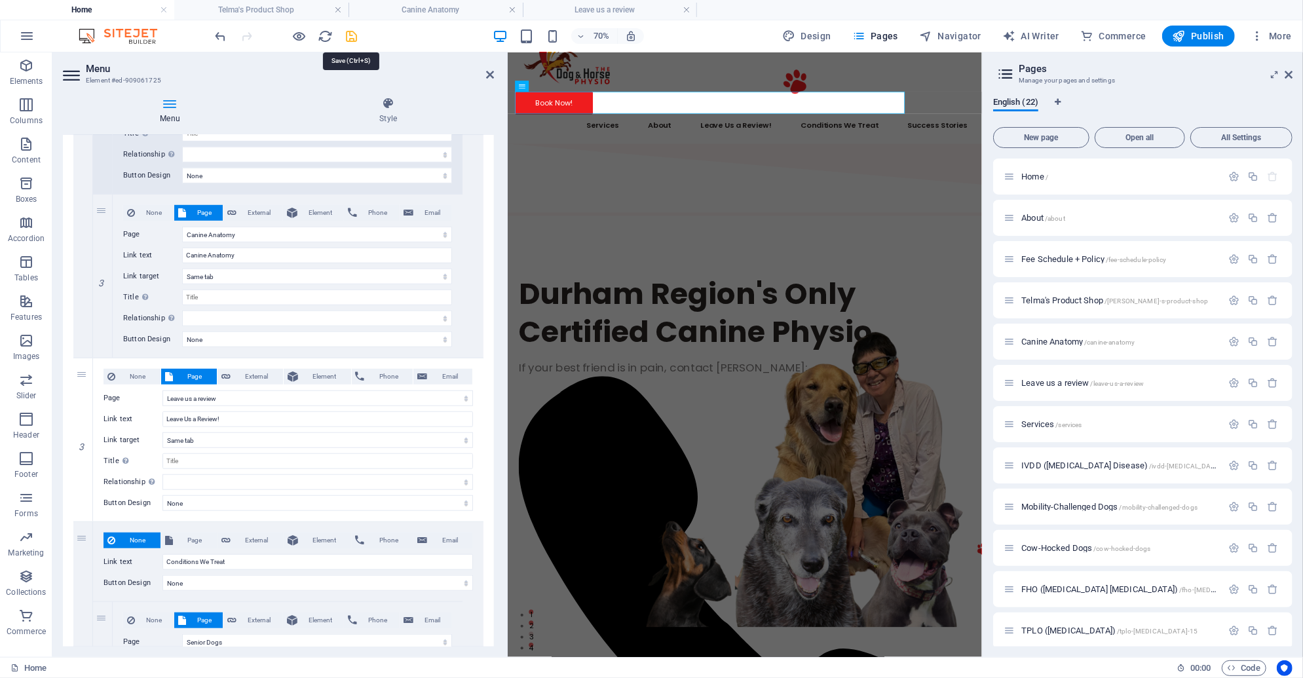
click at [347, 30] on icon "save" at bounding box center [352, 36] width 15 height 15
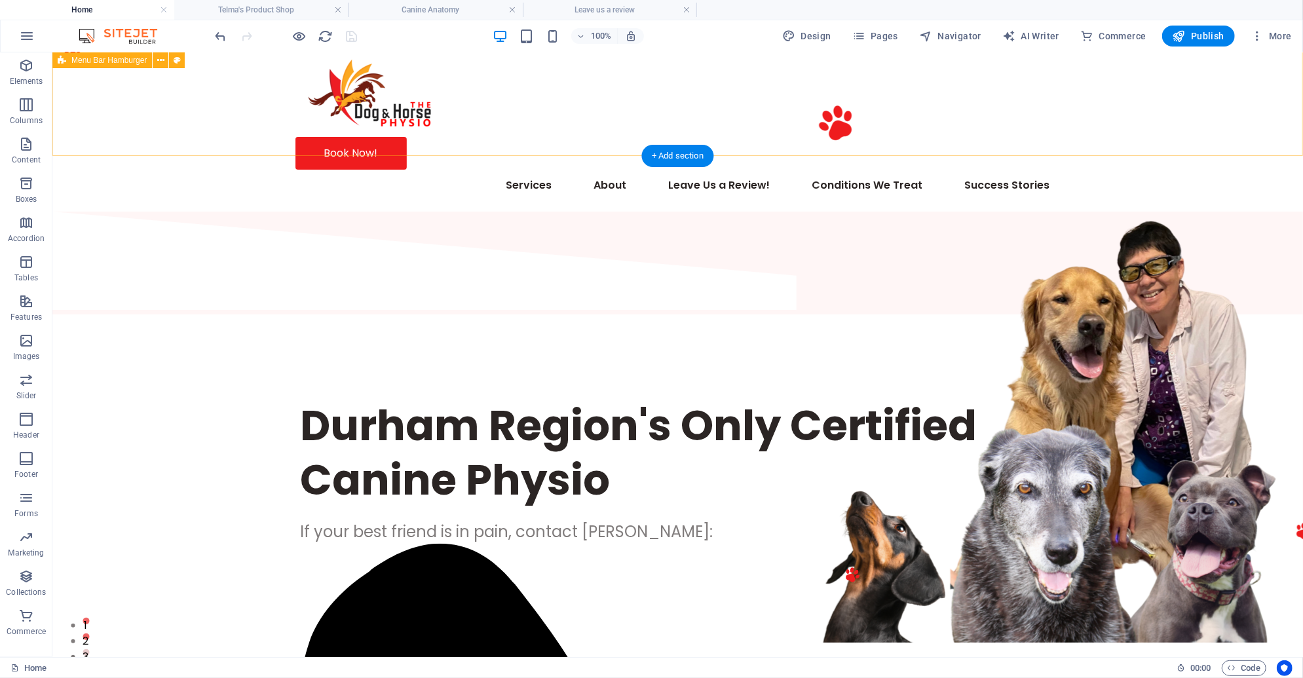
scroll to position [0, 0]
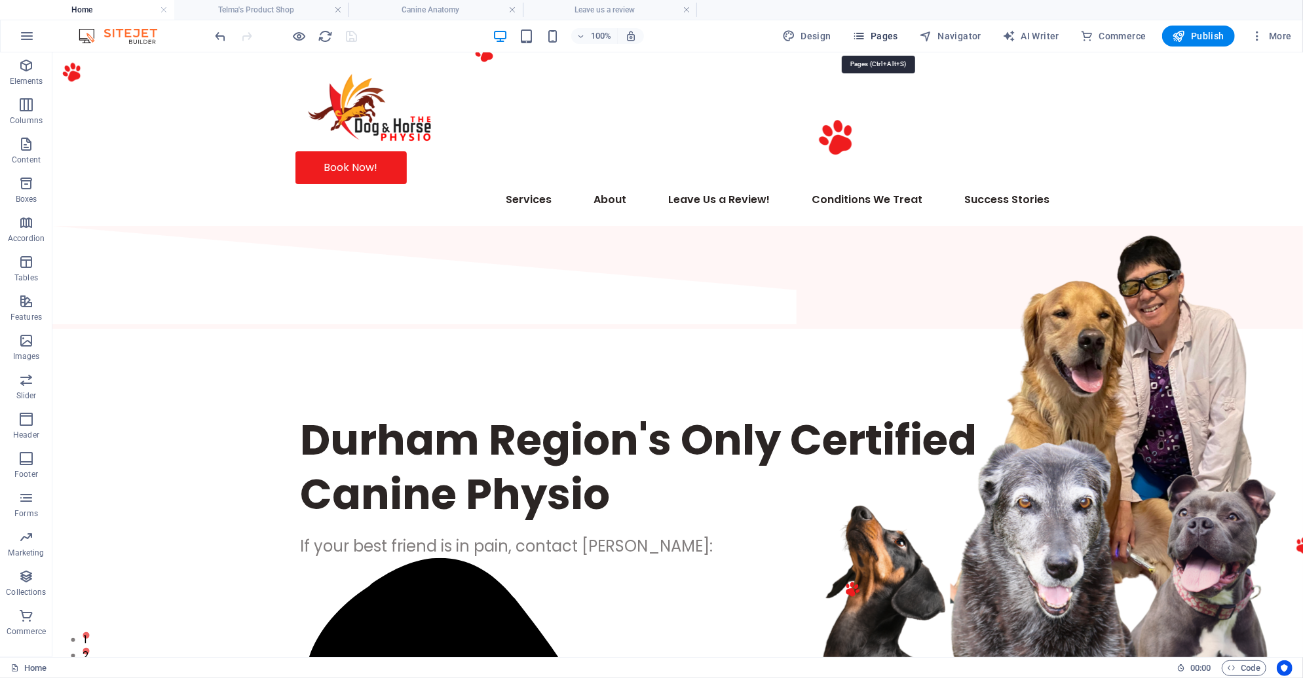
click at [892, 32] on span "Pages" at bounding box center [875, 35] width 46 height 13
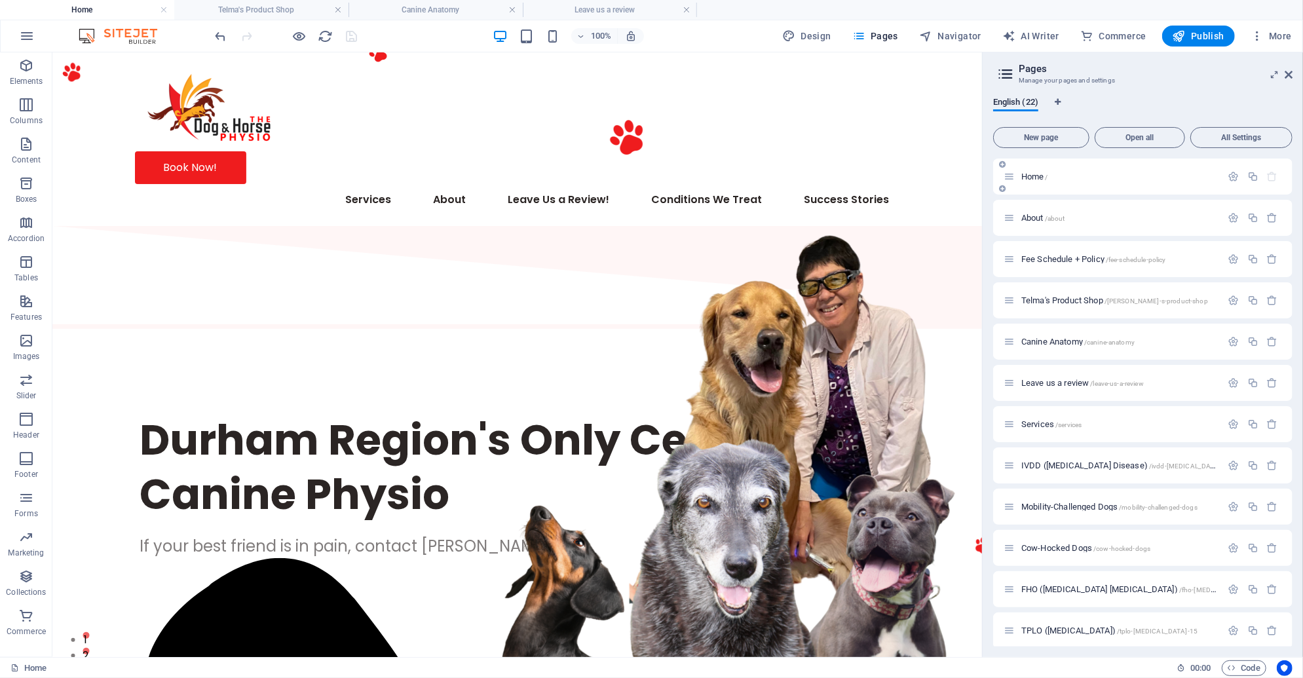
click at [1039, 174] on span "Home /" at bounding box center [1034, 177] width 27 height 10
click at [1040, 176] on span "Home /" at bounding box center [1034, 177] width 27 height 10
click at [289, 183] on nav "Services About Fee Schedule + Policy Telma's Product Shop Canine Anatomy Leave …" at bounding box center [516, 198] width 765 height 31
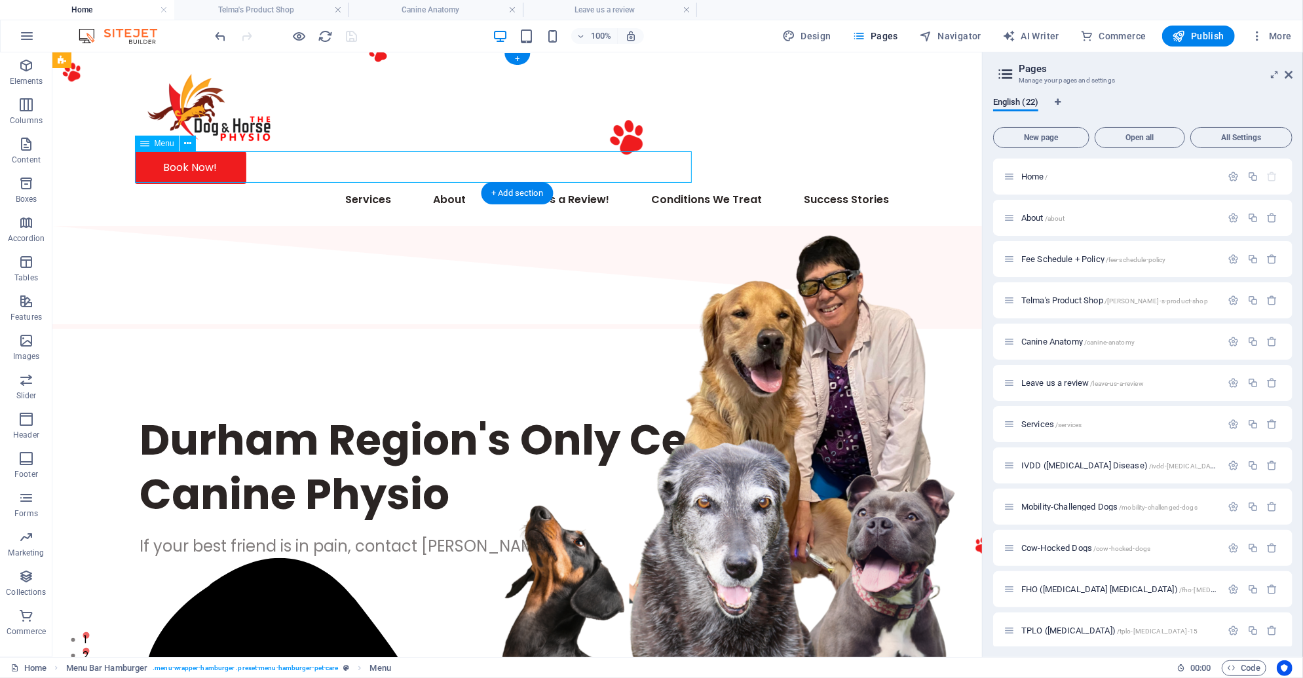
click at [289, 183] on nav "Services About Fee Schedule + Policy Telma's Product Shop Canine Anatomy Leave …" at bounding box center [516, 198] width 765 height 31
select select "6"
select select
select select "1"
select select
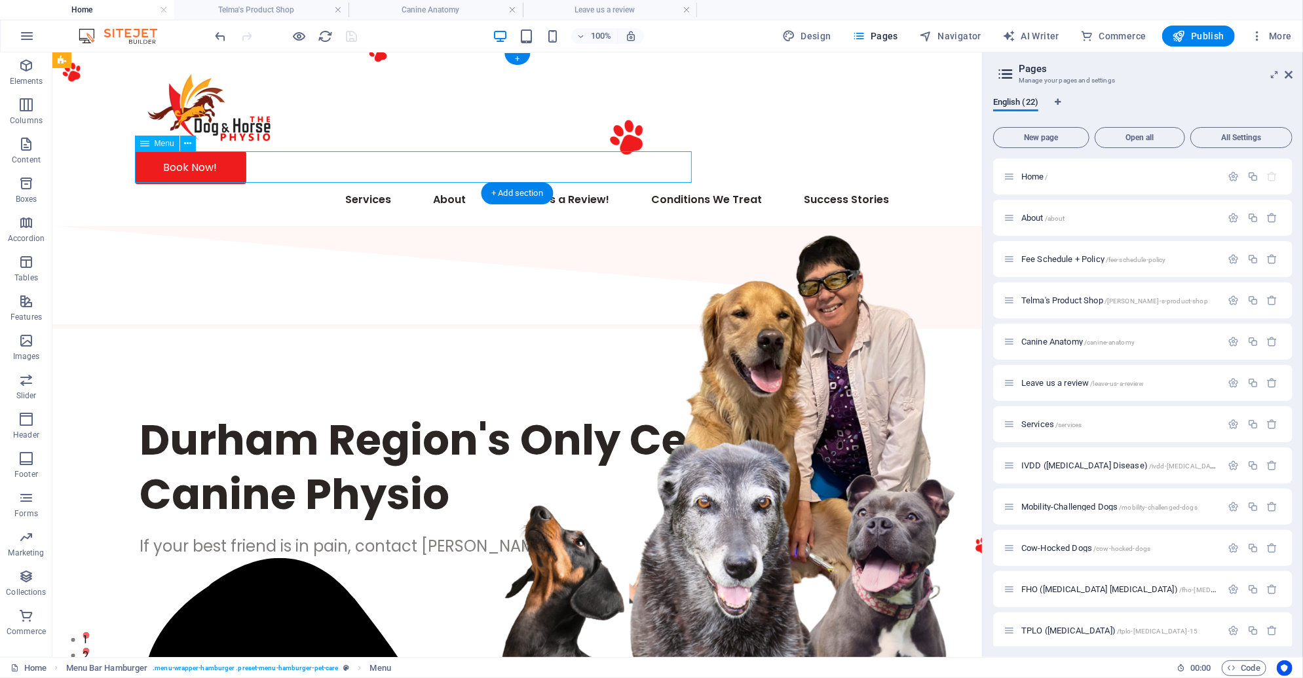
select select "2"
select select
select select "3"
select select
select select "4"
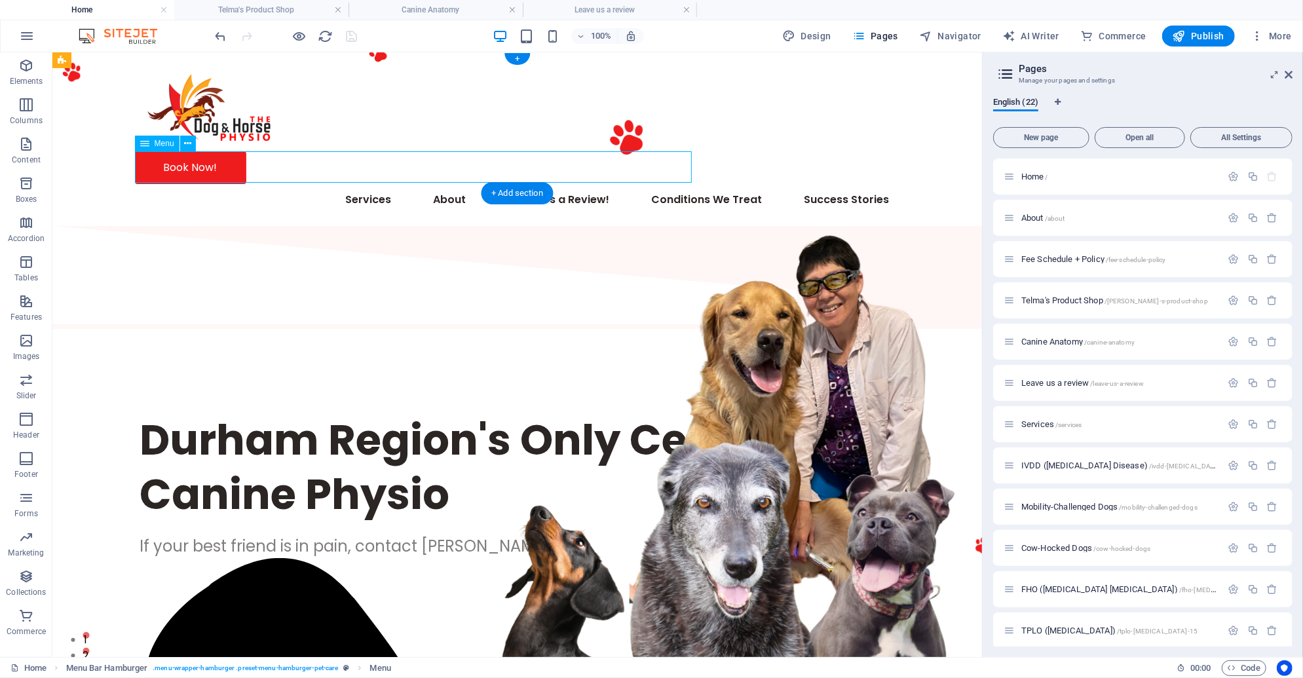
select select
select select "5"
select select
select select "18"
select select
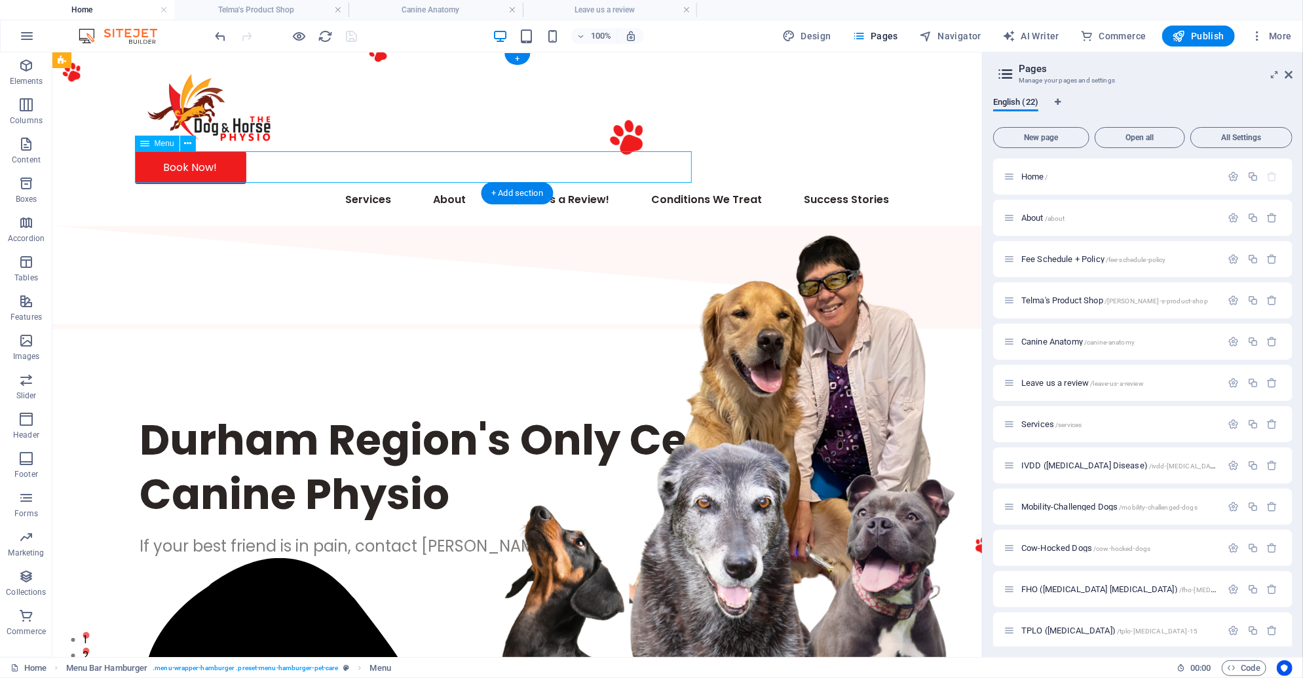
select select "7"
select select
select select "11"
select select
select select "10"
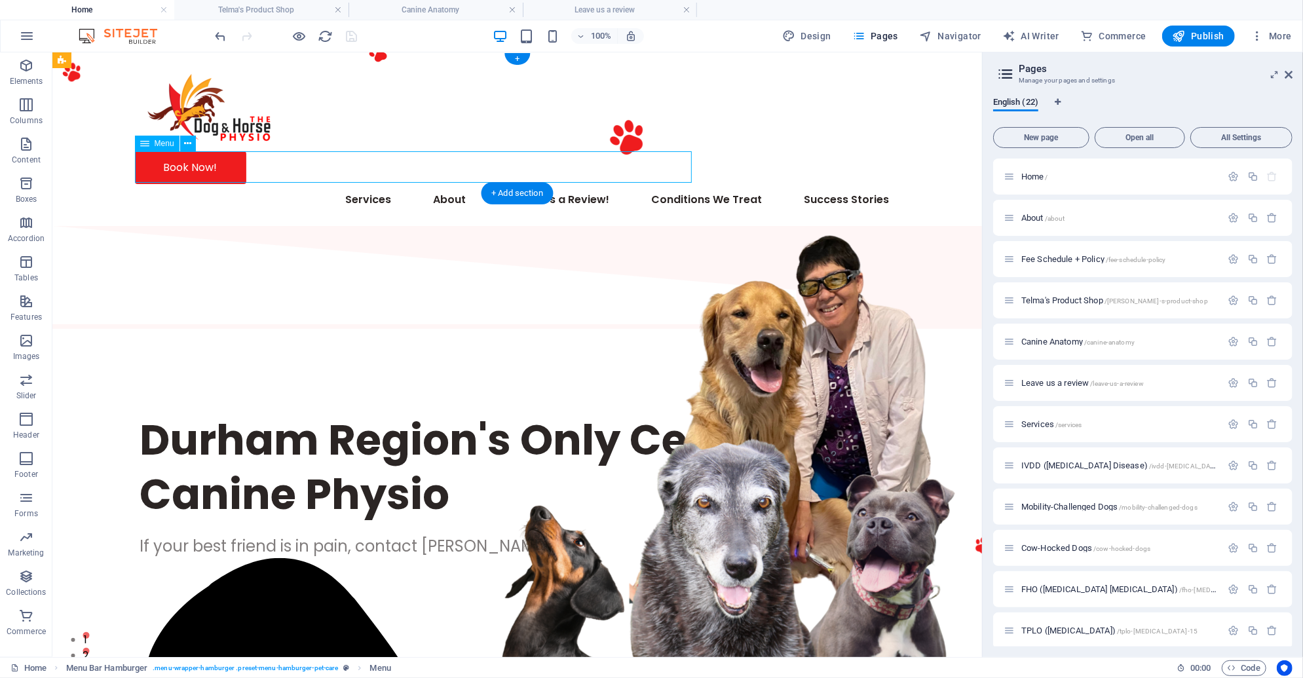
select select
select select "12"
select select
select select "17"
select select
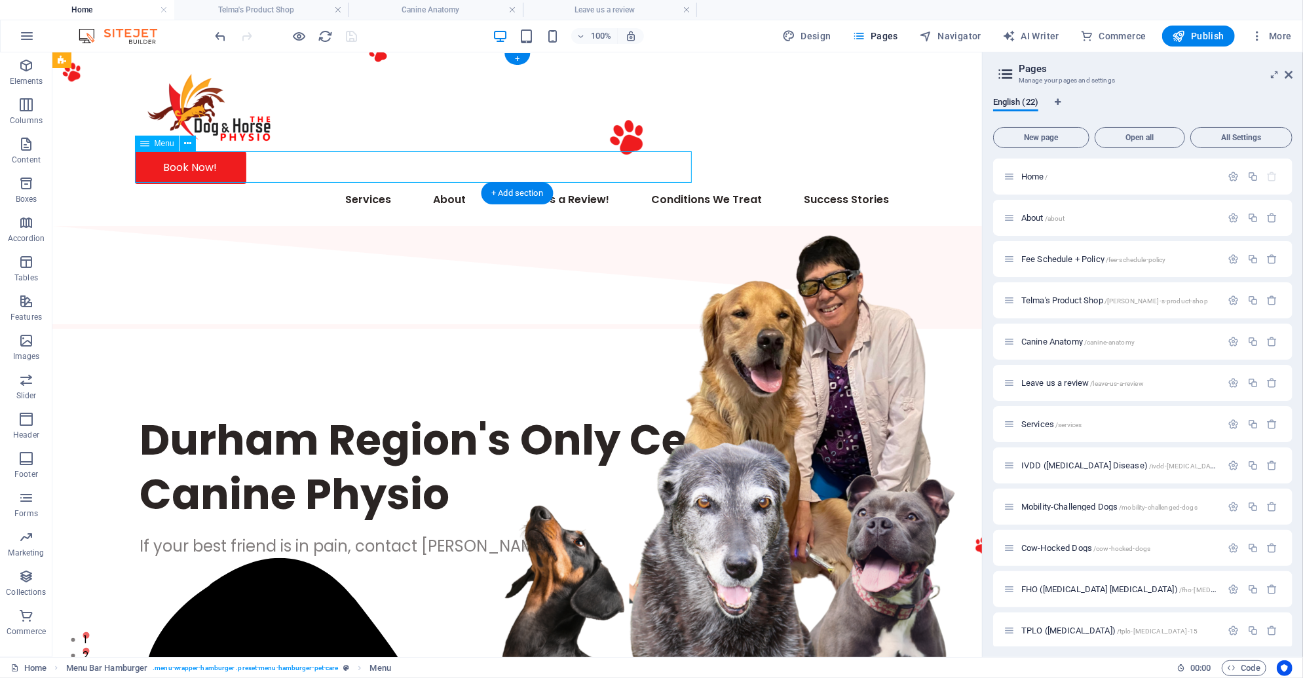
select select "13"
select select
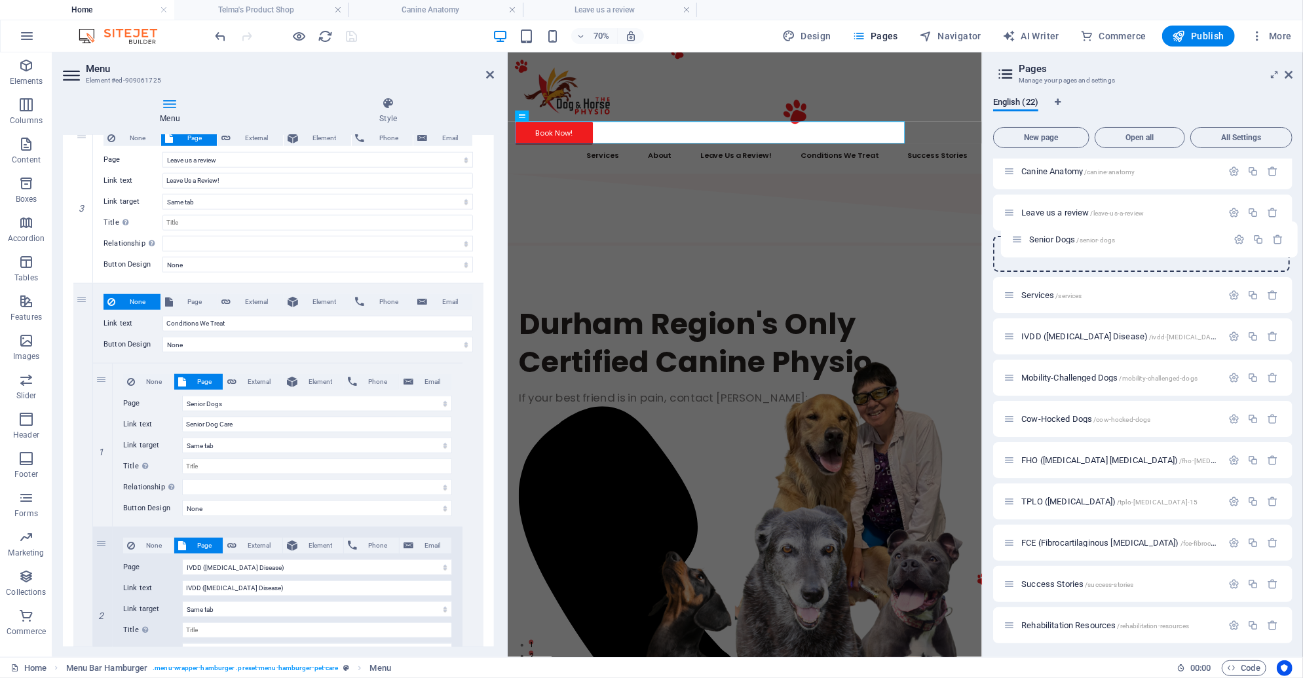
scroll to position [168, 0]
drag, startPoint x: 1008, startPoint y: 575, endPoint x: 1011, endPoint y: 295, distance: 279.7
click at [1011, 295] on div "Home / About /about Fee Schedule + Policy /fee-schedule-policy Telma's Product …" at bounding box center [1142, 441] width 299 height 903
select select "6"
select select "1"
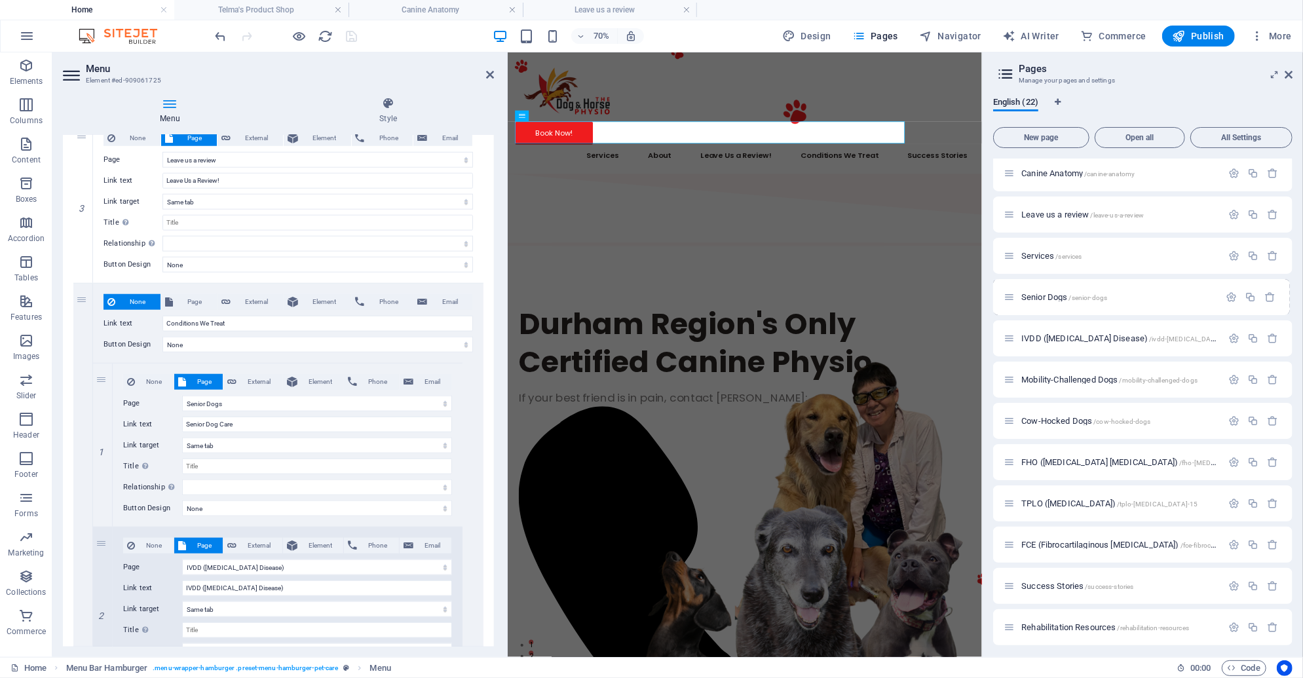
select select "2"
select select "3"
select select "4"
select select "5"
select select "18"
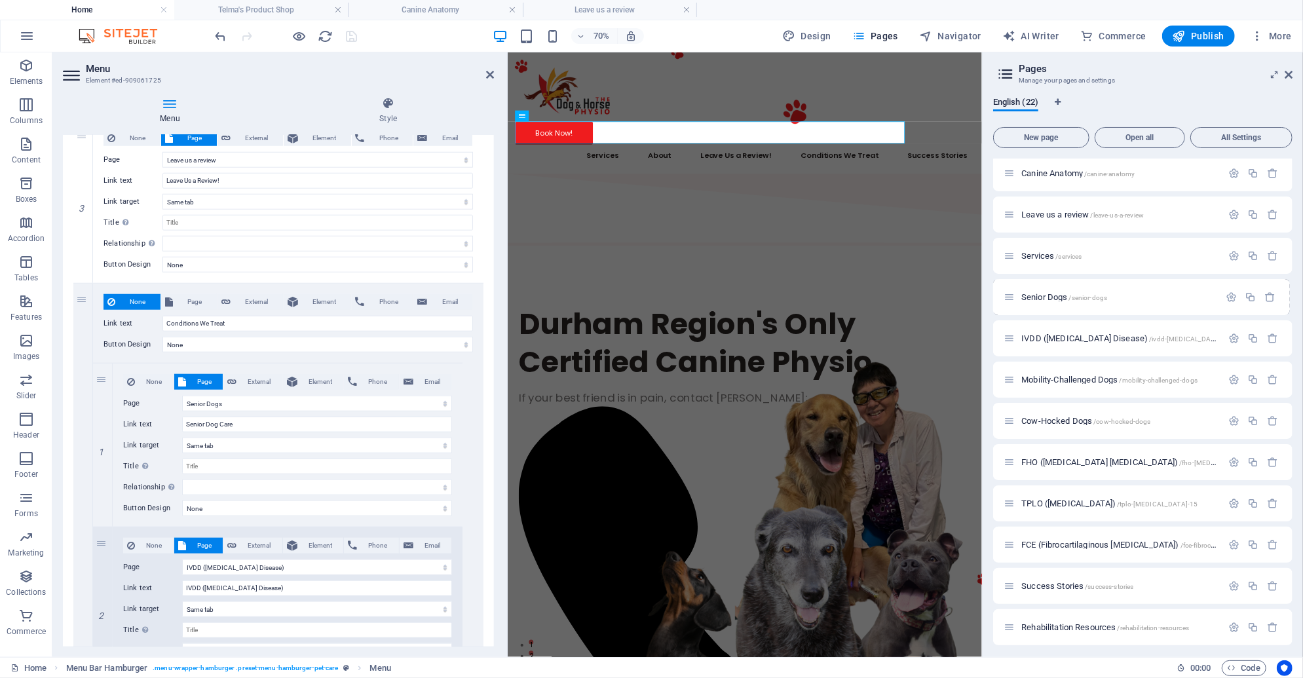
select select "7"
select select "11"
select select "10"
select select "12"
select select "17"
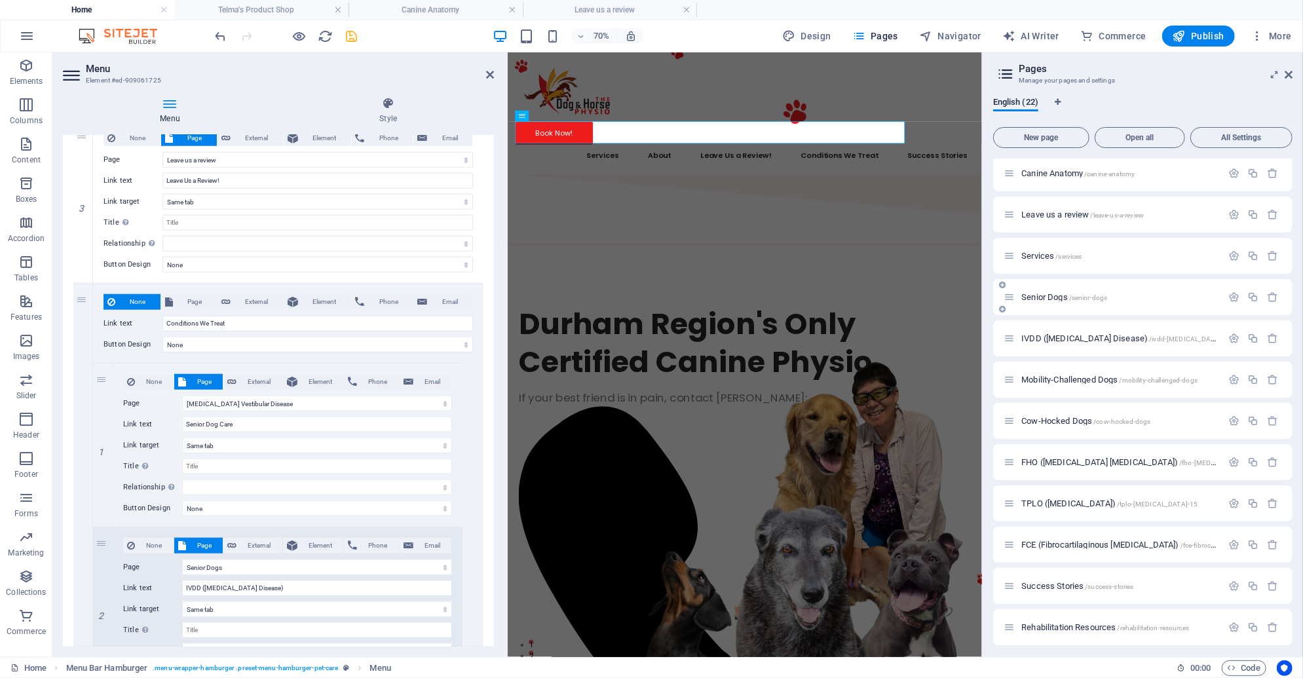
click at [1039, 297] on span "Senior Dogs /senior-dogs" at bounding box center [1064, 297] width 86 height 10
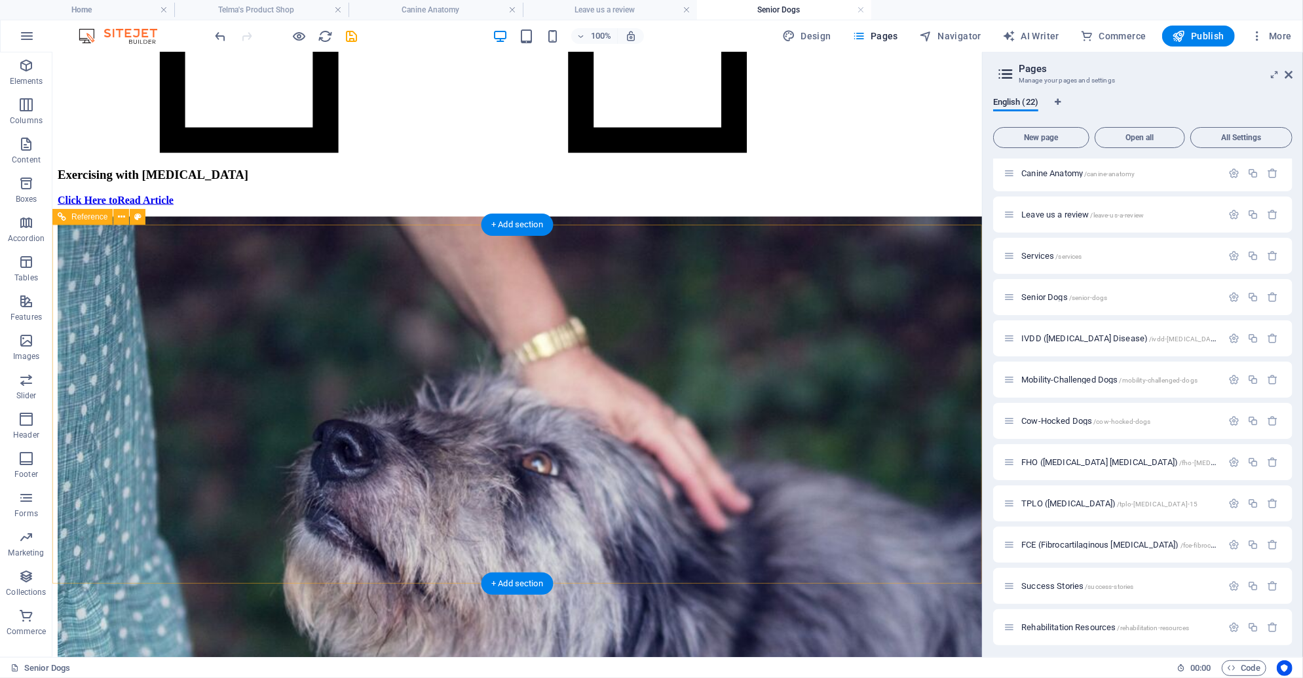
scroll to position [1662, 0]
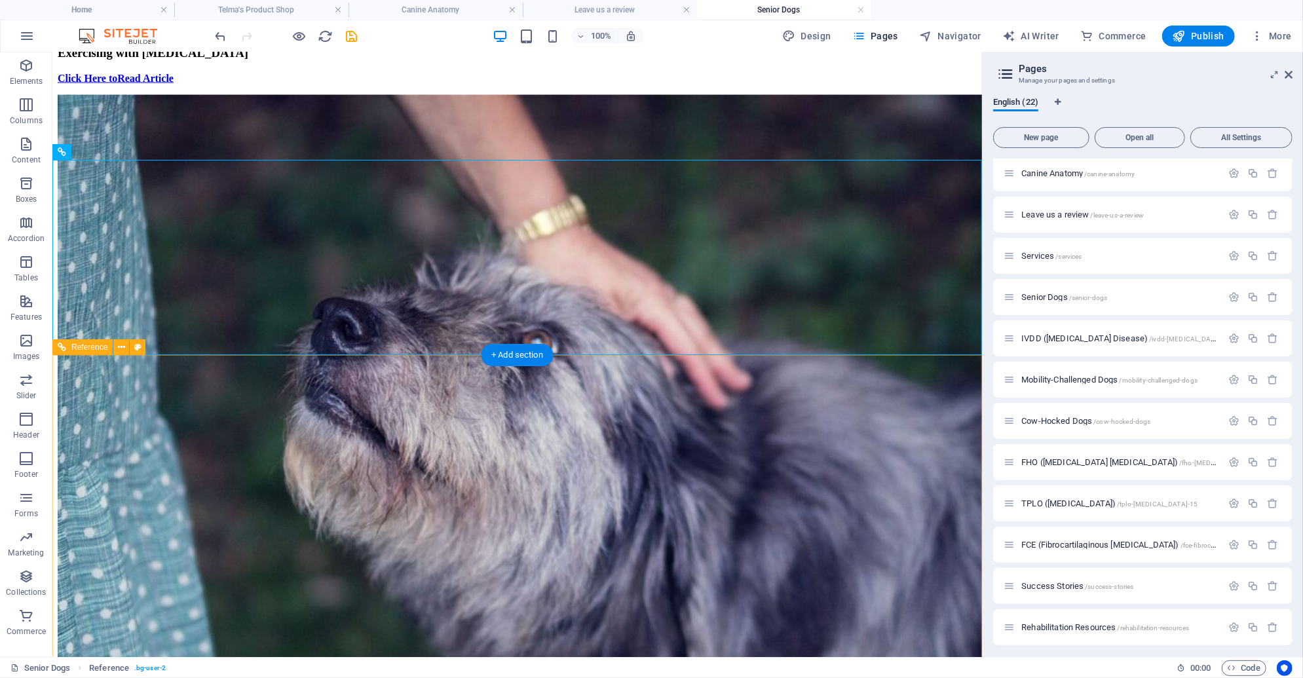
scroll to position [1855, 0]
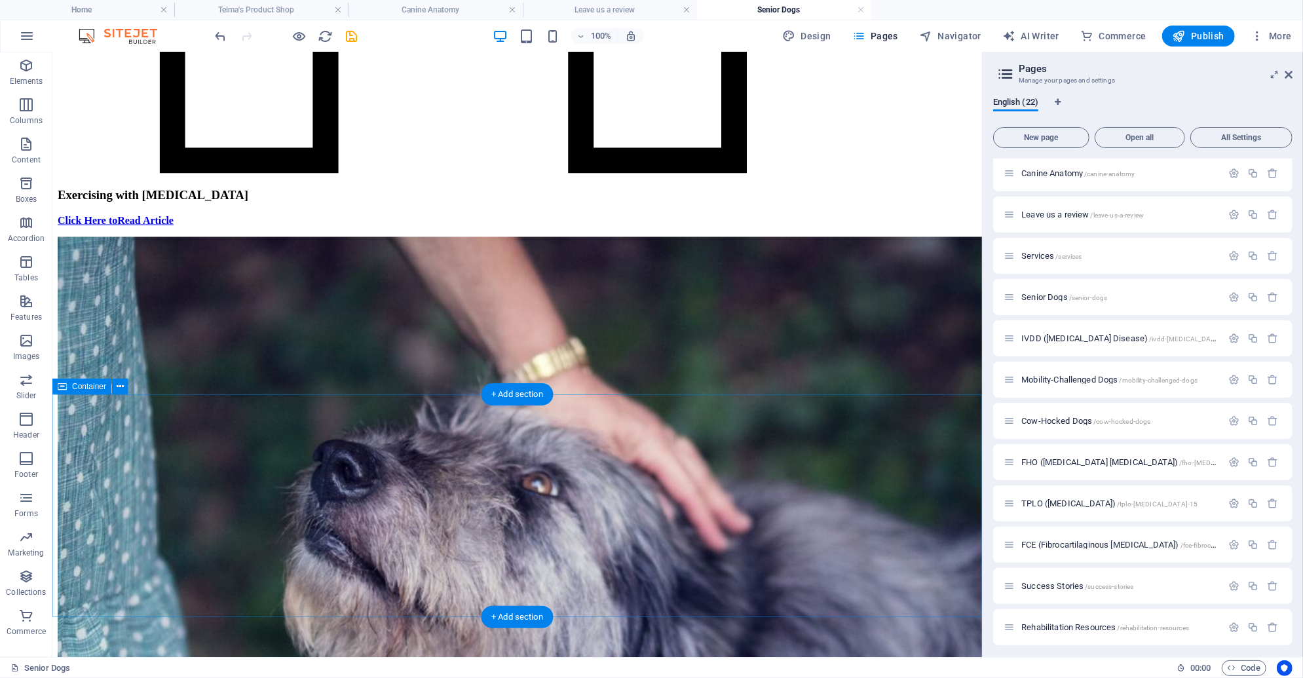
scroll to position [1672, 0]
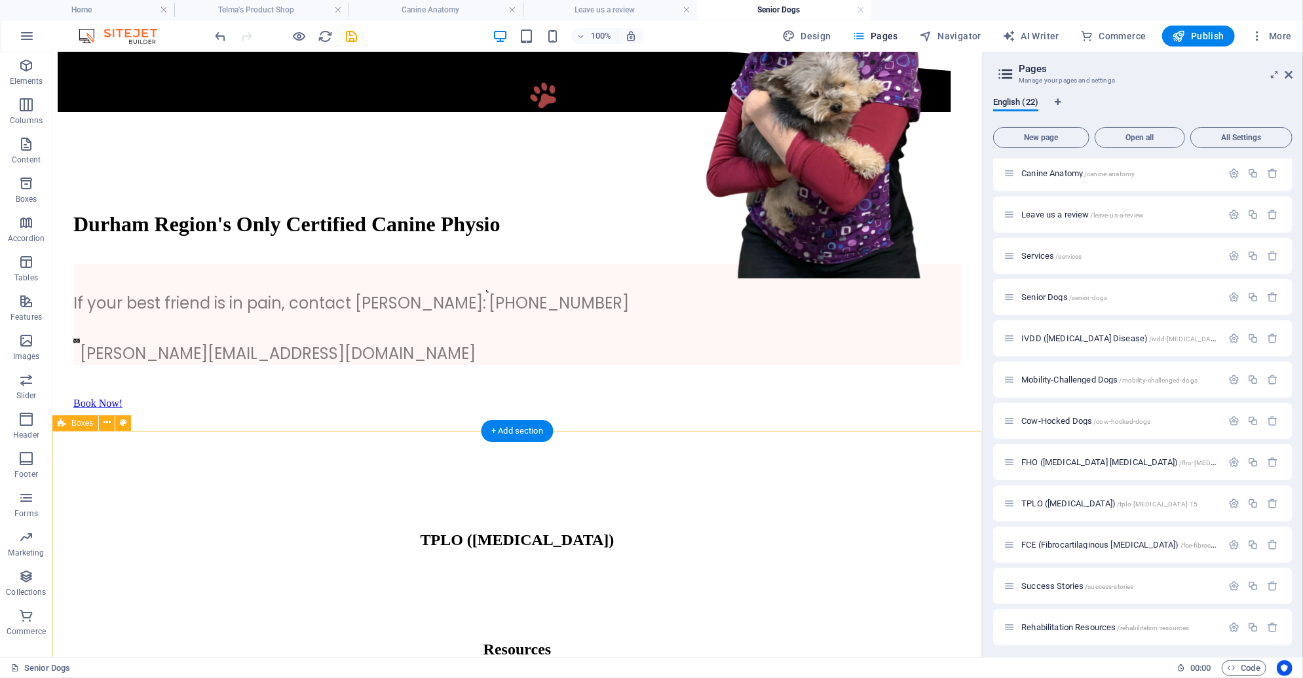
scroll to position [380, 0]
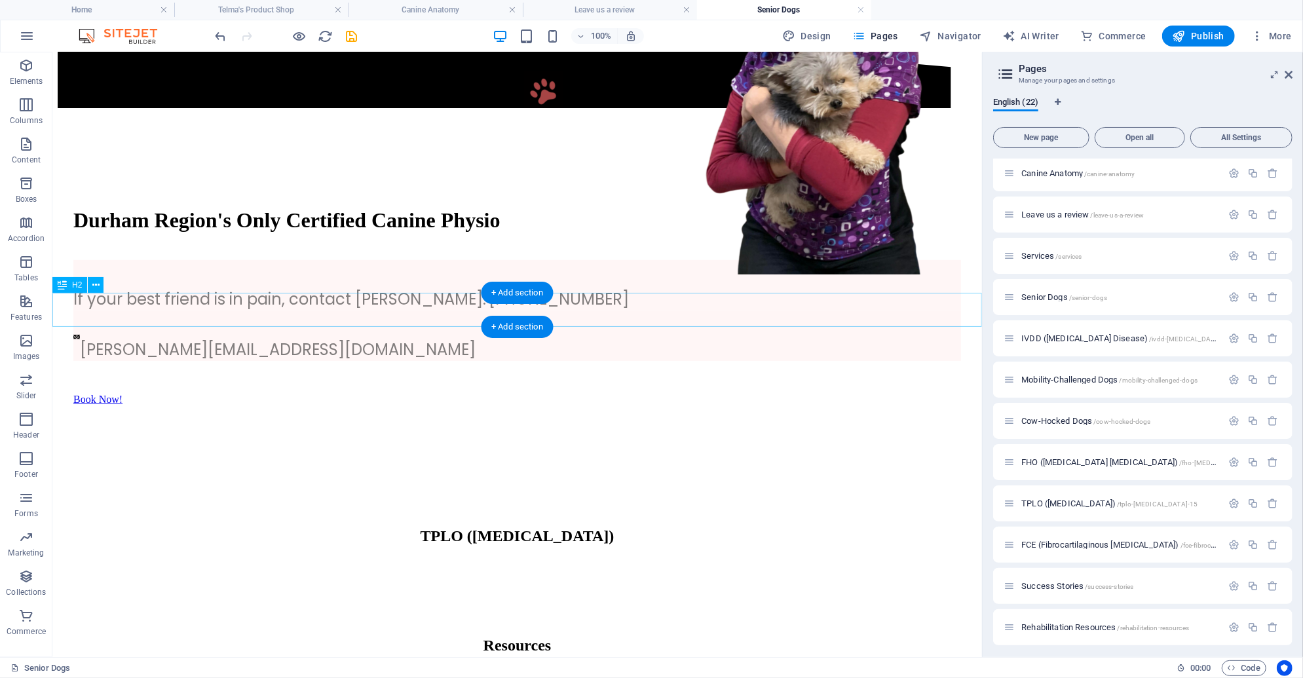
click at [462, 527] on div "TPLO ([MEDICAL_DATA])" at bounding box center [516, 536] width 919 height 18
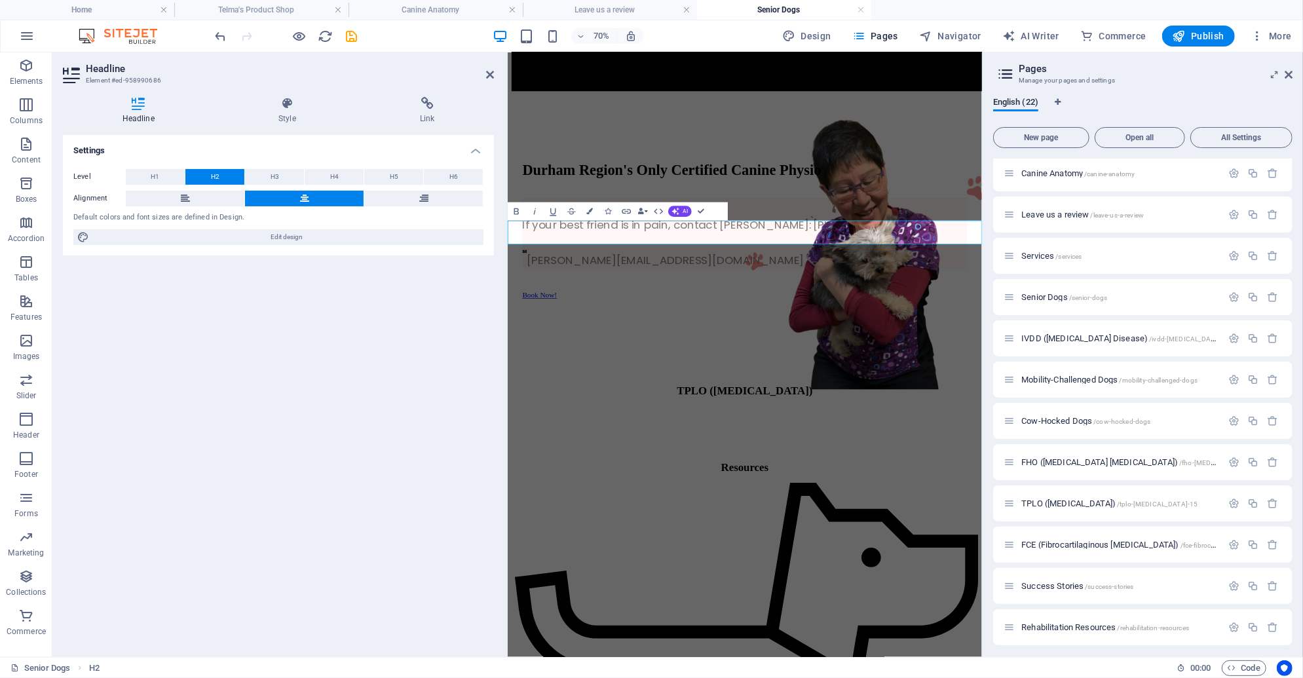
click at [692, 527] on h2 "TPLO ([MEDICAL_DATA])" at bounding box center [846, 536] width 667 height 18
click at [350, 33] on icon "save" at bounding box center [352, 36] width 15 height 15
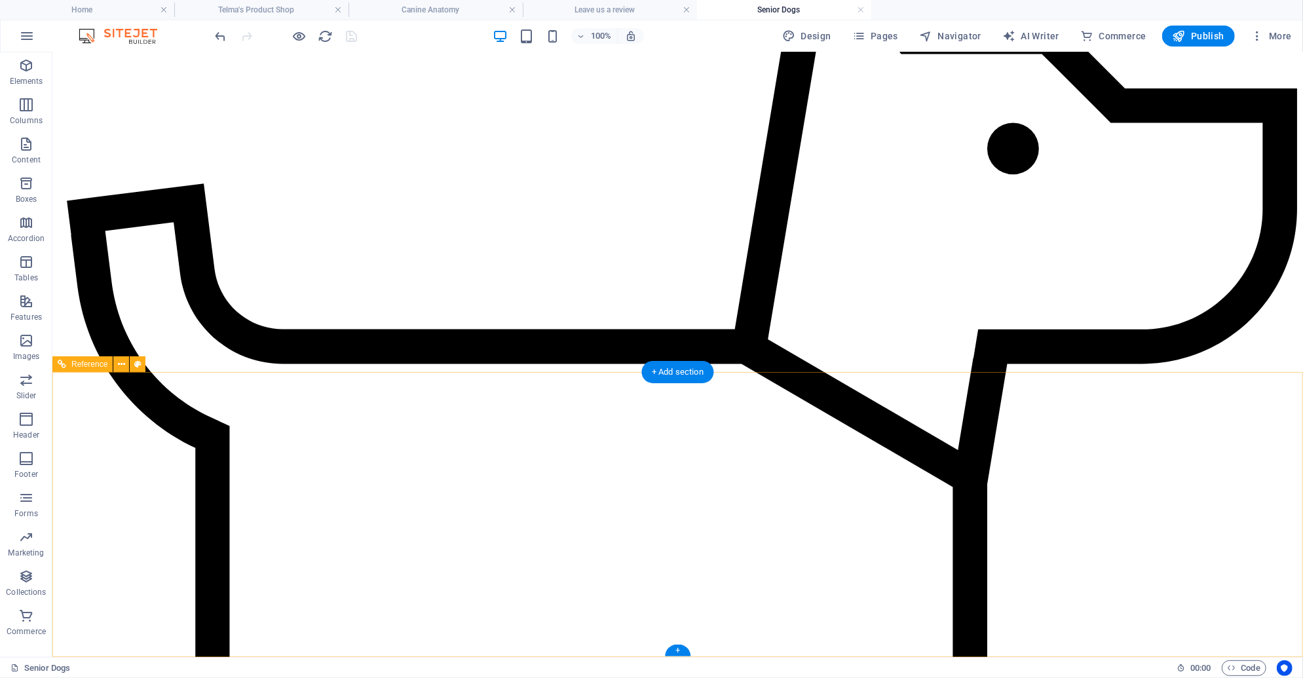
scroll to position [971, 0]
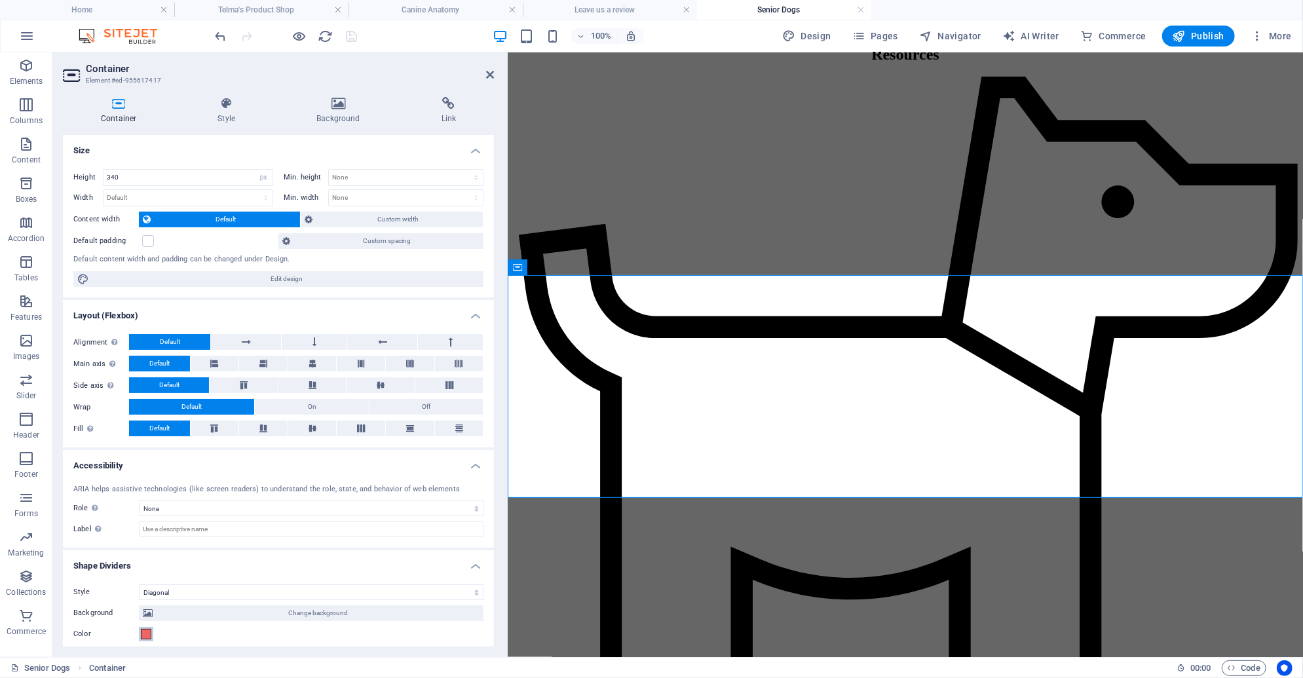
click at [152, 628] on button "Color" at bounding box center [146, 634] width 14 height 14
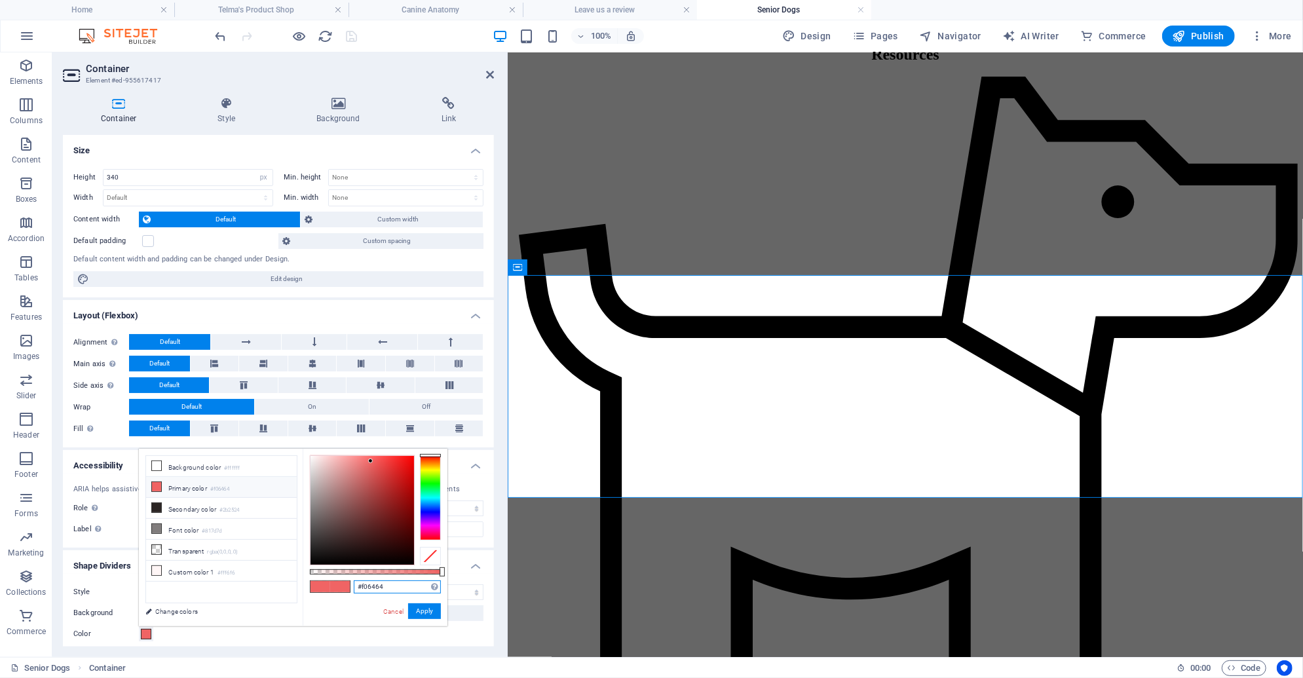
click at [372, 580] on input "#f06464" at bounding box center [397, 586] width 87 height 13
paste input "ef1c1e"
click at [417, 612] on button "Apply" at bounding box center [424, 611] width 33 height 16
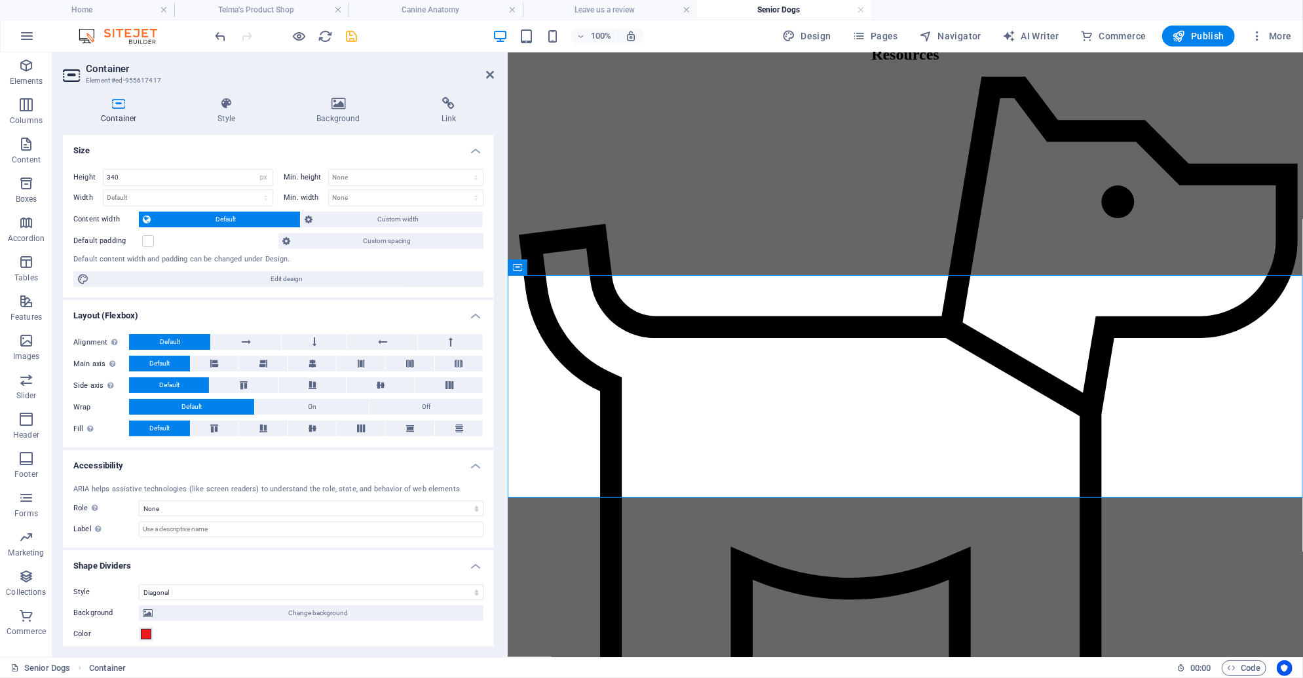
click at [488, 68] on h2 "Container" at bounding box center [290, 69] width 408 height 12
drag, startPoint x: 488, startPoint y: 73, endPoint x: 432, endPoint y: 21, distance: 76.9
click at [488, 73] on icon at bounding box center [490, 74] width 8 height 10
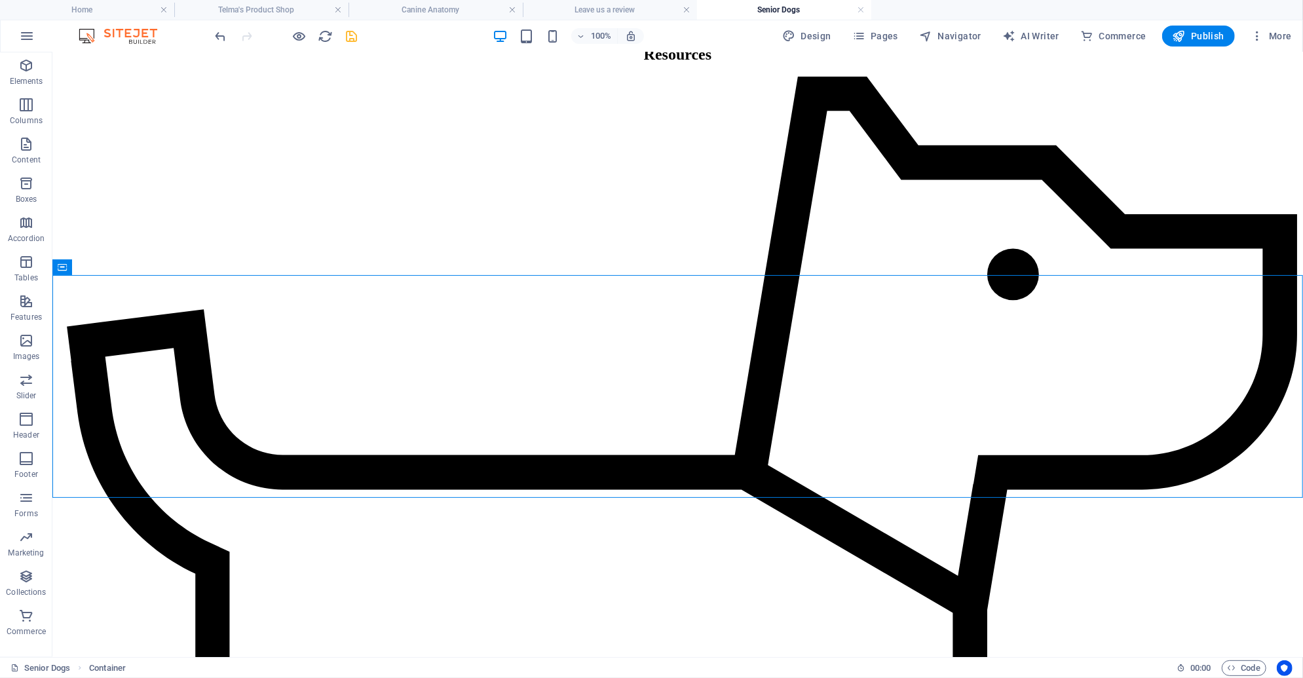
click at [352, 31] on icon "save" at bounding box center [352, 36] width 15 height 15
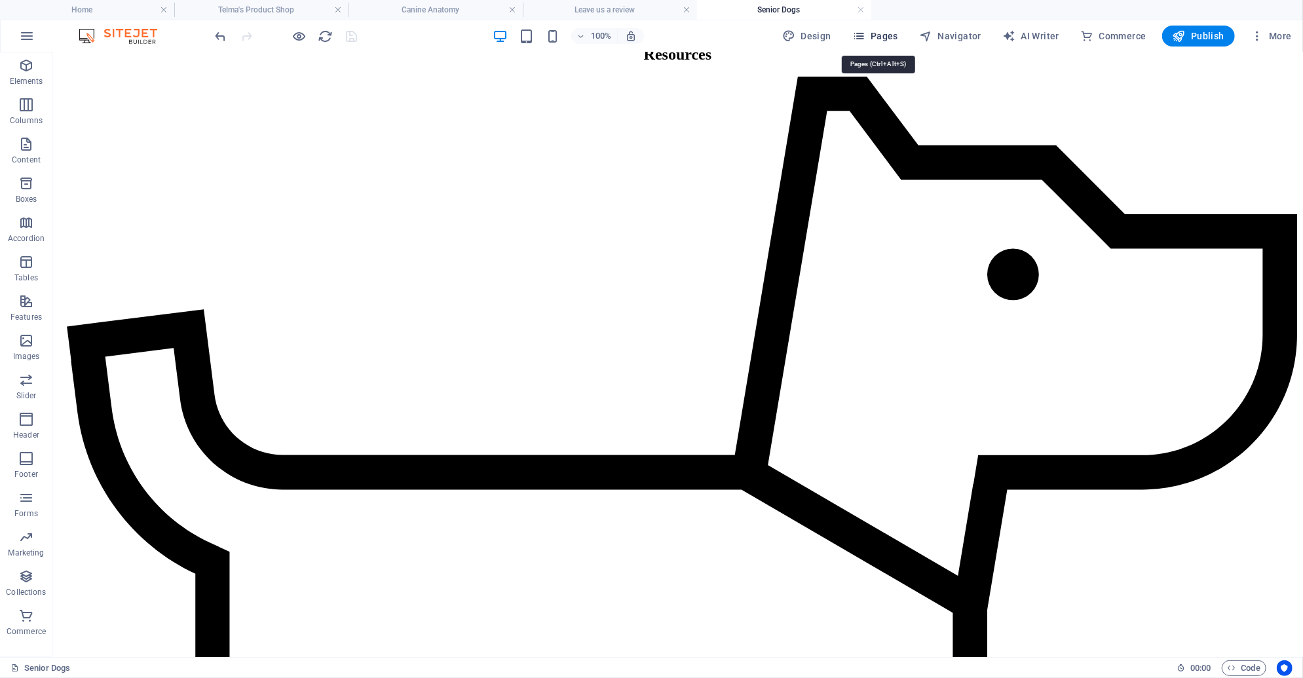
click at [888, 37] on span "Pages" at bounding box center [875, 35] width 46 height 13
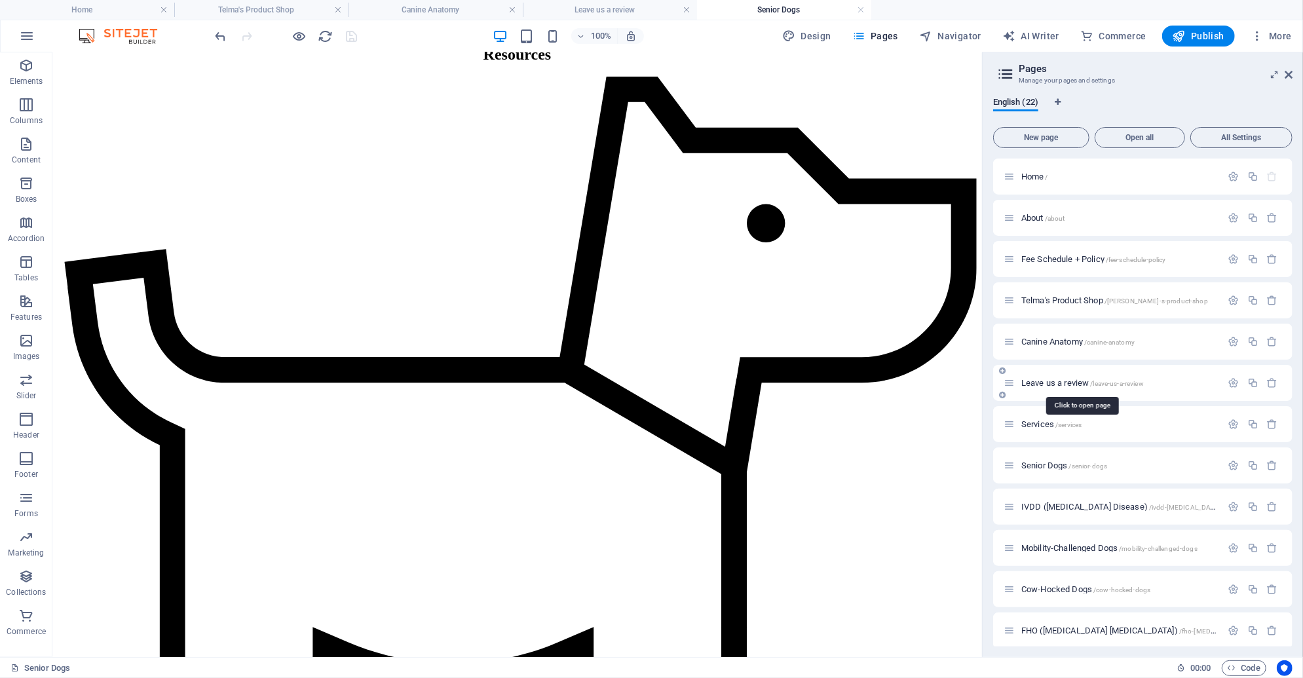
click at [1092, 385] on span "/leave-us-a-review" at bounding box center [1118, 383] width 54 height 7
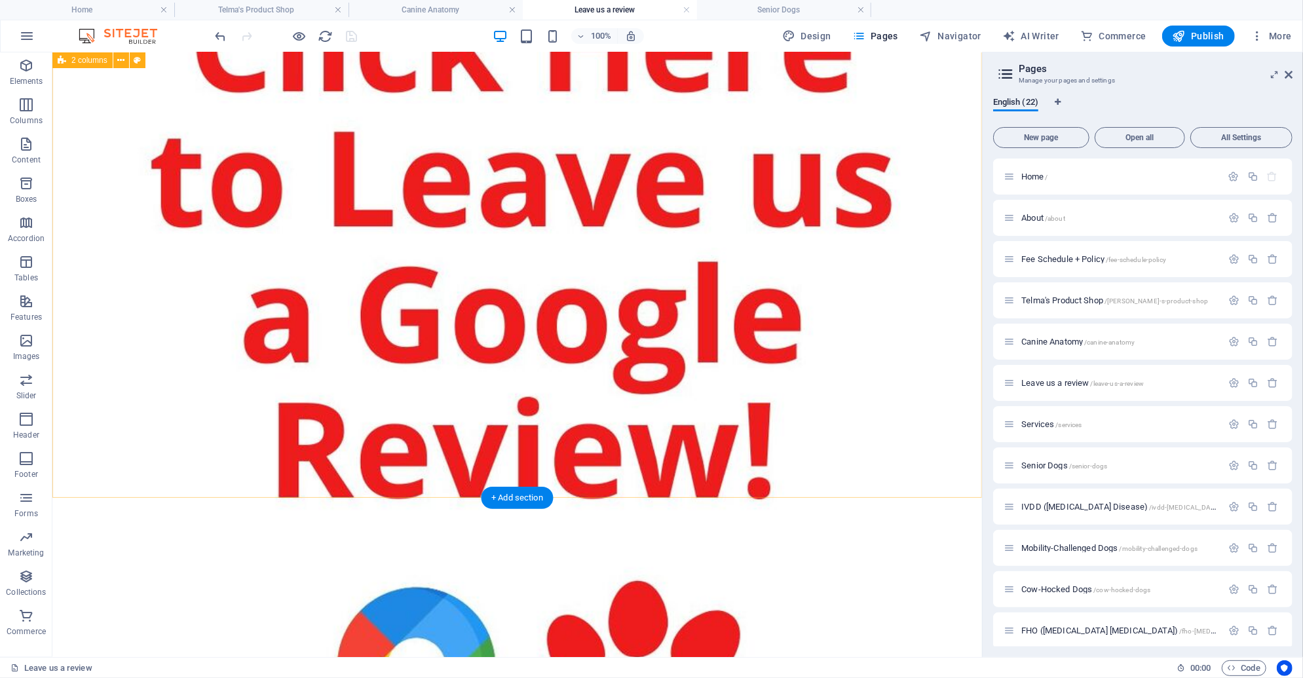
scroll to position [1496, 0]
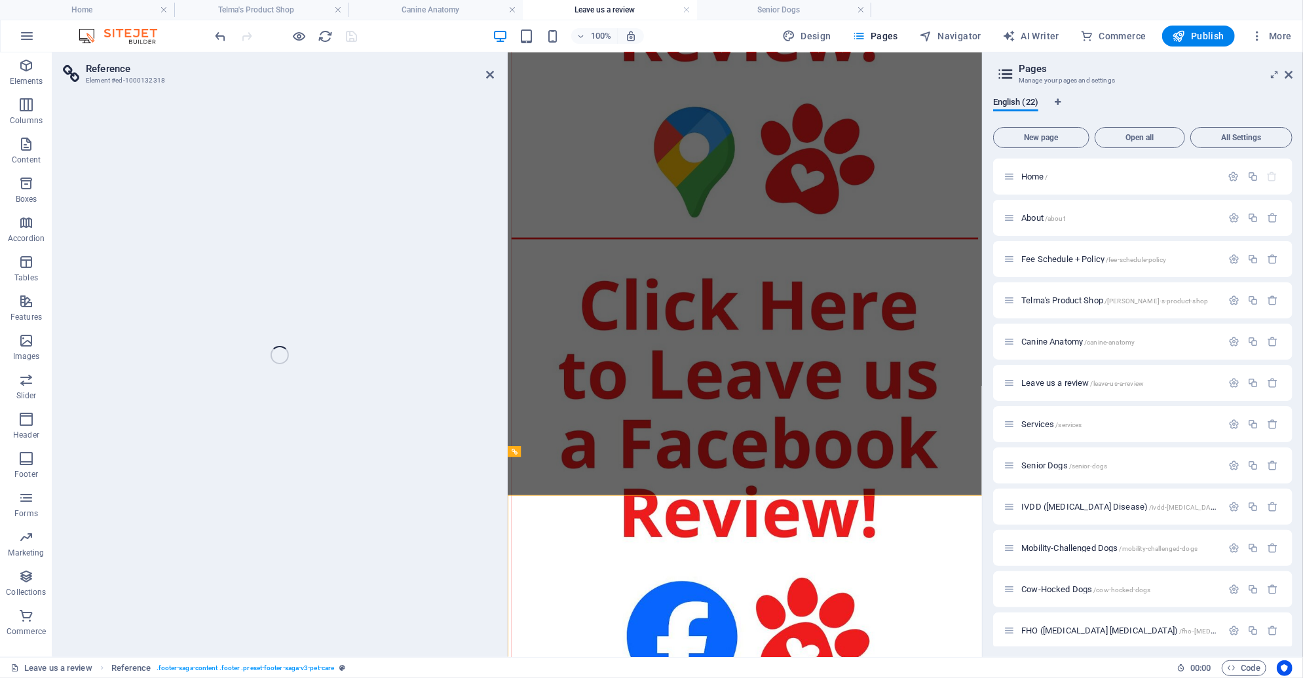
scroll to position [1182, 0]
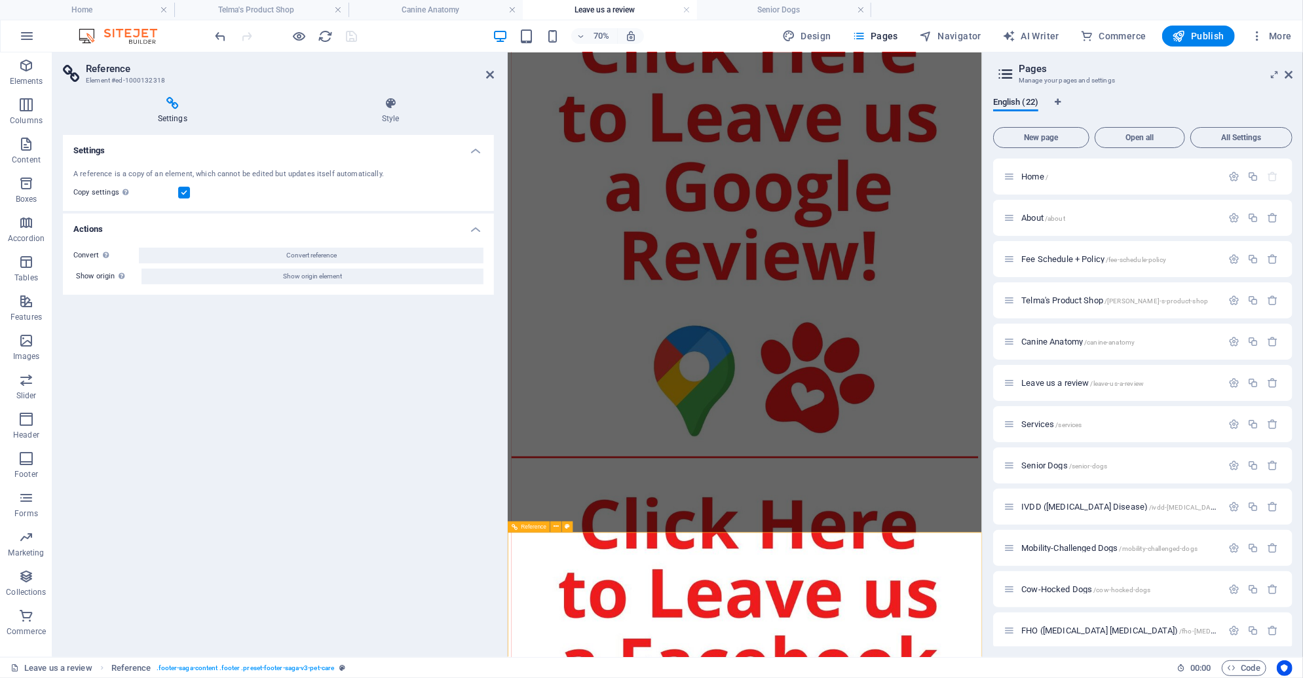
click at [1042, 464] on span "Senior Dogs /senior-dogs" at bounding box center [1064, 466] width 86 height 10
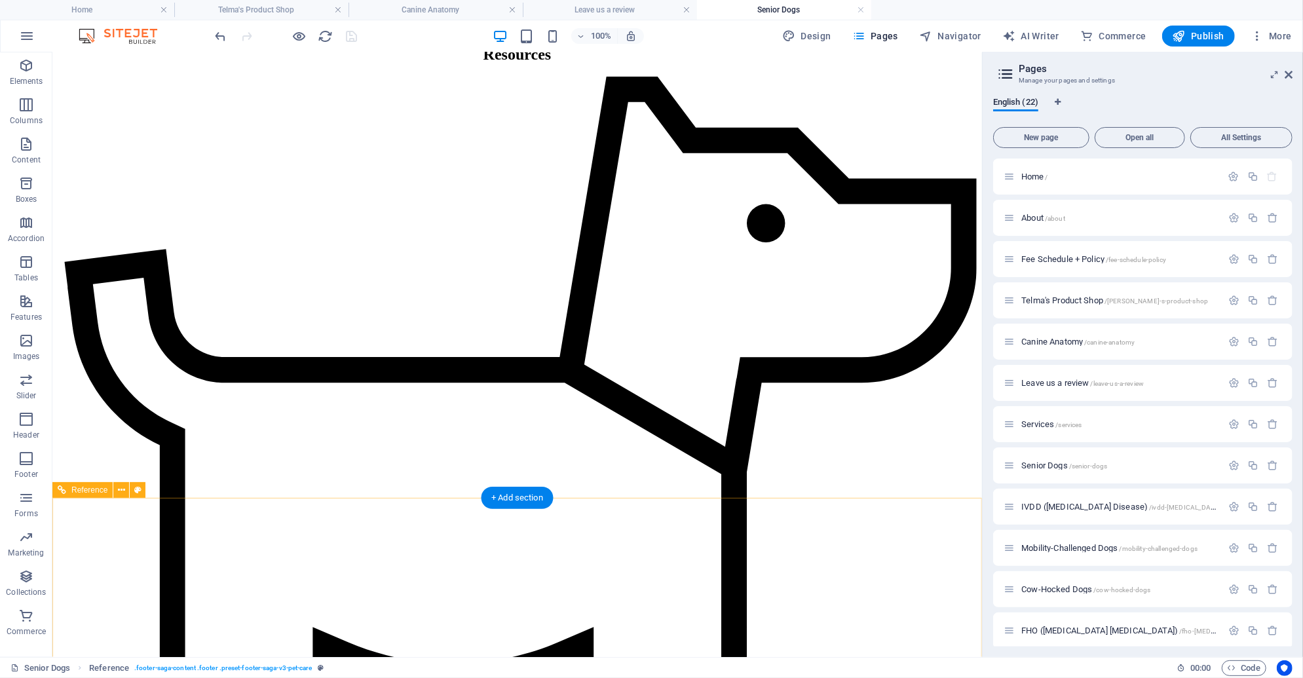
scroll to position [1097, 0]
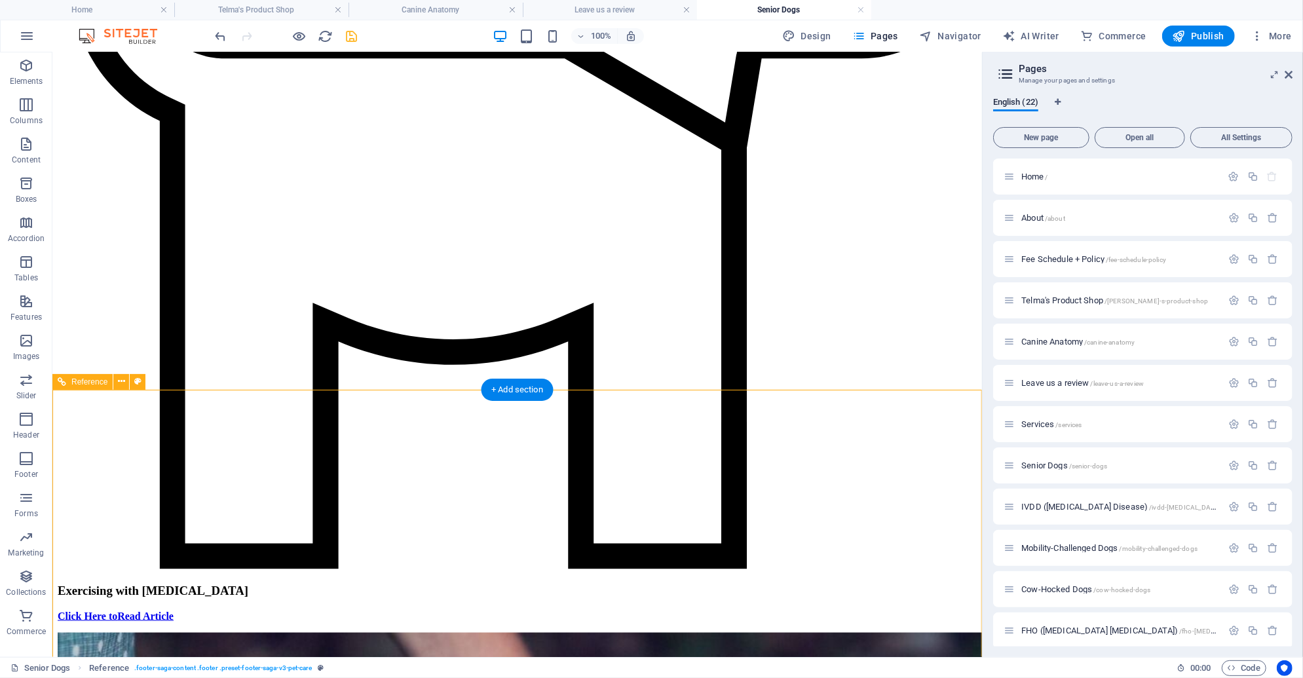
scroll to position [1165, 0]
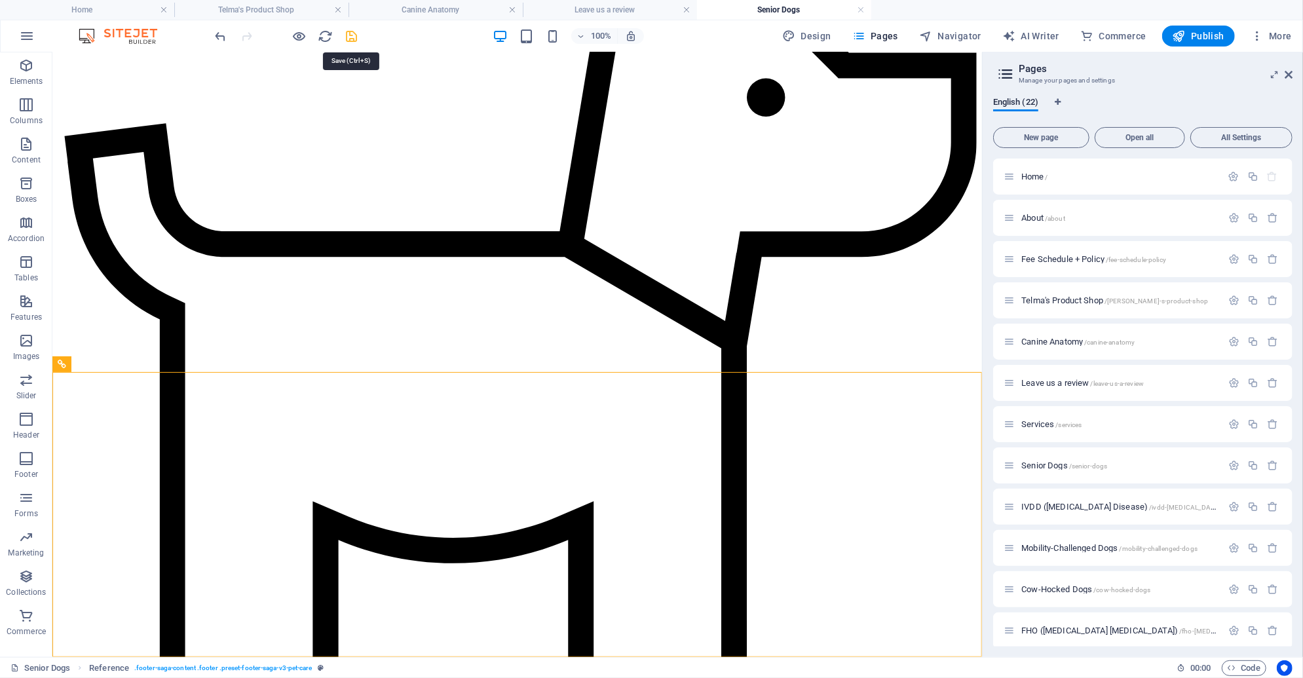
click at [356, 30] on icon "save" at bounding box center [352, 36] width 15 height 15
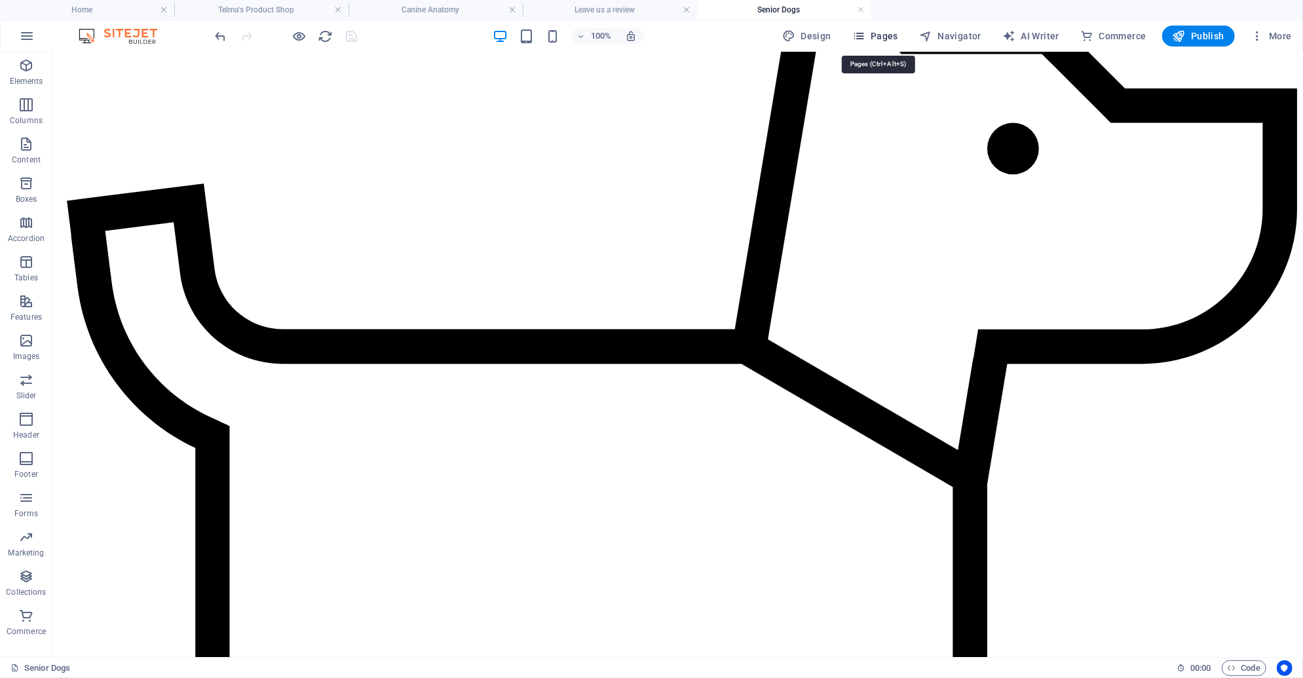
click at [870, 35] on span "Pages" at bounding box center [875, 35] width 46 height 13
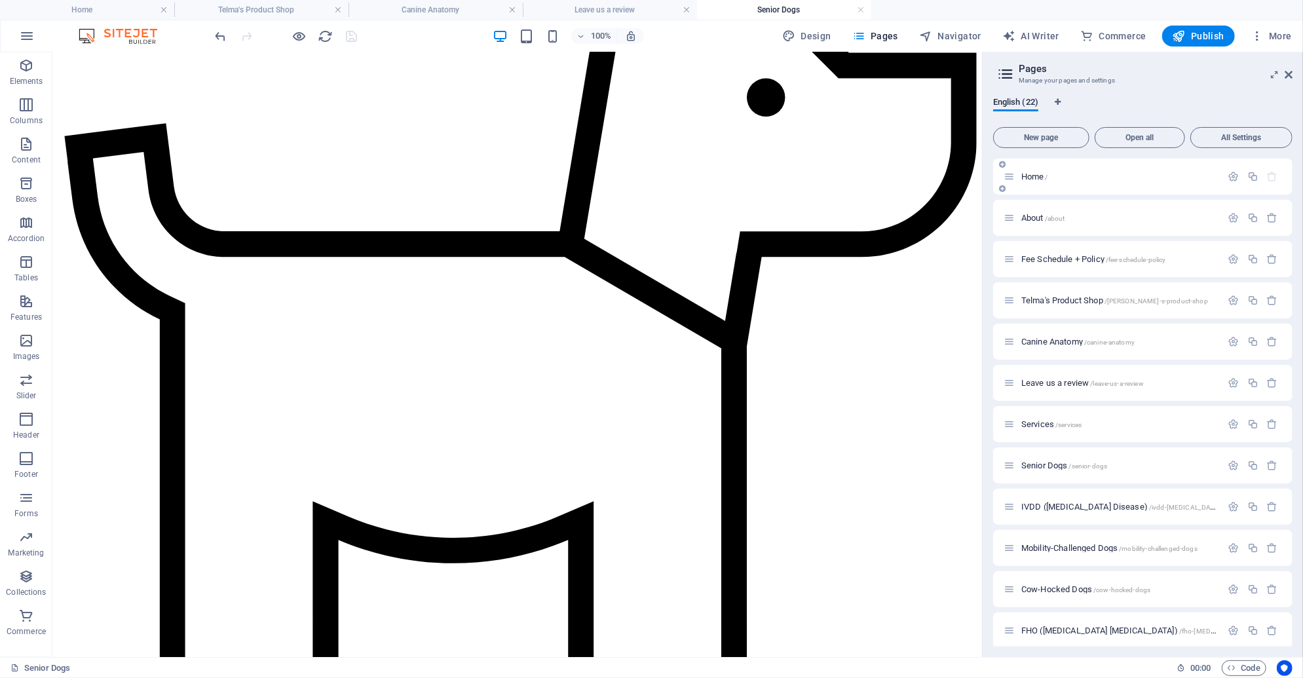
click at [1046, 190] on div "Home /" at bounding box center [1142, 177] width 299 height 36
click at [1046, 177] on span "/" at bounding box center [1047, 177] width 3 height 7
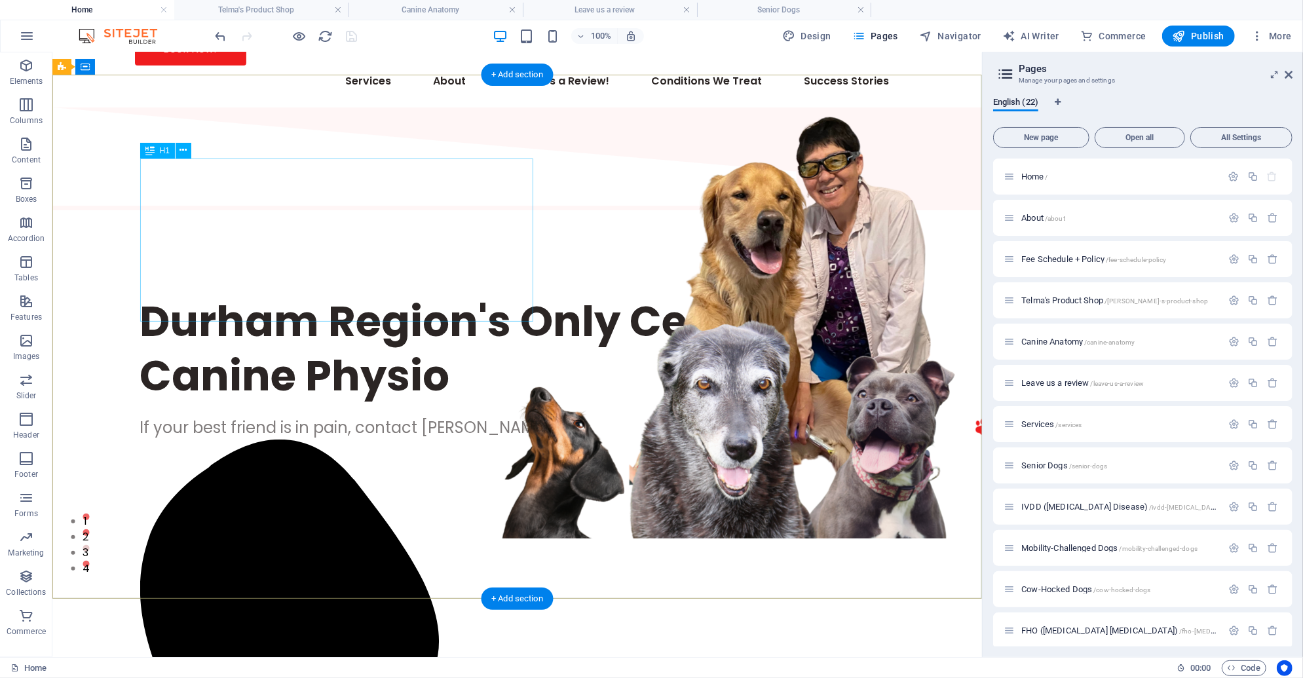
scroll to position [0, 0]
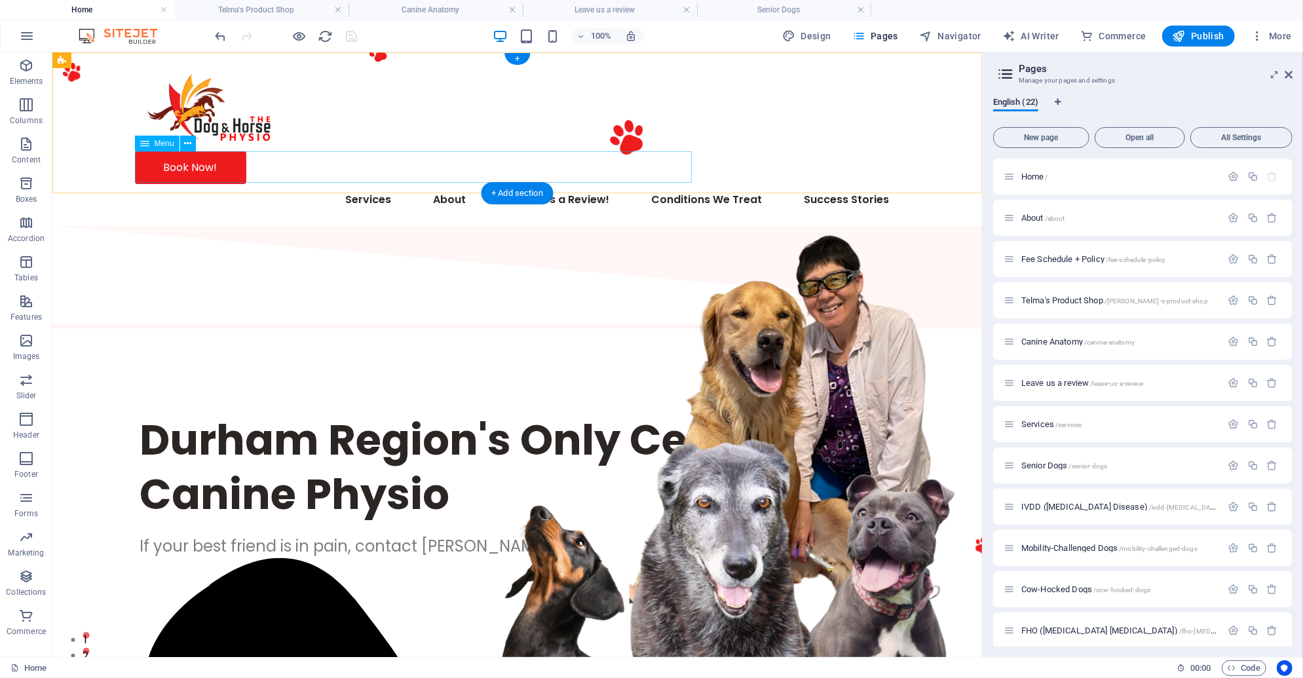
click at [179, 183] on nav "Services About Fee Schedule + Policy Telma's Product Shop Canine Anatomy Leave …" at bounding box center [516, 198] width 765 height 31
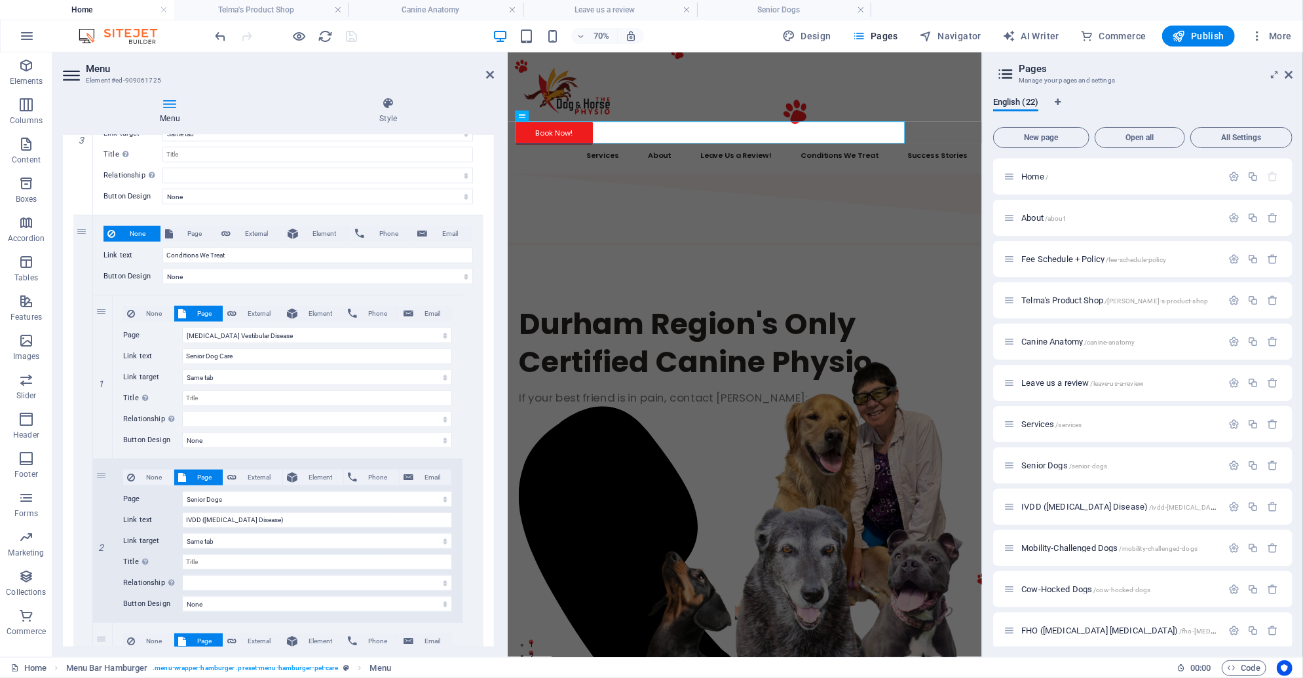
scroll to position [1010, 0]
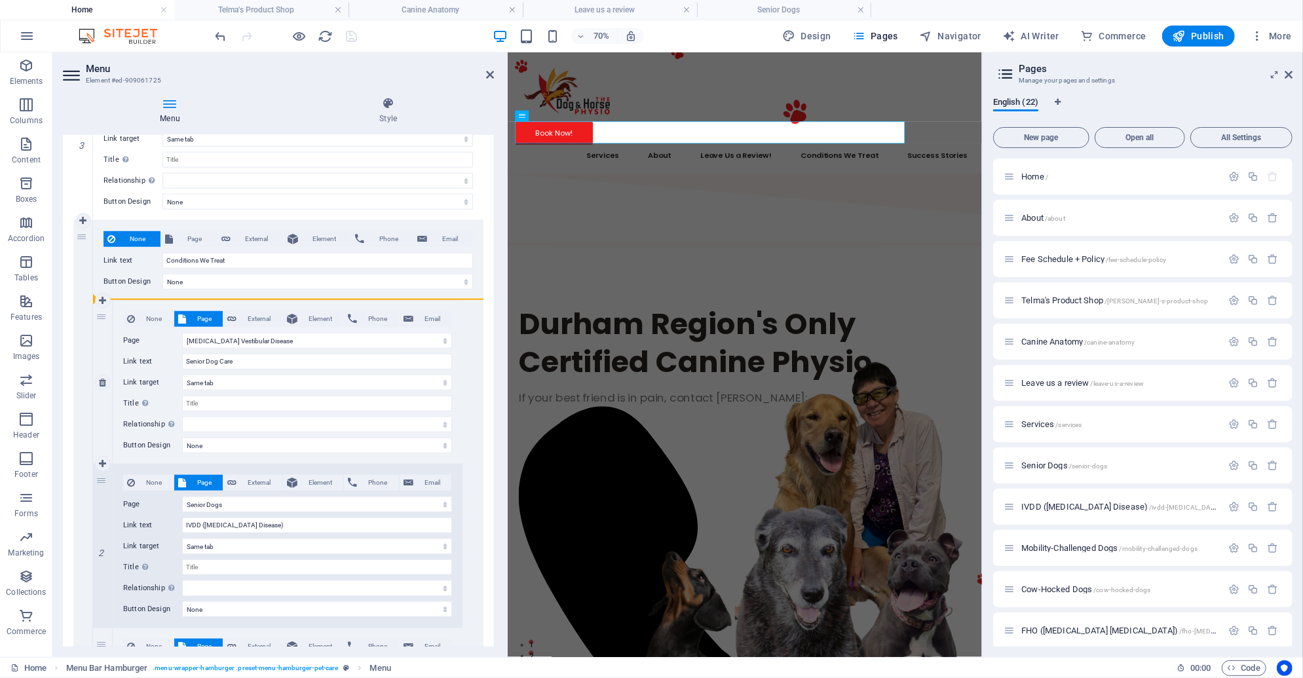
drag, startPoint x: 103, startPoint y: 482, endPoint x: 111, endPoint y: 341, distance: 141.1
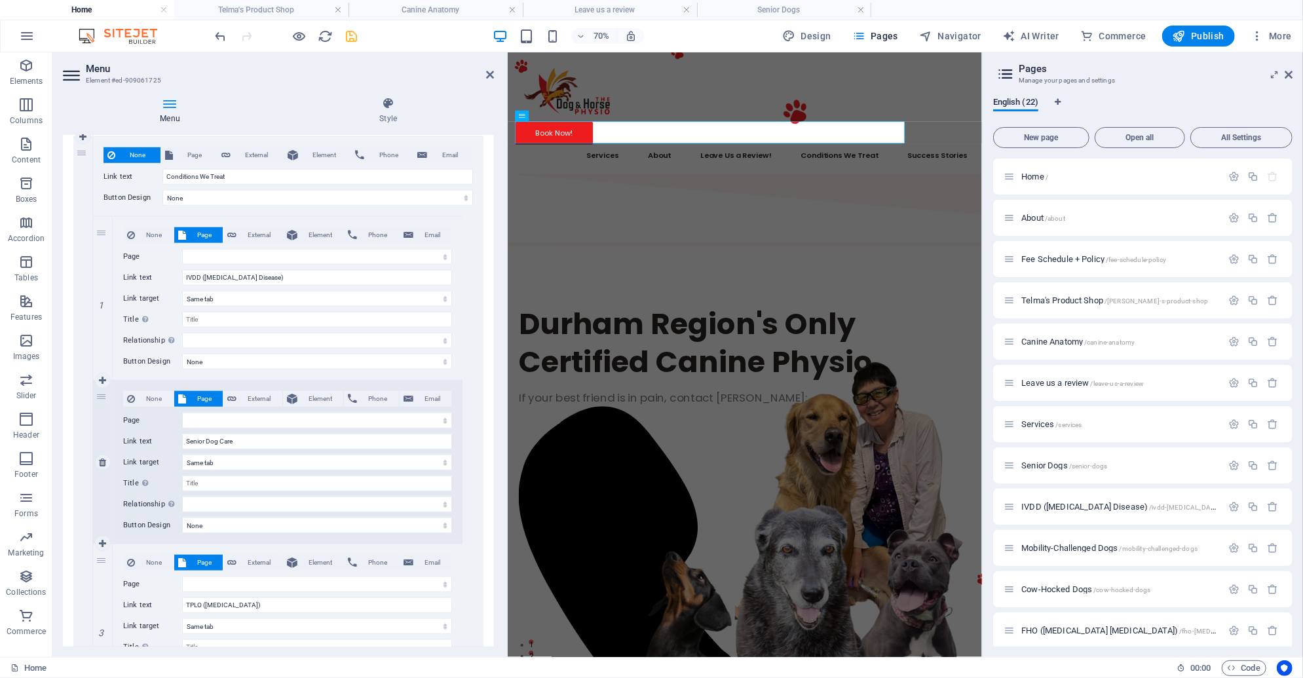
scroll to position [1133, 0]
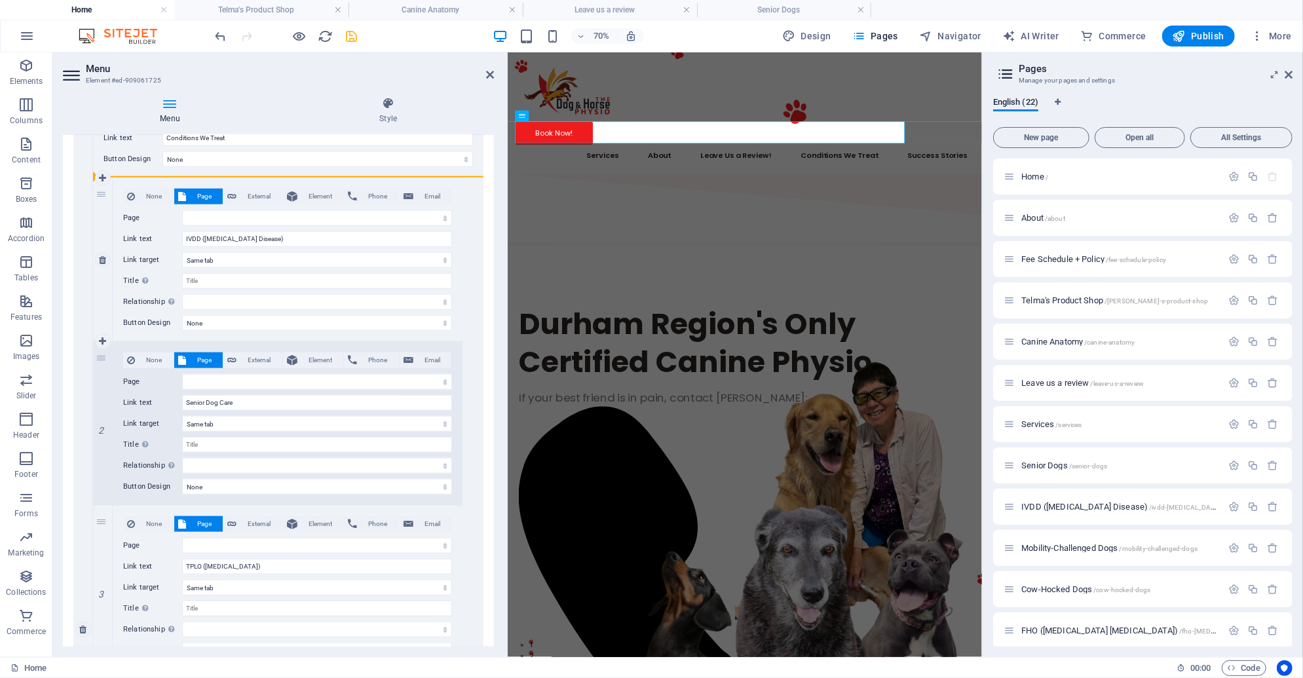
drag, startPoint x: 101, startPoint y: 358, endPoint x: 104, endPoint y: 215, distance: 143.5
click at [104, 215] on div "1 None Page External Element Phone Email Page Home About Fee Schedule + Policy …" at bounding box center [277, 669] width 369 height 983
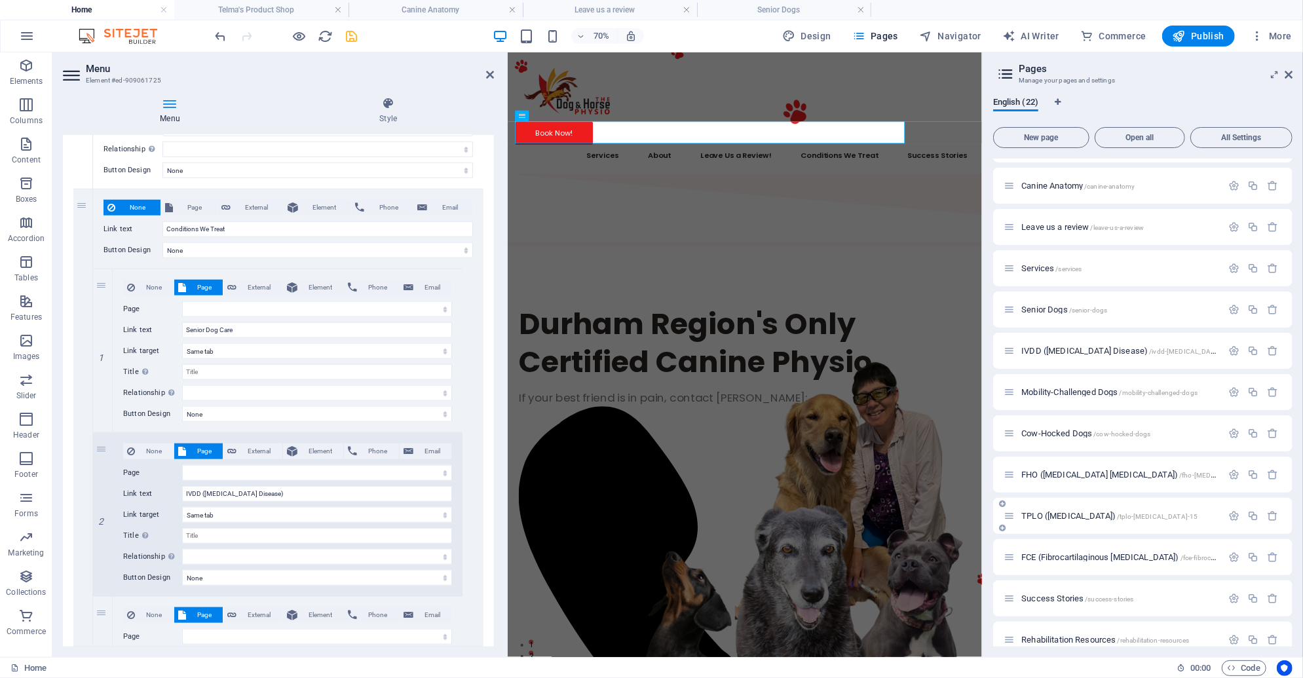
scroll to position [148, 0]
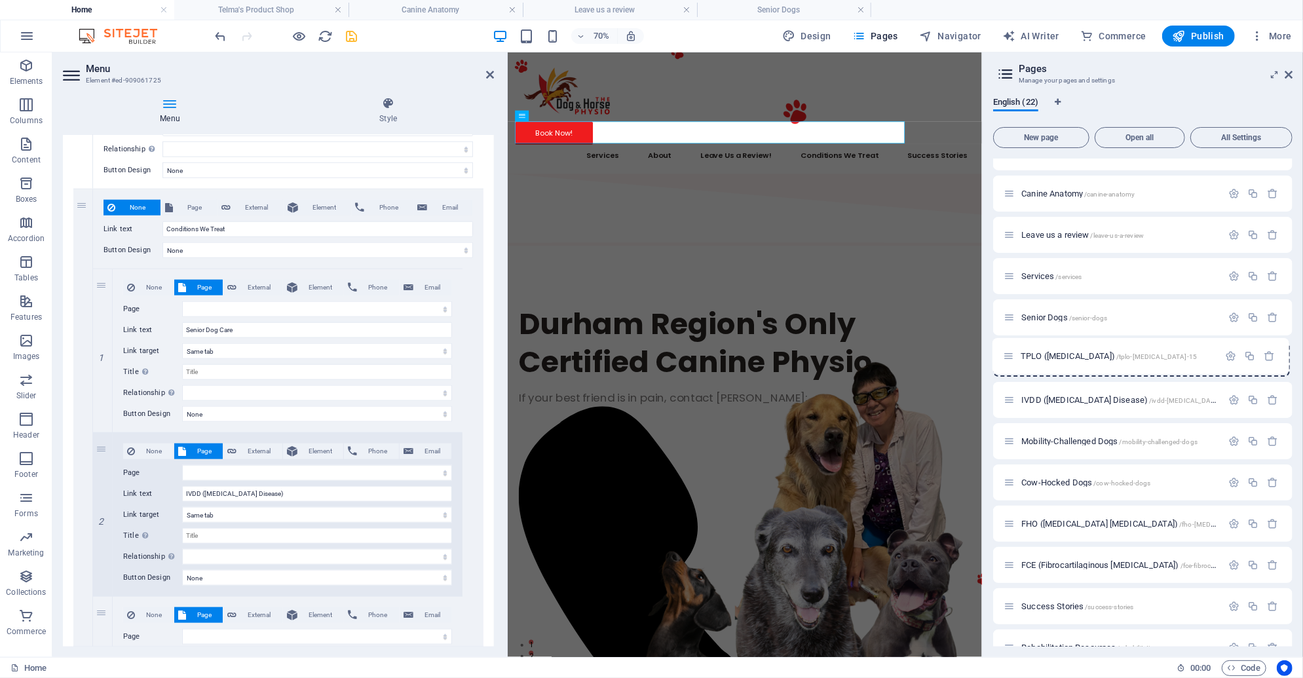
drag, startPoint x: 1010, startPoint y: 527, endPoint x: 1009, endPoint y: 354, distance: 172.9
click at [1009, 354] on div "Home / About /about Fee Schedule + Policy /fee-schedule-policy Telma's Product …" at bounding box center [1142, 461] width 299 height 903
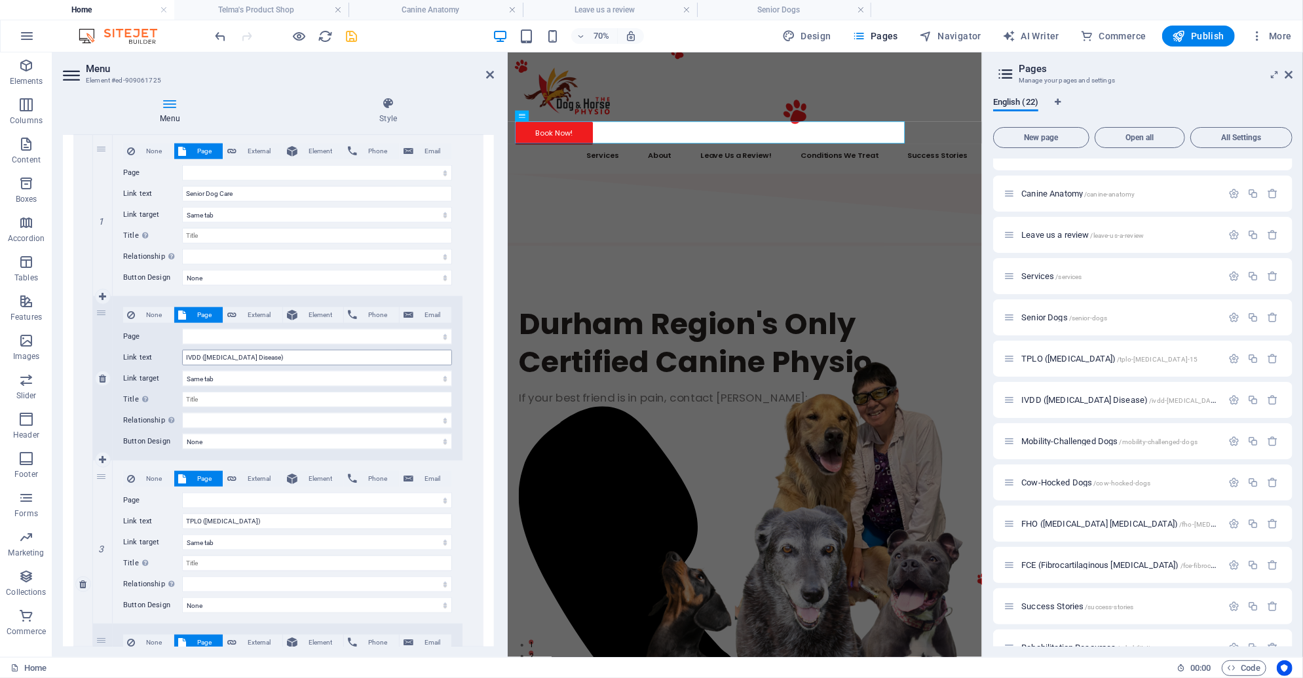
scroll to position [1196, 0]
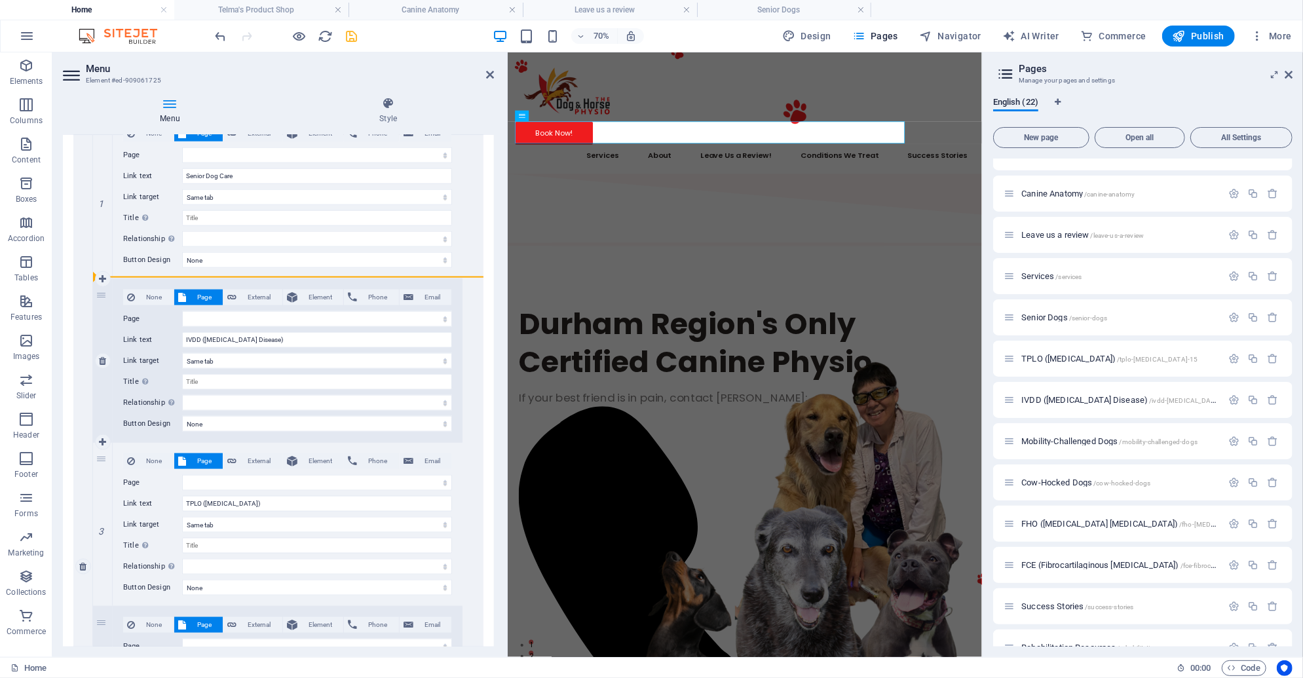
drag, startPoint x: 97, startPoint y: 460, endPoint x: 106, endPoint y: 311, distance: 149.6
click at [106, 311] on div "1 None Page External Element Phone Email Page Home About Fee Schedule + Policy …" at bounding box center [277, 606] width 369 height 983
click at [489, 71] on icon at bounding box center [490, 74] width 8 height 10
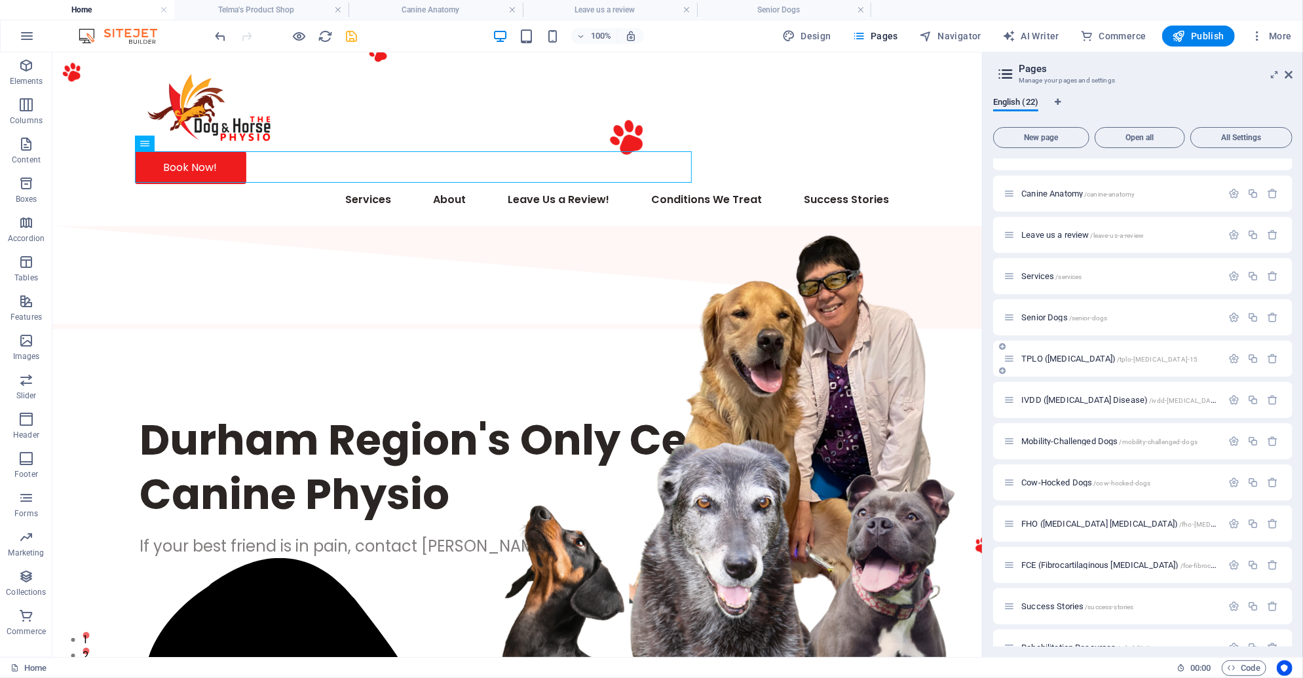
click at [1042, 360] on span "TPLO ([MEDICAL_DATA]) /tplo-[MEDICAL_DATA]-15" at bounding box center [1109, 359] width 176 height 10
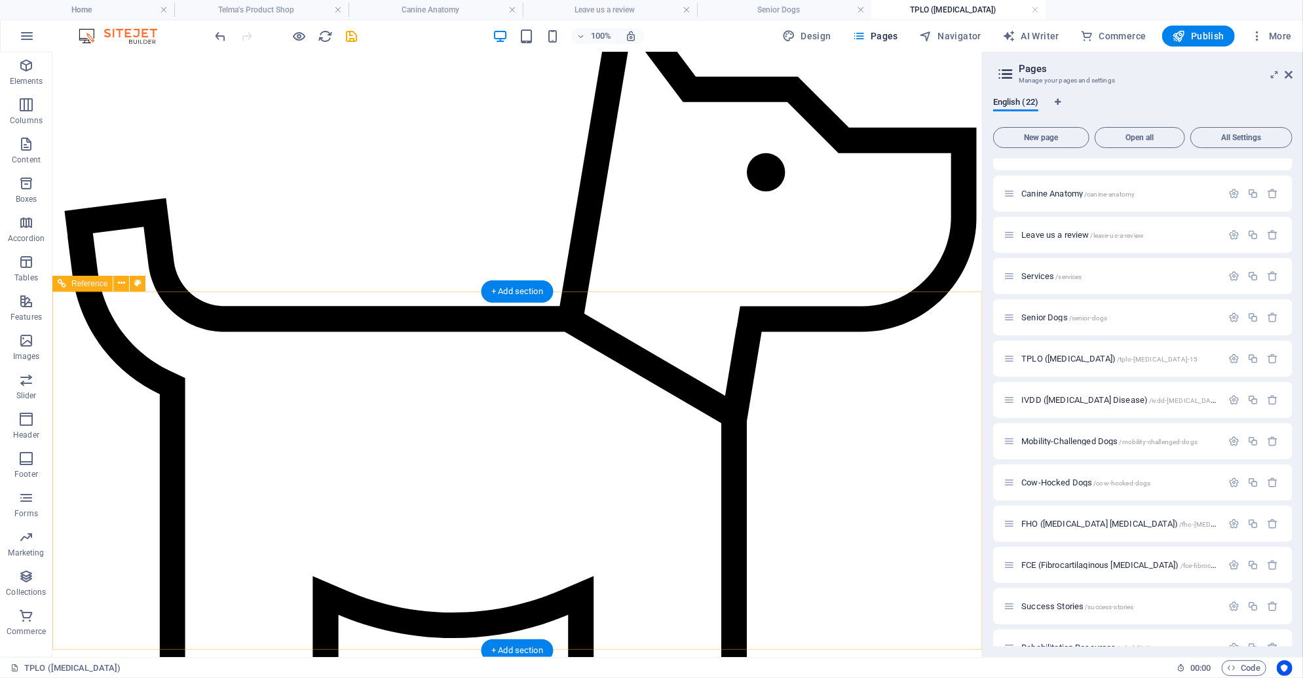
scroll to position [3991, 0]
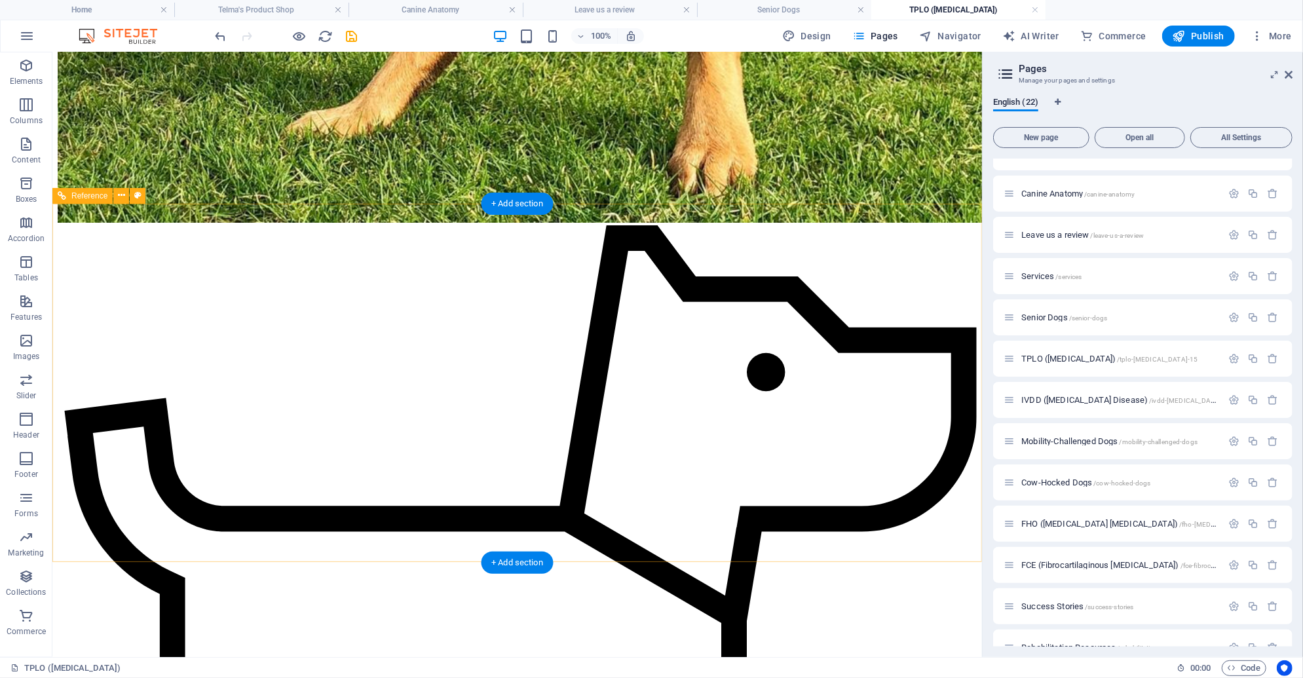
scroll to position [3784, 0]
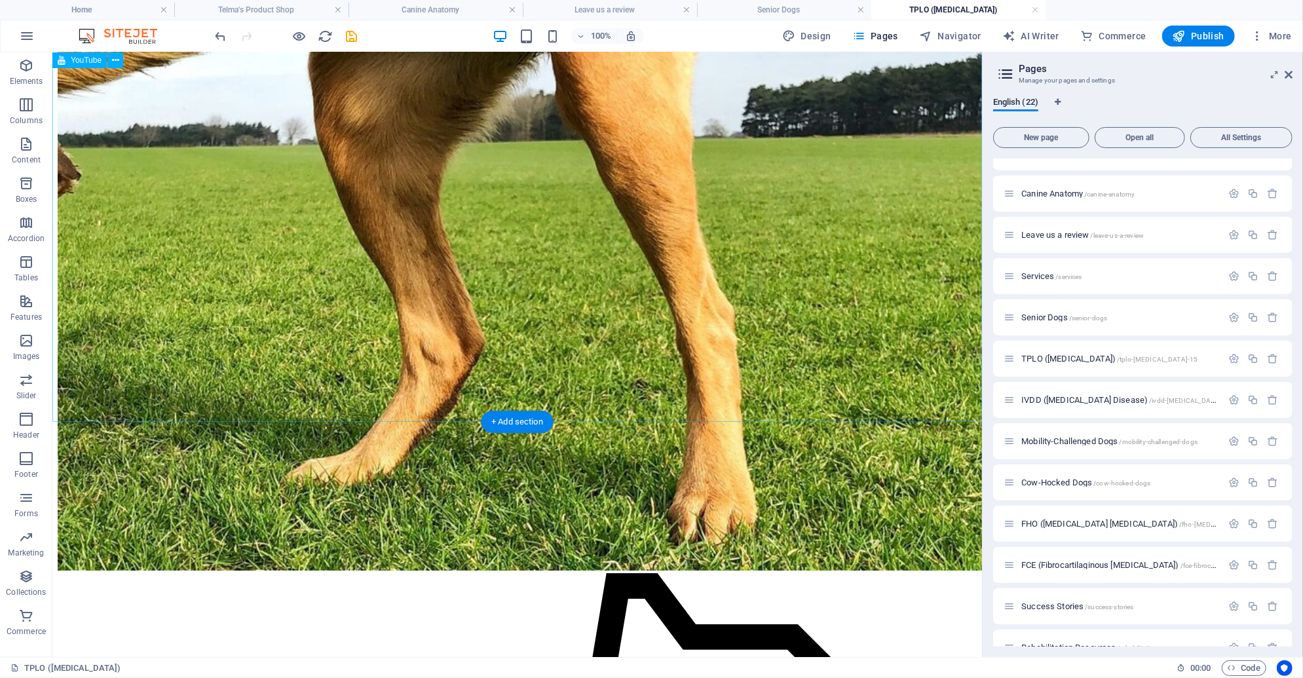
scroll to position [3640, 0]
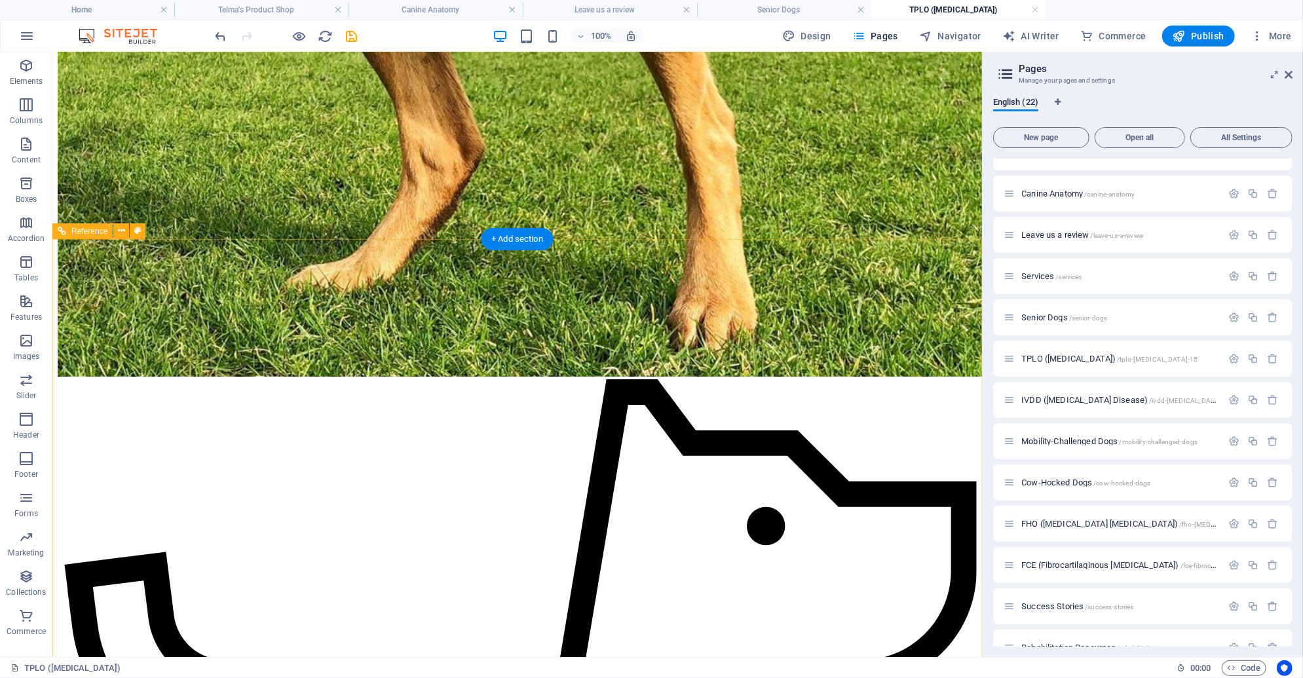
scroll to position [3711, 0]
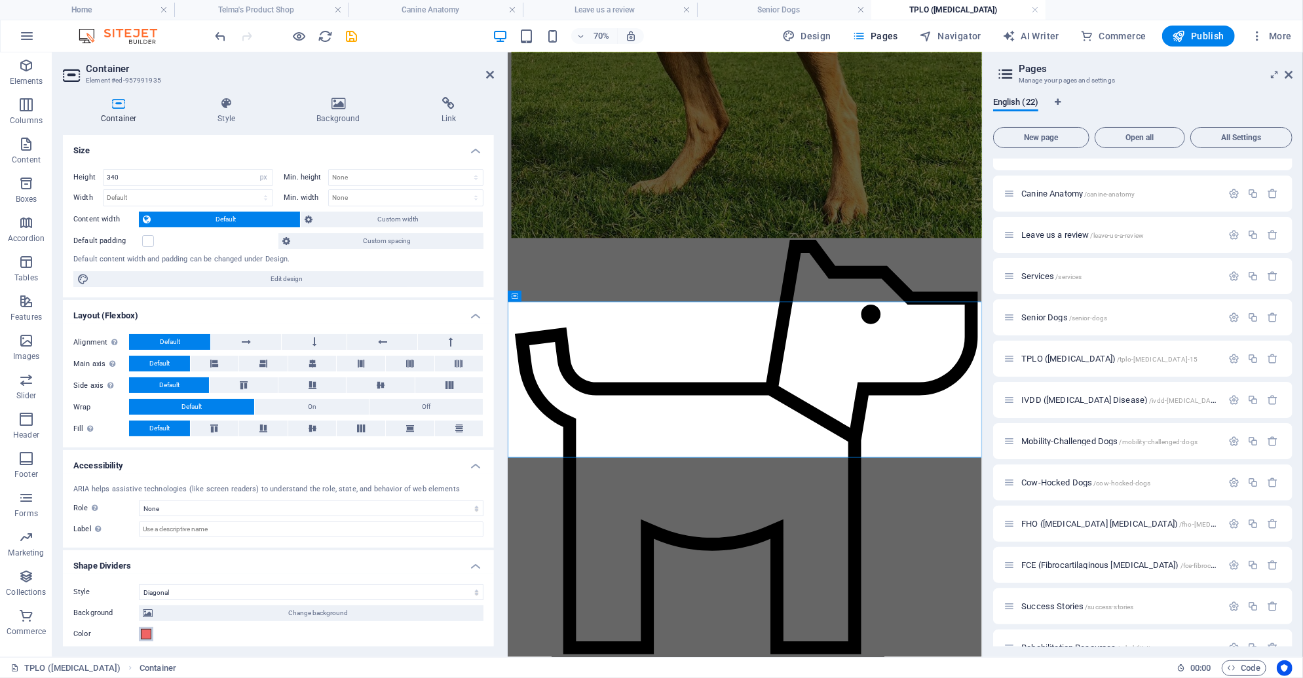
click at [145, 633] on span at bounding box center [146, 634] width 10 height 10
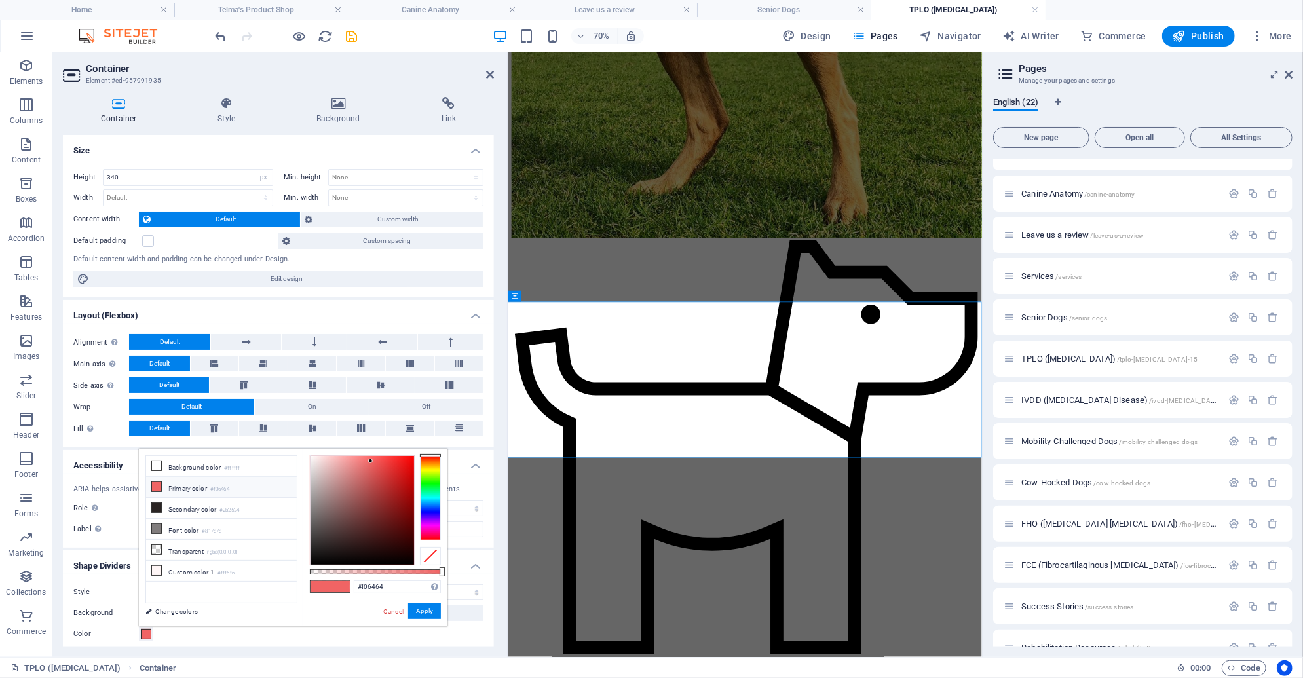
click at [145, 633] on span at bounding box center [146, 634] width 10 height 10
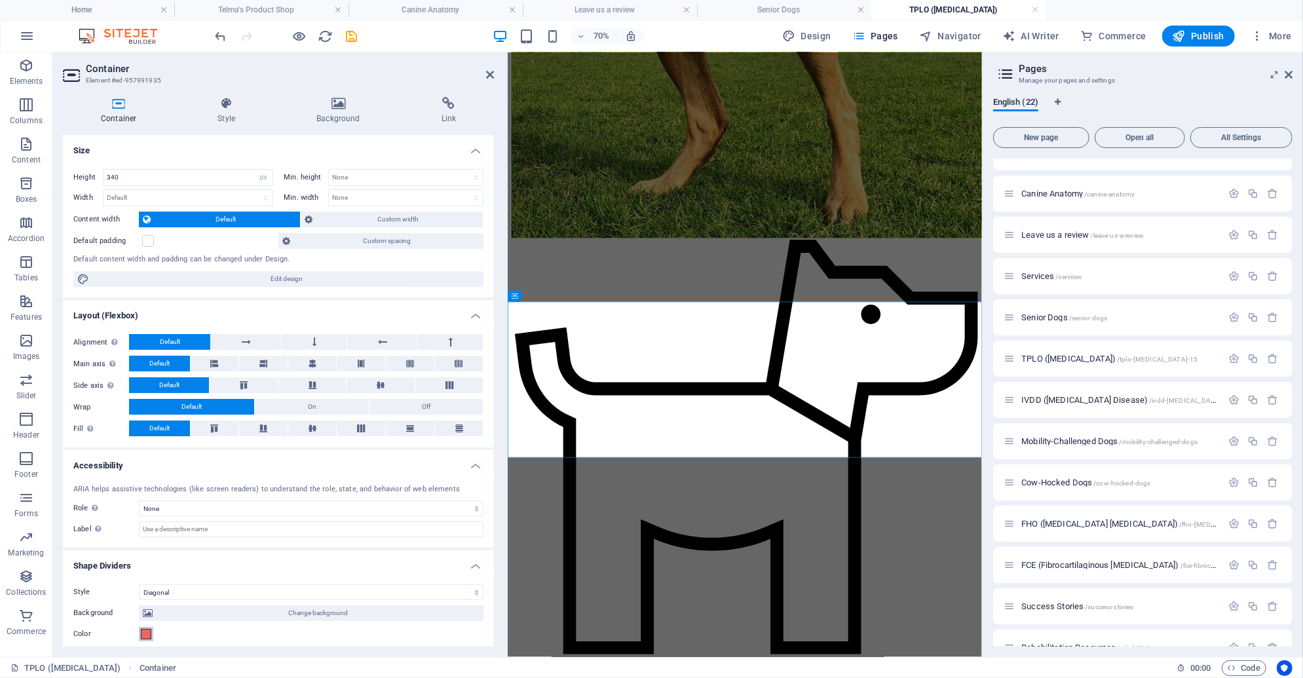
click at [147, 633] on span at bounding box center [146, 634] width 10 height 10
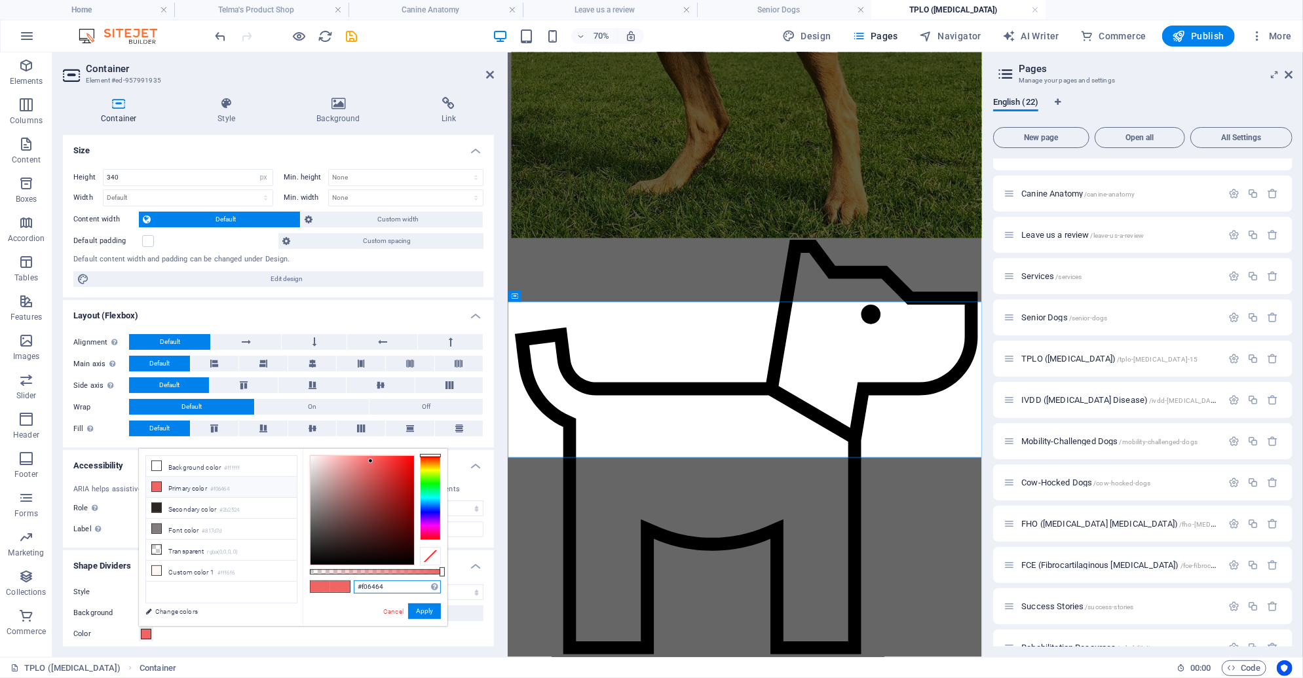
click at [376, 584] on input "#f06464" at bounding box center [397, 586] width 87 height 13
paste input "ef1c1e"
click at [429, 616] on button "Apply" at bounding box center [424, 611] width 33 height 16
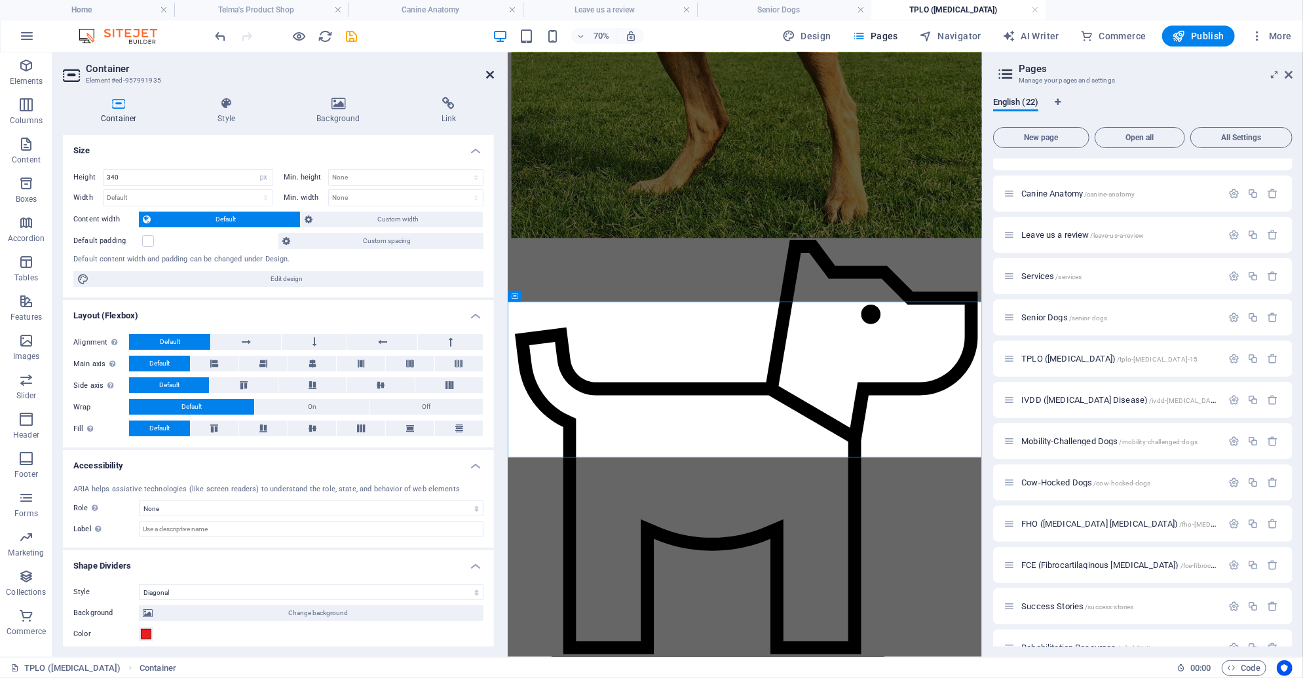
click at [491, 75] on icon at bounding box center [490, 74] width 8 height 10
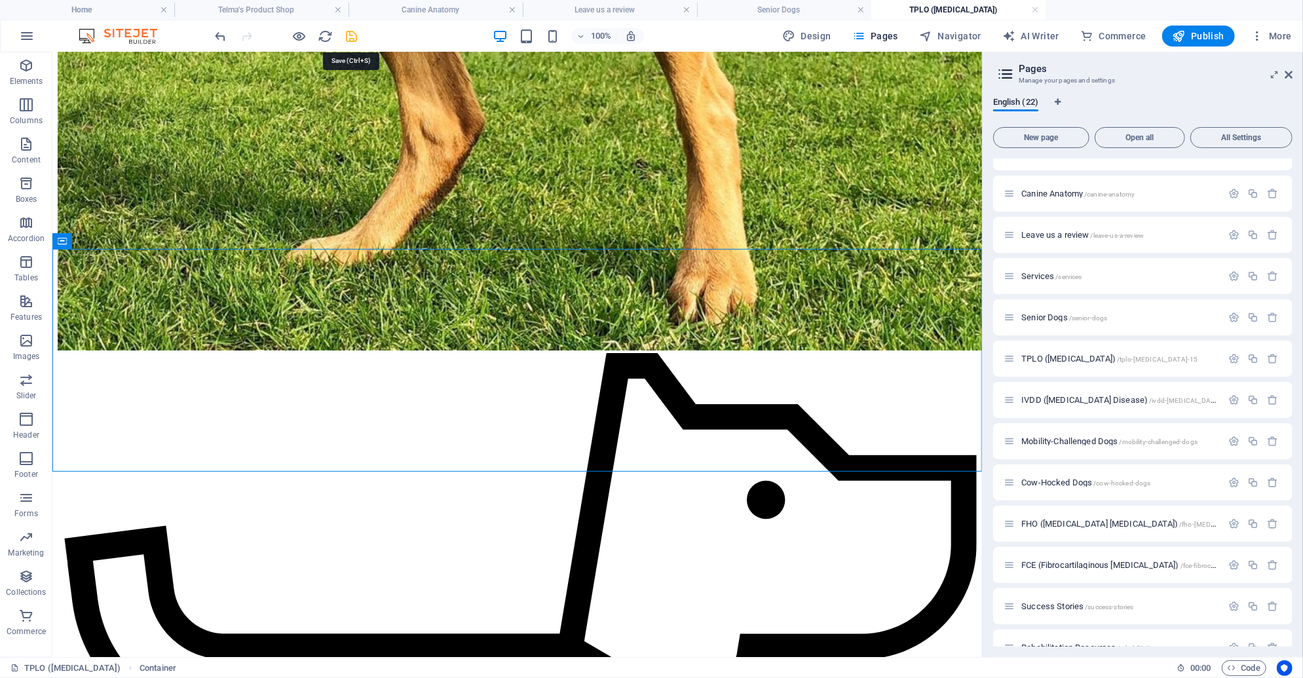
click at [350, 31] on icon "save" at bounding box center [352, 36] width 15 height 15
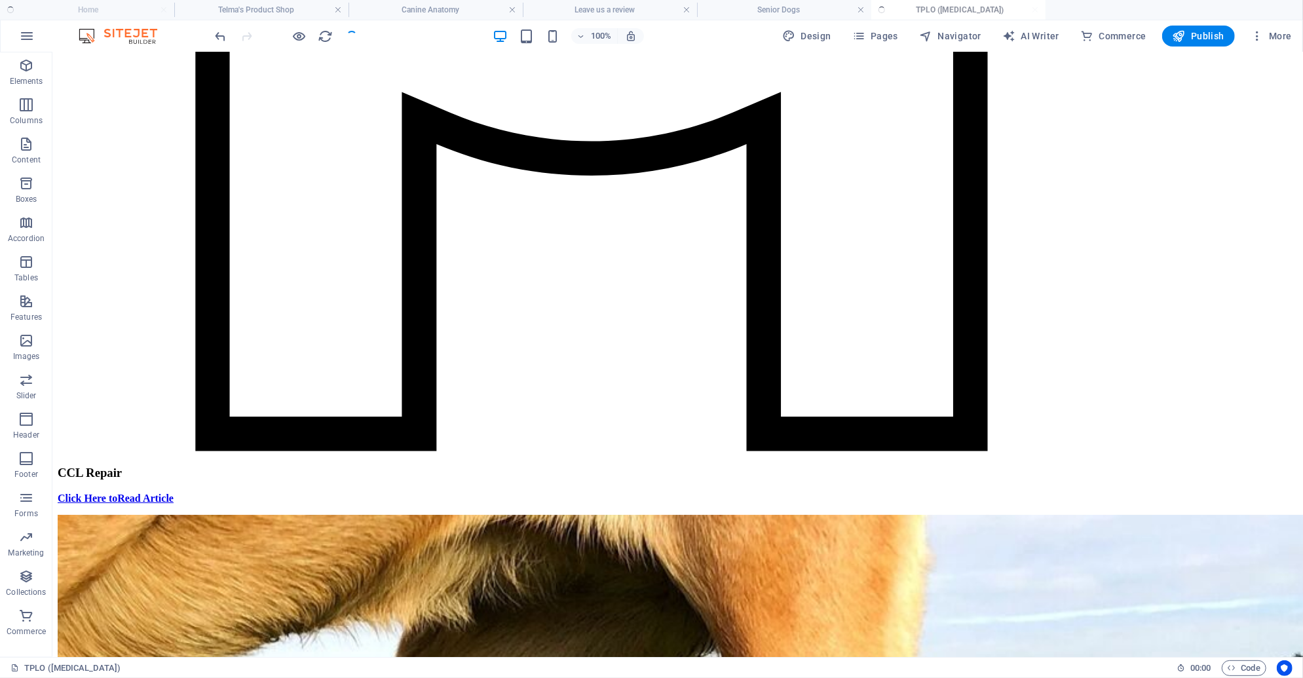
scroll to position [4242, 0]
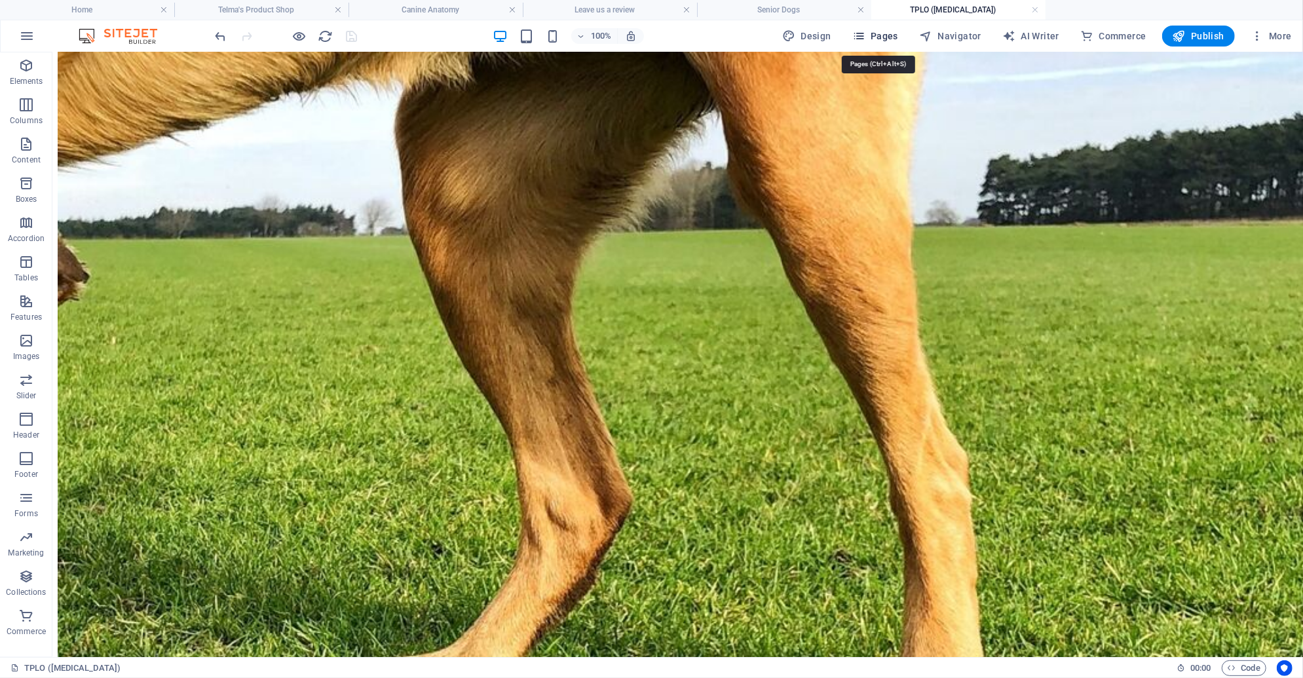
click at [865, 31] on icon "button" at bounding box center [858, 35] width 13 height 13
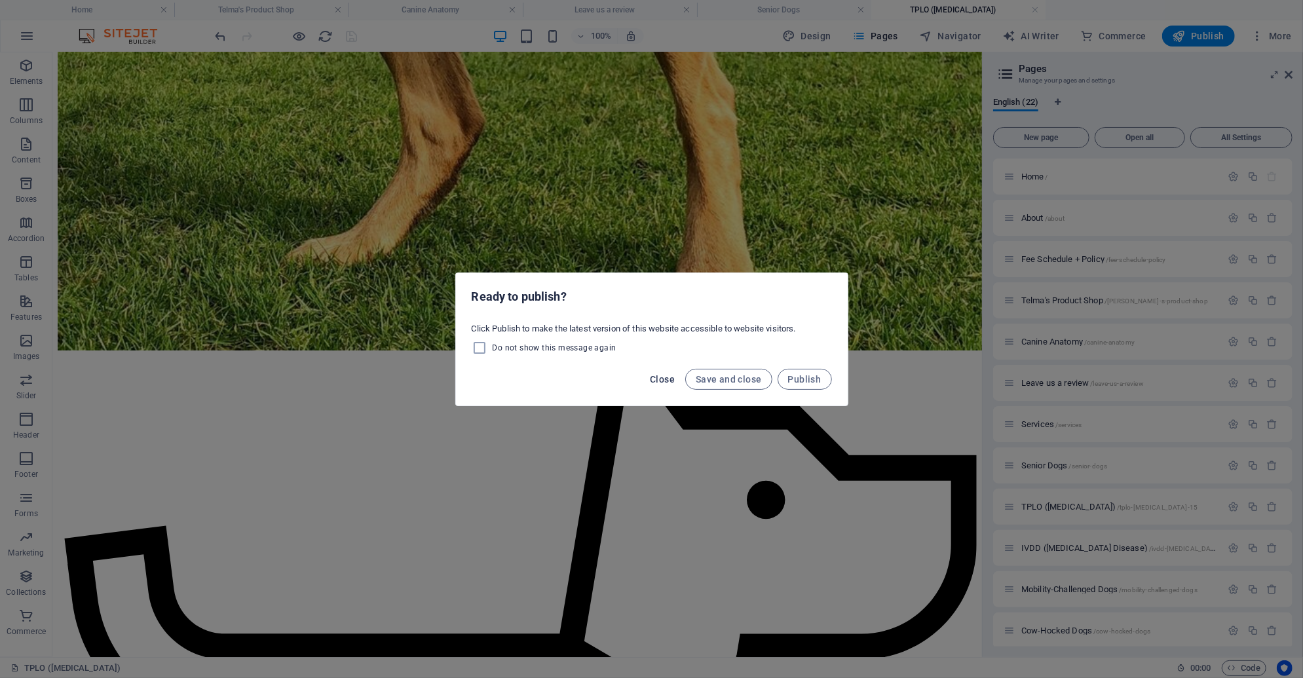
click at [671, 379] on span "Close" at bounding box center [662, 379] width 25 height 10
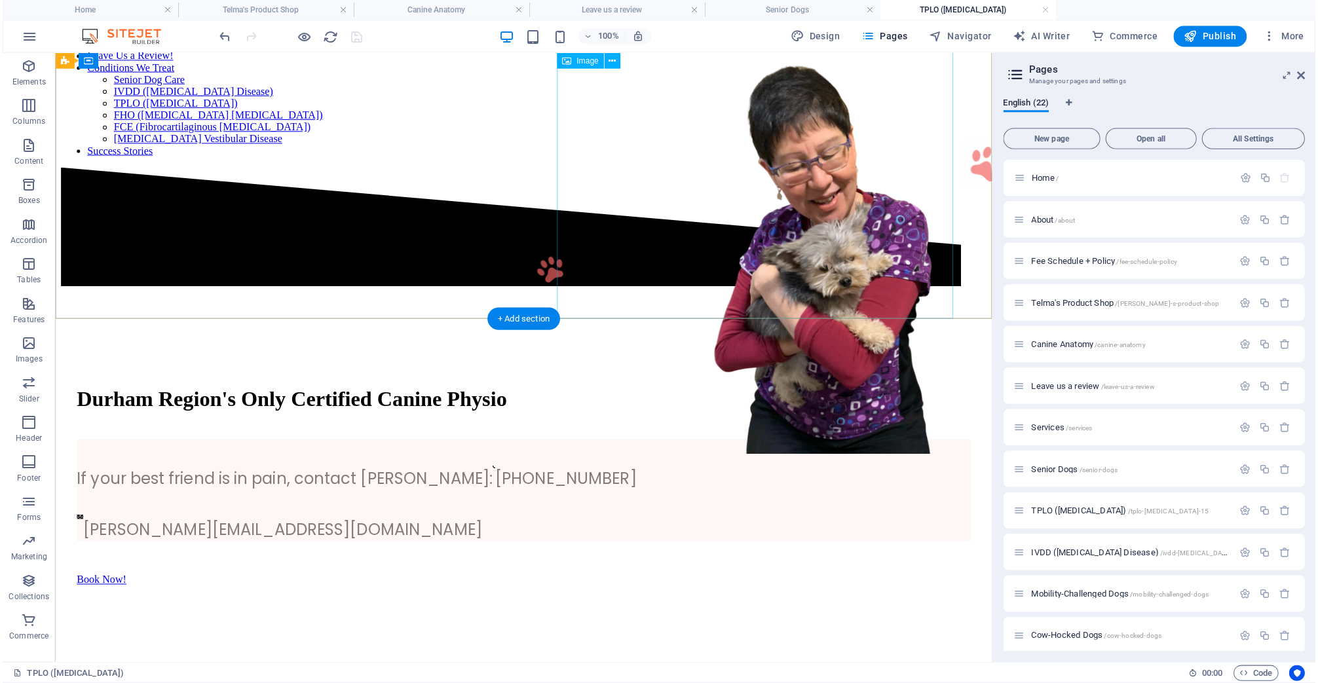
scroll to position [0, 0]
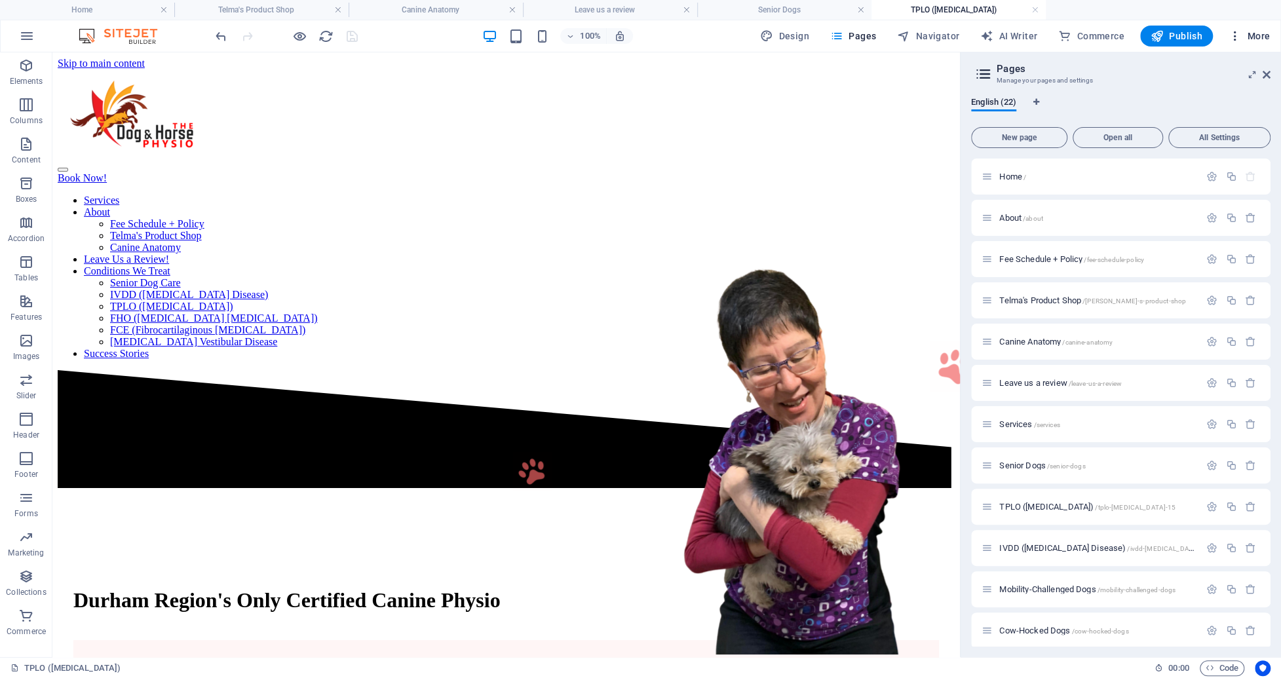
click at [1234, 34] on icon "button" at bounding box center [1234, 35] width 13 height 13
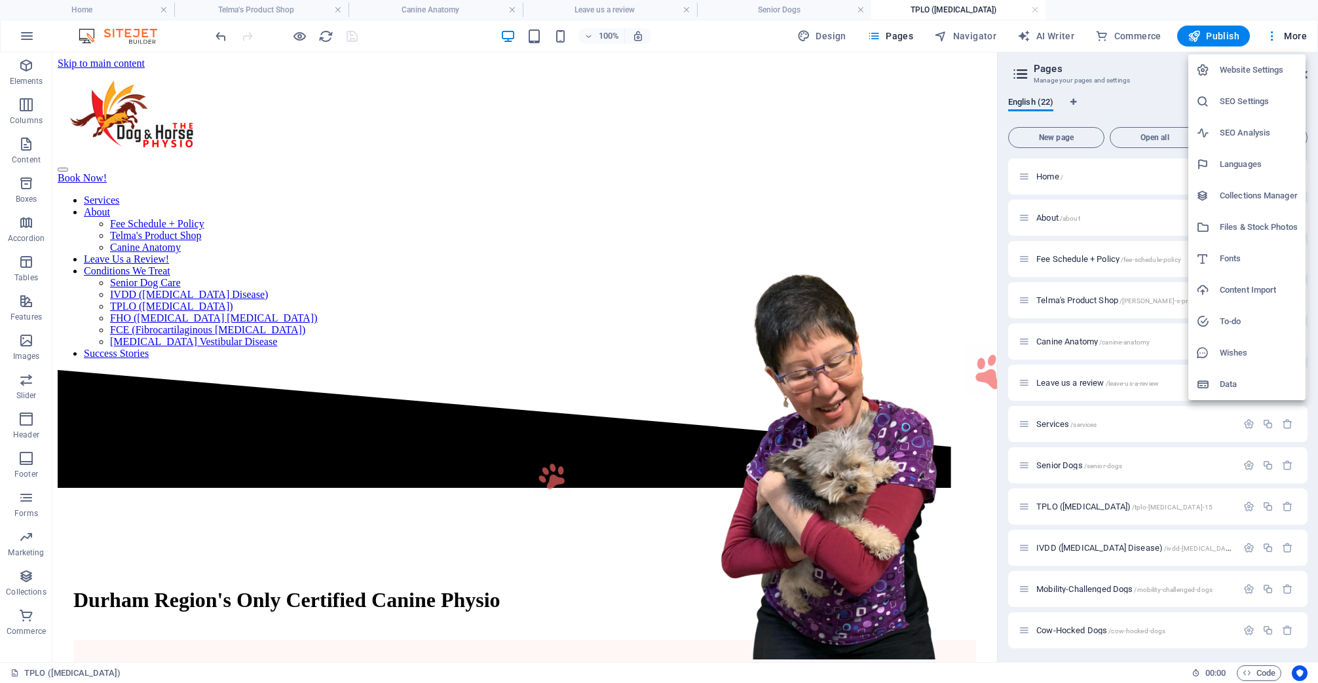
click at [1257, 16] on div at bounding box center [659, 341] width 1318 height 683
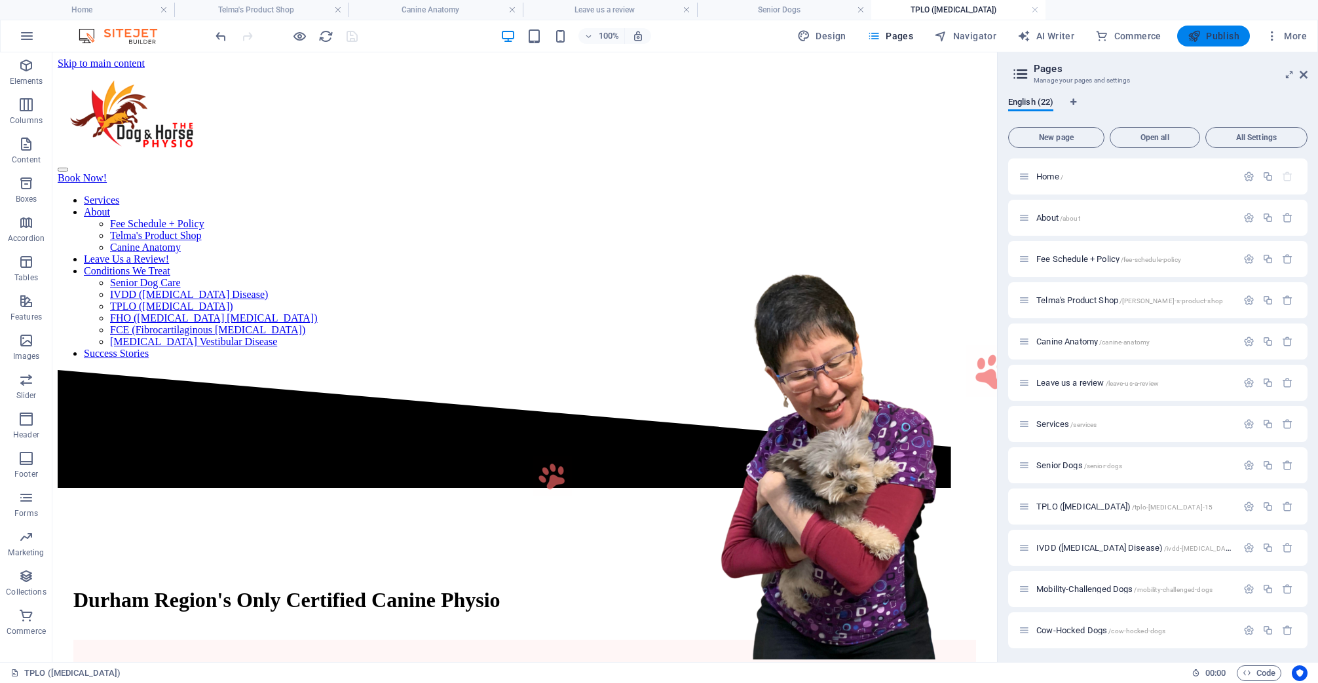
click at [1213, 37] on span "Publish" at bounding box center [1214, 35] width 52 height 13
